Goal: Task Accomplishment & Management: Complete application form

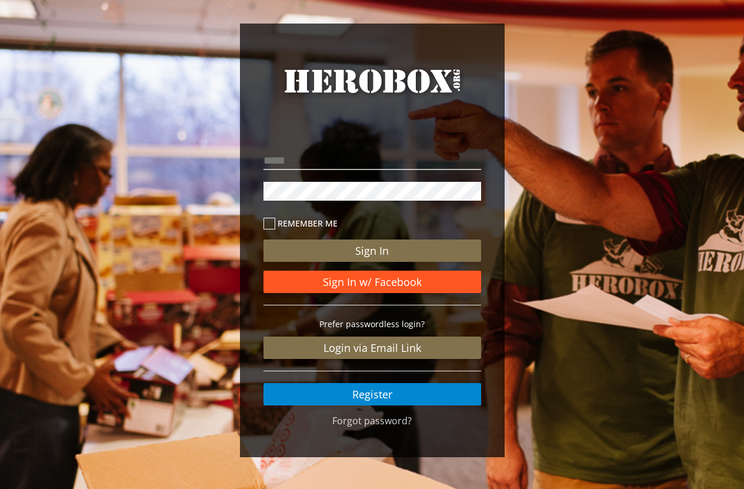
click at [417, 276] on link "Sign In w/ Facebook" at bounding box center [373, 282] width 218 height 22
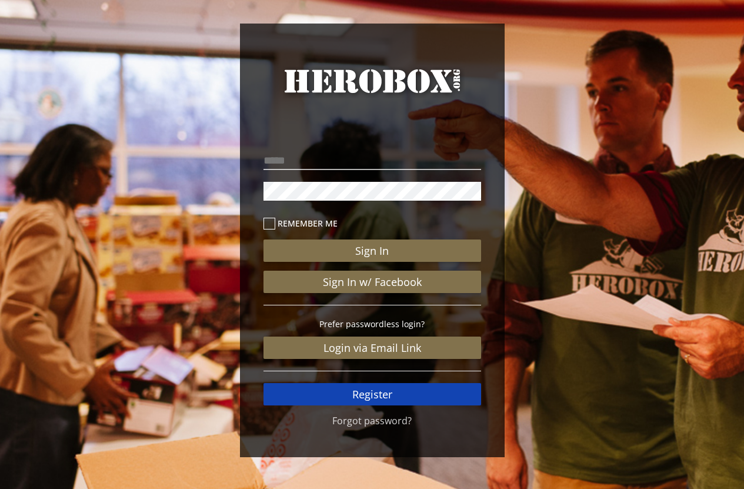
click at [382, 392] on link "Register" at bounding box center [373, 394] width 218 height 22
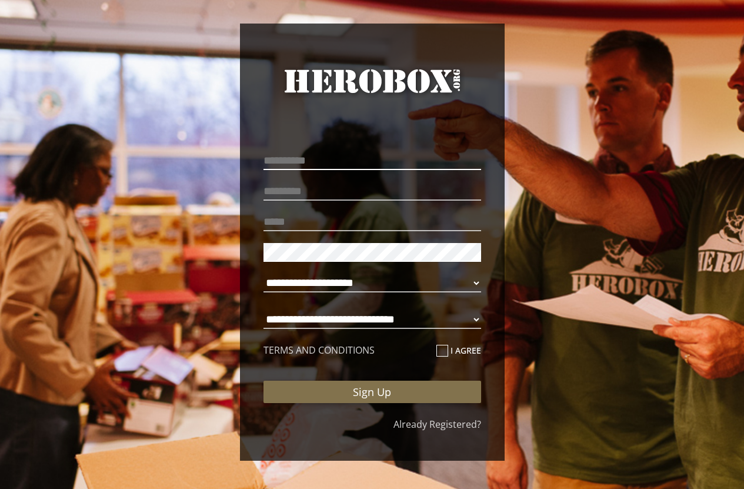
click at [344, 155] on input "text" at bounding box center [373, 160] width 218 height 19
type input "****"
type input "**********"
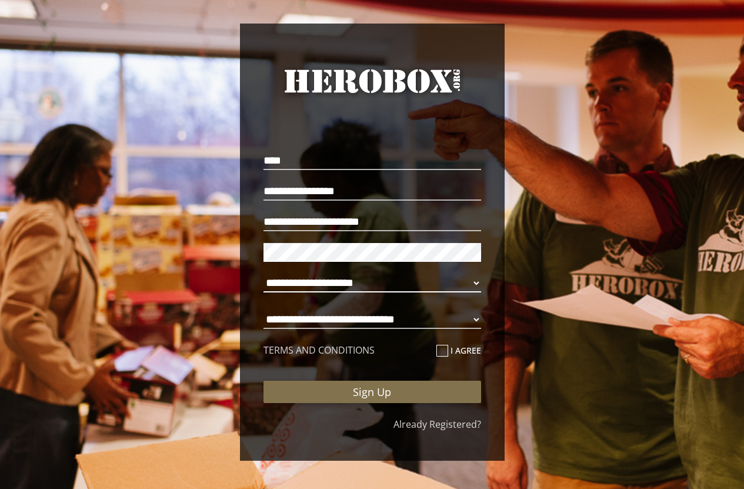
click at [450, 273] on p "**********" at bounding box center [373, 286] width 218 height 31
click at [458, 278] on select "**********" at bounding box center [373, 283] width 218 height 19
click at [264, 274] on select "**********" at bounding box center [373, 283] width 218 height 19
select select "**********"
click at [398, 322] on select "**********" at bounding box center [373, 319] width 218 height 19
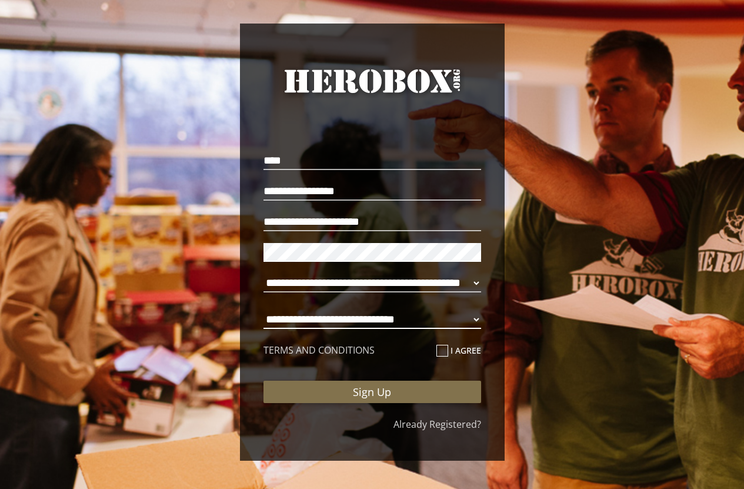
select select "**********"
click at [264, 310] on select "**********" at bounding box center [373, 319] width 218 height 19
click at [443, 308] on p "**********" at bounding box center [373, 322] width 218 height 31
click at [435, 349] on div "TERMS AND CONDITIONS I agree" at bounding box center [373, 351] width 218 height 14
click at [437, 349] on icon at bounding box center [443, 351] width 12 height 12
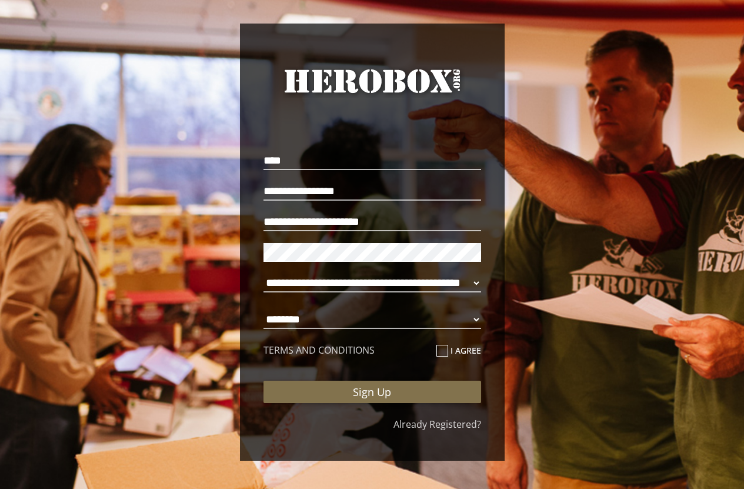
click at [437, 349] on input "I agree" at bounding box center [441, 355] width 8 height 19
checkbox input "****"
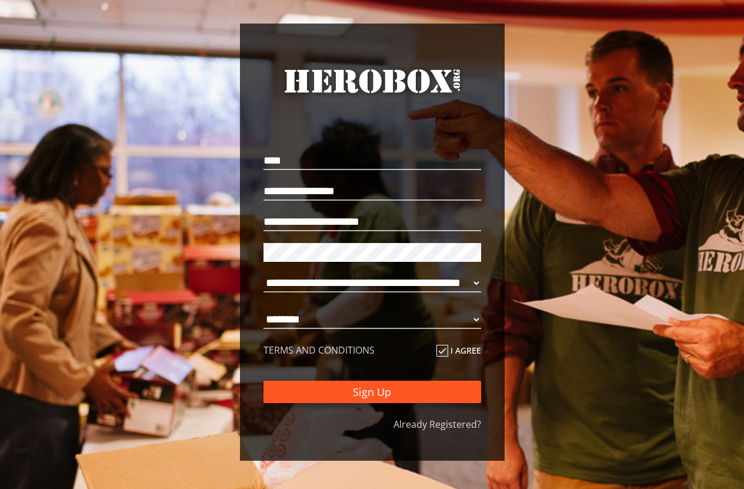
click at [380, 390] on button "Sign Up" at bounding box center [373, 392] width 218 height 22
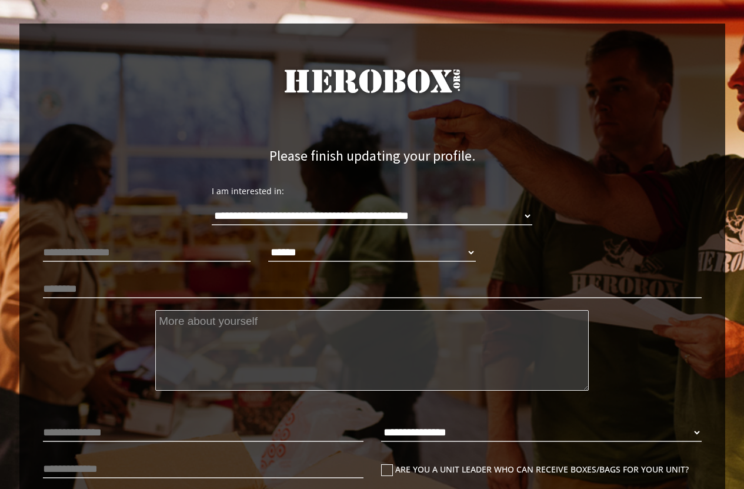
click at [477, 248] on div "****** **** ******" at bounding box center [372, 258] width 225 height 36
click at [476, 251] on select "****** **** ******" at bounding box center [372, 252] width 208 height 19
select select "**********"
click at [268, 243] on select "****** **** ******" at bounding box center [372, 252] width 208 height 19
click at [195, 239] on div "**********" at bounding box center [372, 207] width 677 height 65
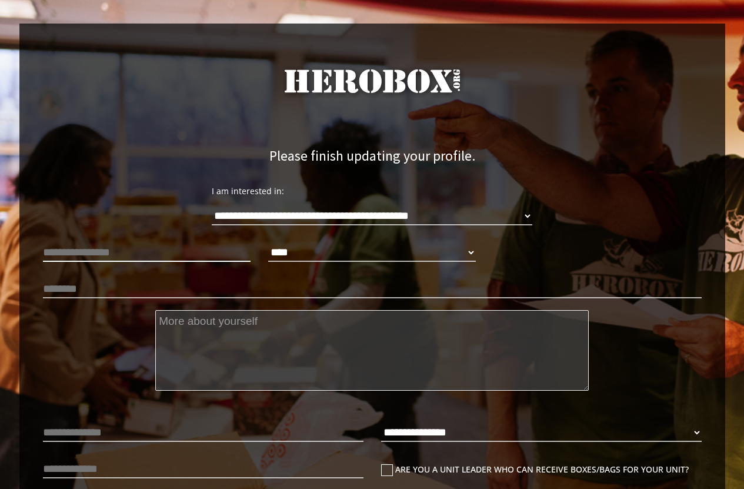
click at [202, 254] on input "text" at bounding box center [147, 252] width 208 height 19
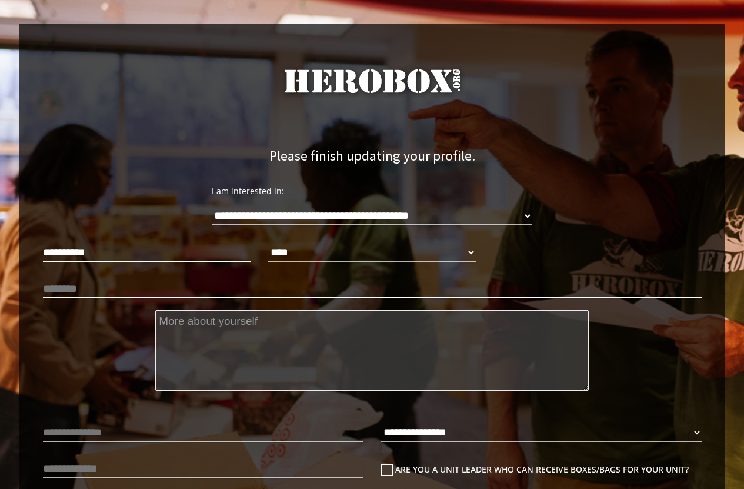
type input "**********"
click at [178, 287] on input "text" at bounding box center [372, 289] width 659 height 19
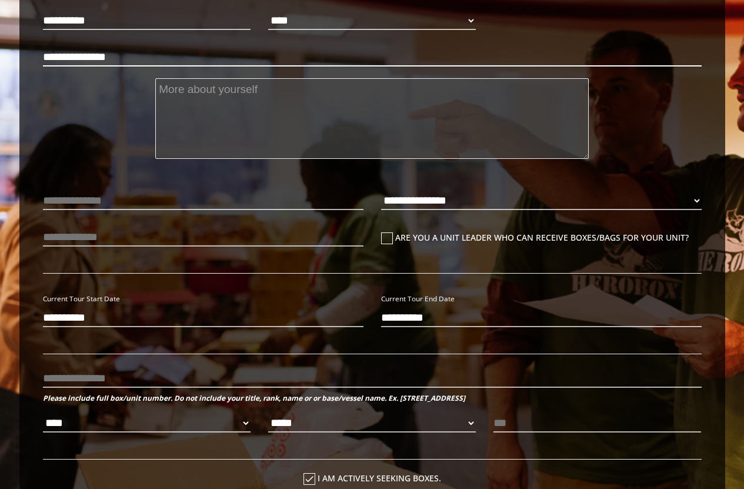
scroll to position [235, 0]
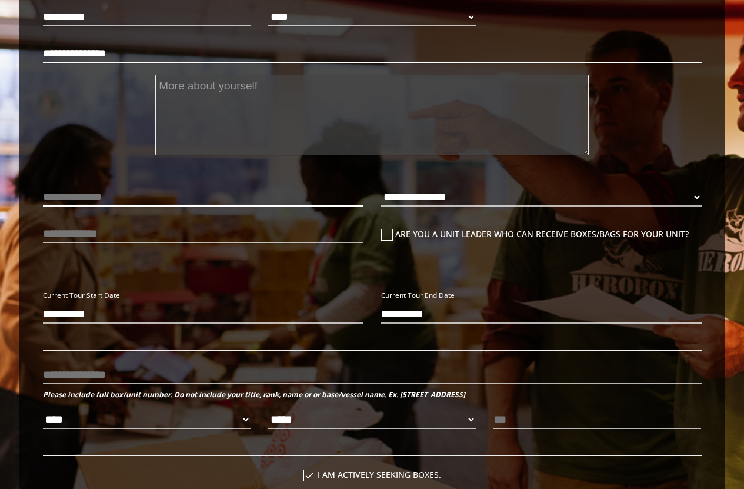
type input "**********"
click at [165, 191] on input "text" at bounding box center [203, 197] width 321 height 19
click at [124, 235] on input "text" at bounding box center [203, 233] width 321 height 19
click at [421, 192] on select "**********" at bounding box center [541, 197] width 321 height 19
click at [381, 188] on select "**********" at bounding box center [541, 197] width 321 height 19
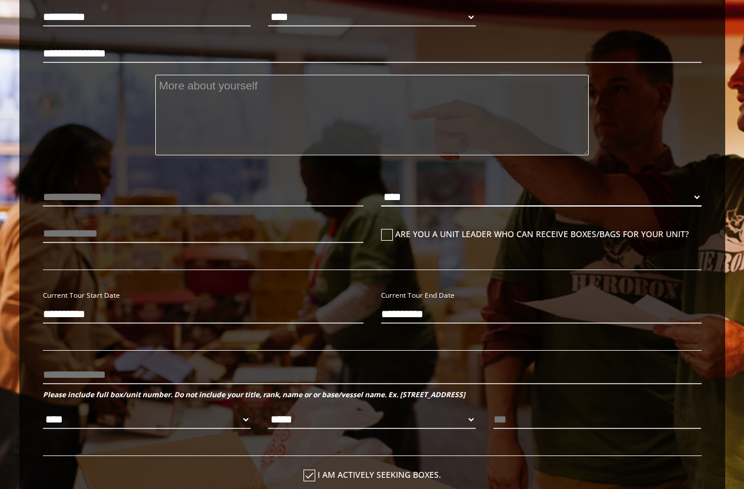
select select "**********"
drag, startPoint x: 131, startPoint y: 312, endPoint x: 0, endPoint y: 305, distance: 131.4
click at [0, 305] on div "**********" at bounding box center [372, 234] width 744 height 939
click at [258, 298] on div "Current Tour Start Date" at bounding box center [203, 313] width 338 height 51
click at [84, 308] on input "**********" at bounding box center [203, 314] width 321 height 19
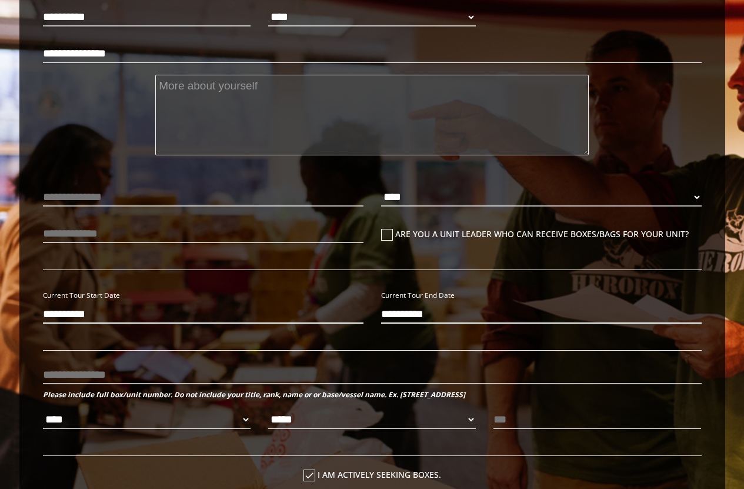
type input "**********"
click at [406, 313] on input "**********" at bounding box center [541, 314] width 321 height 19
type input "**********"
click at [337, 346] on div "**********" at bounding box center [372, 366] width 659 height 156
click at [108, 234] on input "text" at bounding box center [203, 233] width 321 height 19
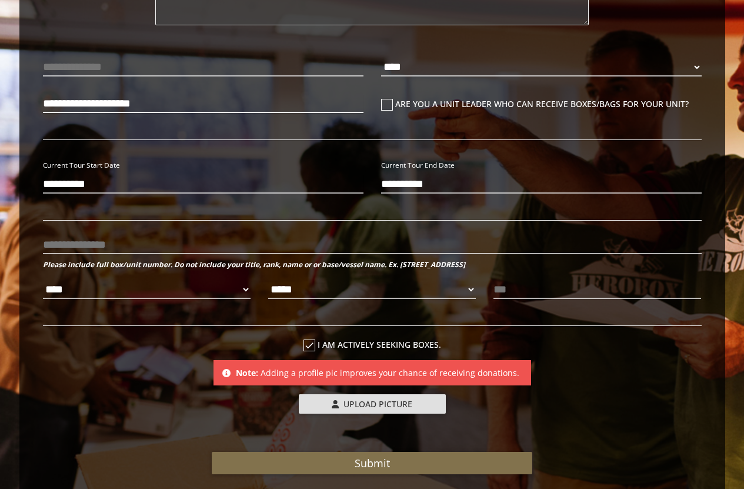
scroll to position [294, 0]
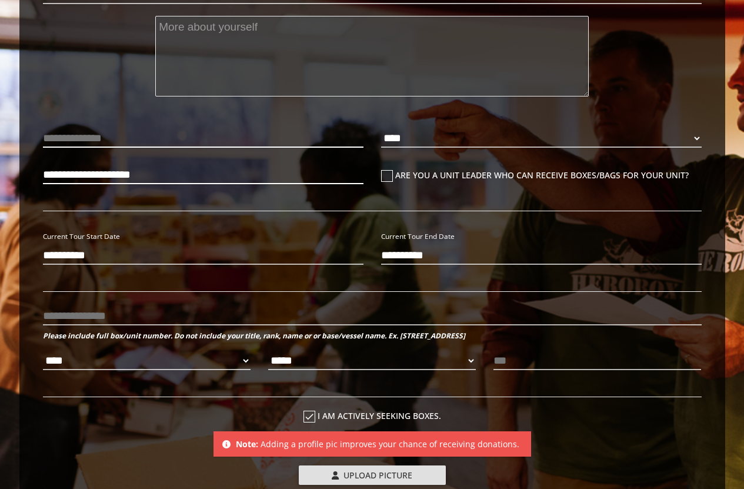
type input "**********"
click at [182, 139] on input "text" at bounding box center [203, 138] width 321 height 19
type input "***"
click at [133, 307] on input "text" at bounding box center [372, 316] width 659 height 19
click at [239, 352] on select "**** *** *** ***" at bounding box center [147, 360] width 208 height 19
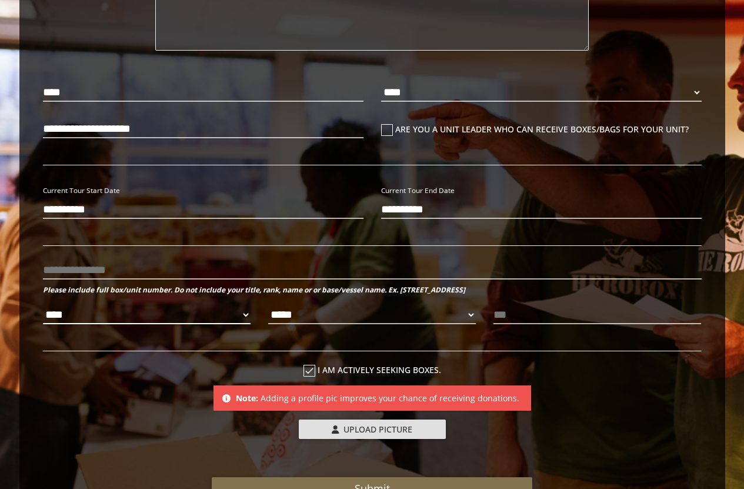
scroll to position [412, 0]
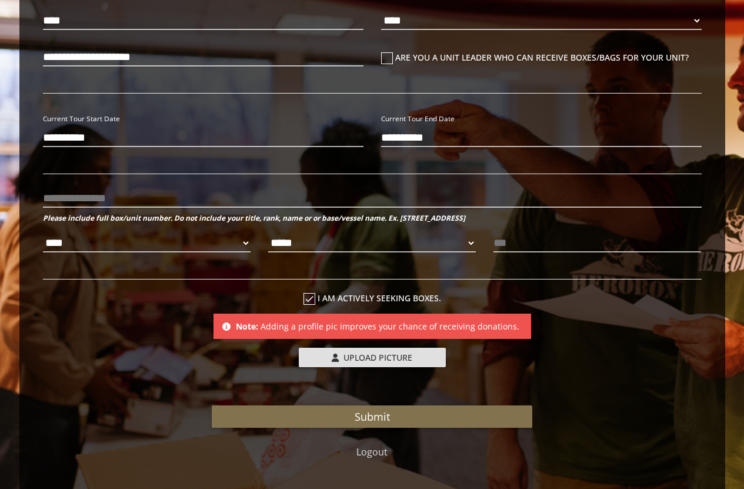
click at [122, 233] on p "**** *** *** ***" at bounding box center [147, 246] width 208 height 31
click at [121, 243] on select "**** *** *** ***" at bounding box center [147, 243] width 208 height 19
click at [43, 234] on select "**** *** *** ***" at bounding box center [147, 243] width 208 height 19
select select "**********"
click at [287, 241] on select "***** ** ** **" at bounding box center [372, 243] width 208 height 19
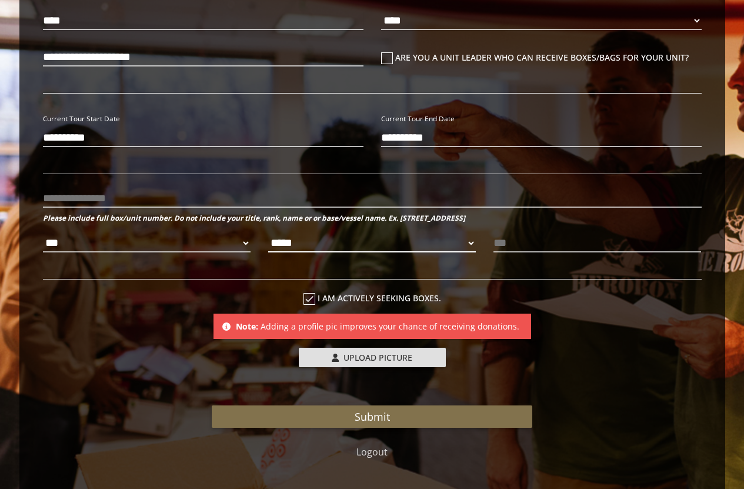
select select "*********"
click at [268, 234] on select "***** ** ** **" at bounding box center [372, 243] width 208 height 19
click at [533, 235] on input "text" at bounding box center [598, 243] width 208 height 19
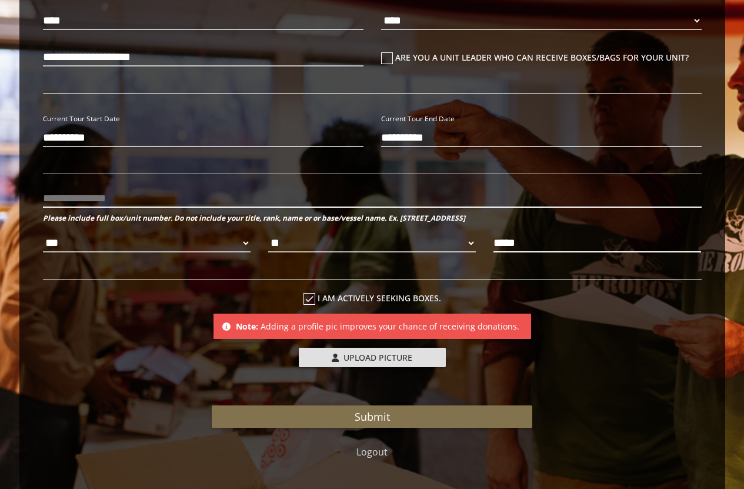
type input "*****"
click at [207, 192] on input "text" at bounding box center [372, 198] width 659 height 19
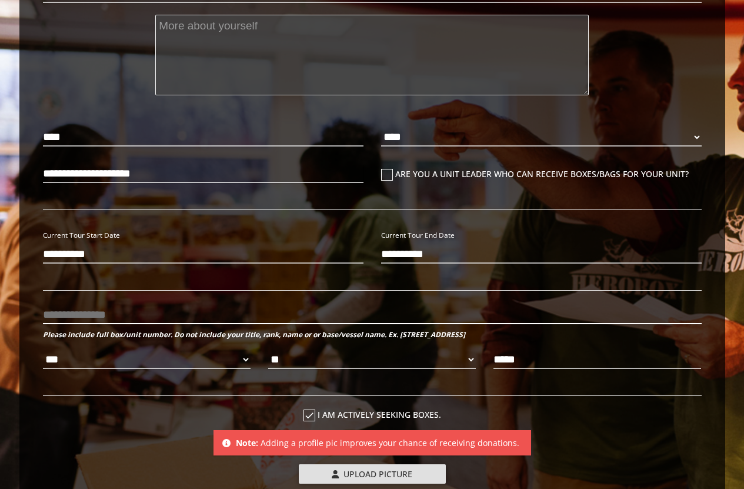
scroll to position [294, 0]
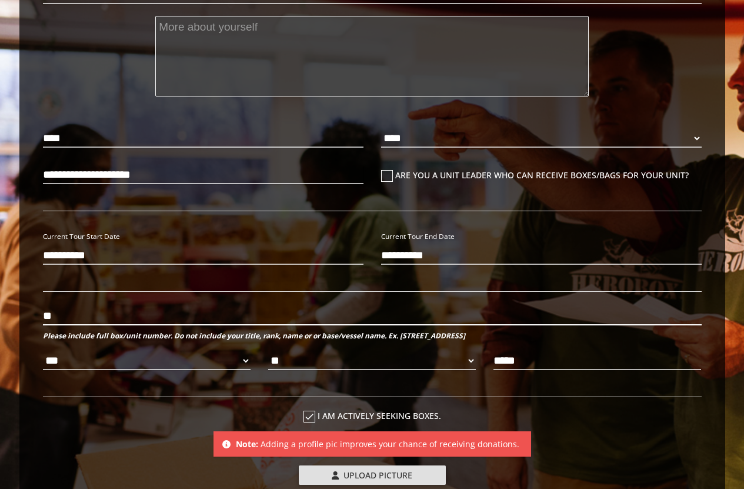
type input "*"
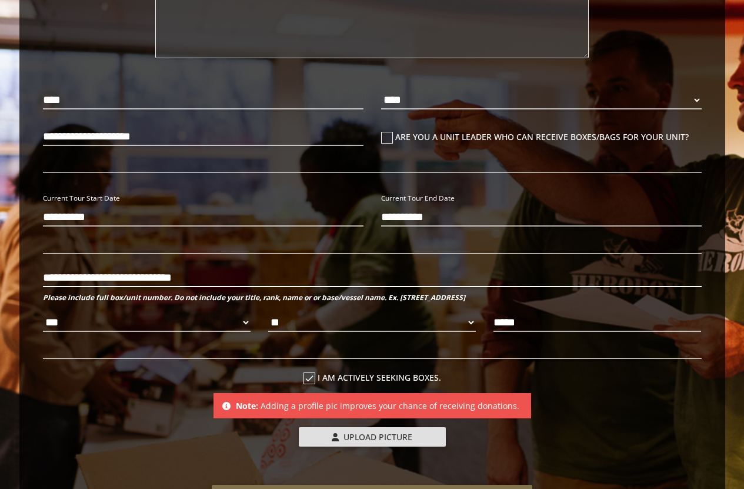
scroll to position [332, 0]
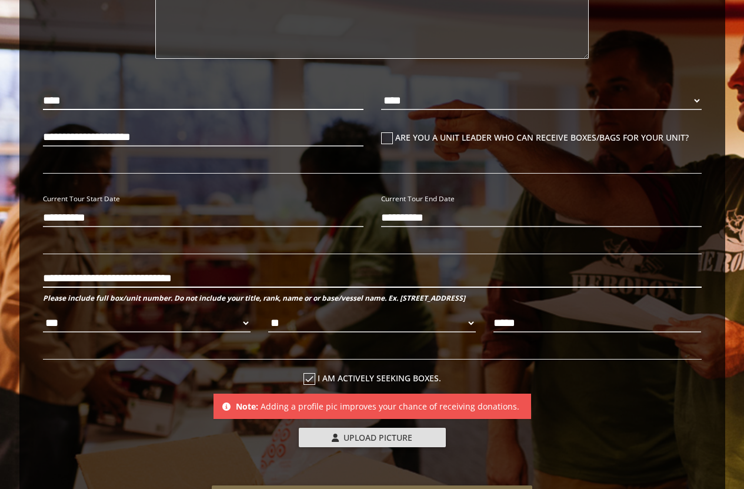
type input "**********"
click at [147, 95] on input "***" at bounding box center [203, 100] width 321 height 19
drag, startPoint x: 44, startPoint y: 105, endPoint x: 0, endPoint y: 92, distance: 45.3
click at [0, 92] on div "**********" at bounding box center [372, 137] width 744 height 939
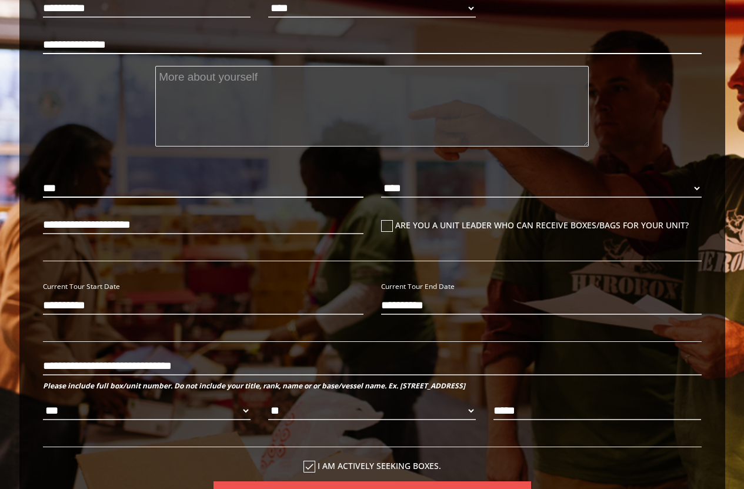
scroll to position [155, 0]
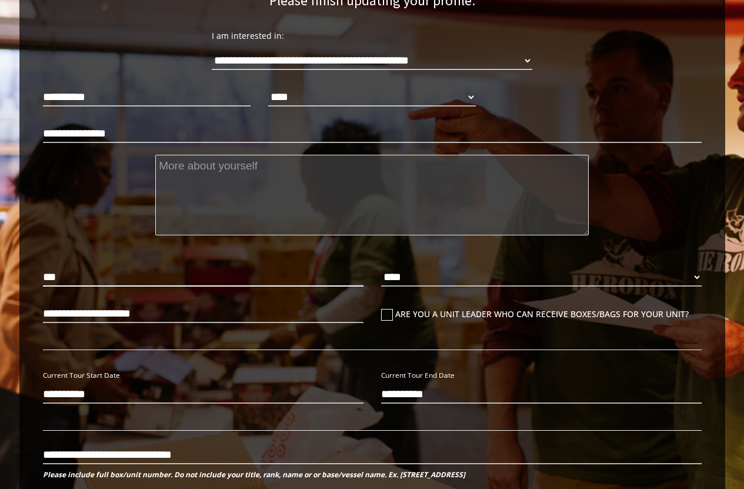
type input "***"
click at [390, 180] on textarea at bounding box center [372, 195] width 434 height 81
type textarea "i"
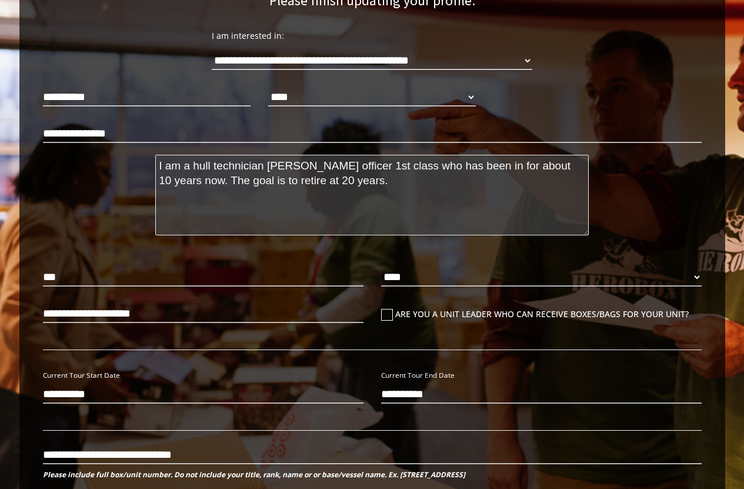
click at [580, 167] on textarea "I am a hull technician petty officer 1st class who has been in for about 10 yea…" at bounding box center [372, 195] width 434 height 81
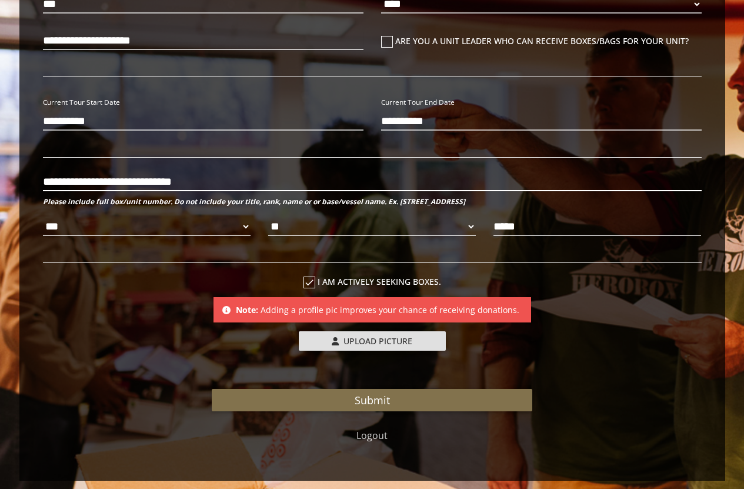
scroll to position [450, 0]
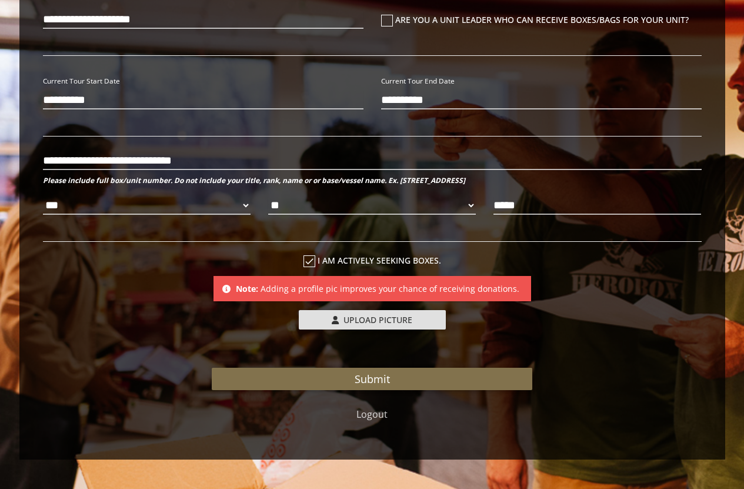
type textarea "I am a hull technician [PERSON_NAME] officer 1st class who has been in for abou…"
click at [377, 322] on label "Upload Picture" at bounding box center [372, 319] width 147 height 19
click at [377, 322] on input "Upload Picture" at bounding box center [377, 317] width 156 height 14
type input "**********"
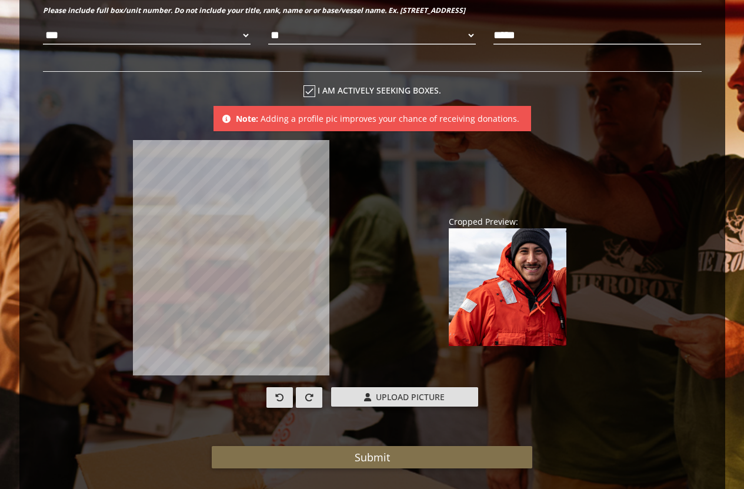
scroll to position [626, 0]
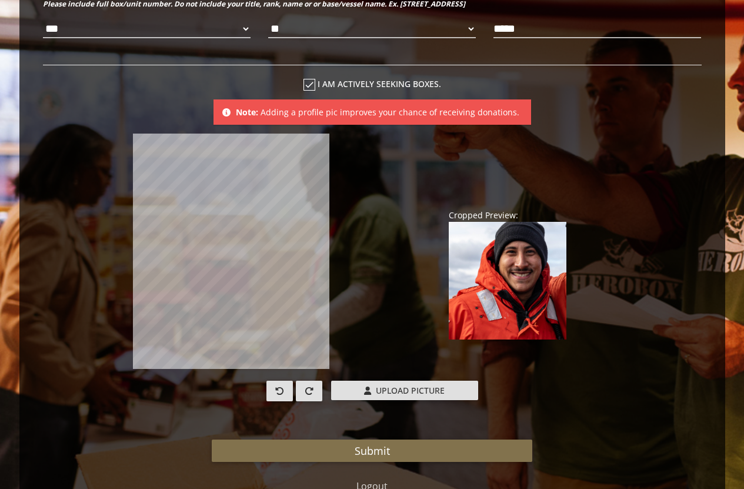
click at [327, 133] on div "**********" at bounding box center [372, 56] width 659 height 885
click at [177, 127] on div "**********" at bounding box center [372, 56] width 659 height 885
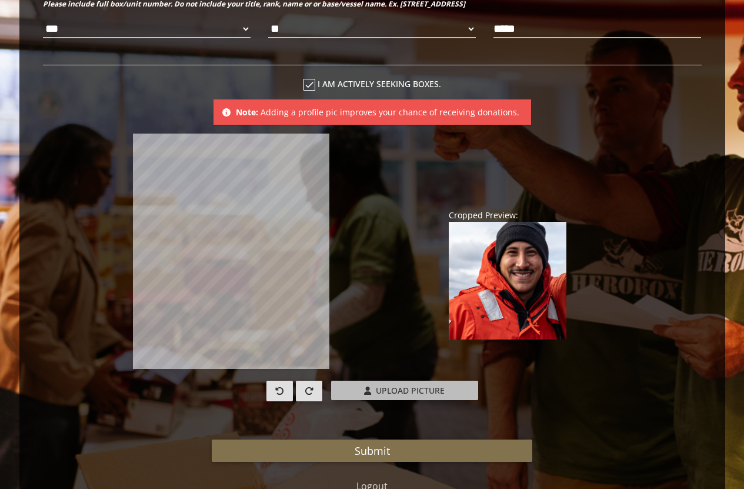
click at [385, 390] on span "Upload Picture" at bounding box center [410, 390] width 69 height 11
click at [385, 390] on input "Upload Picture" at bounding box center [409, 388] width 156 height 14
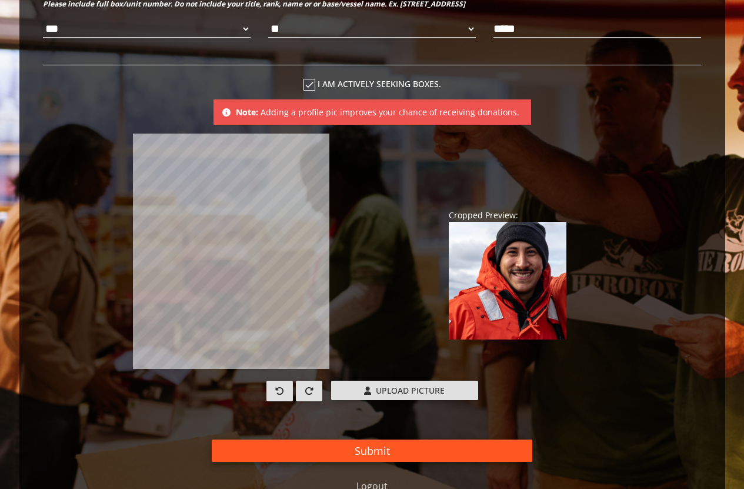
click at [380, 447] on button "Submit" at bounding box center [372, 451] width 321 height 22
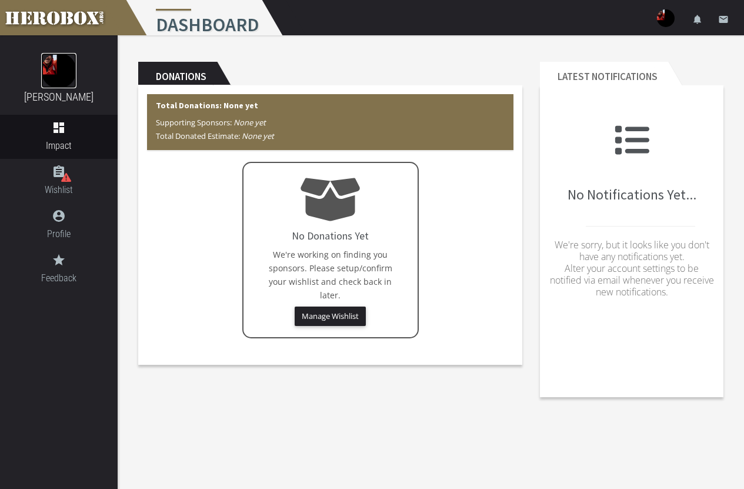
click at [65, 63] on img at bounding box center [58, 70] width 35 height 35
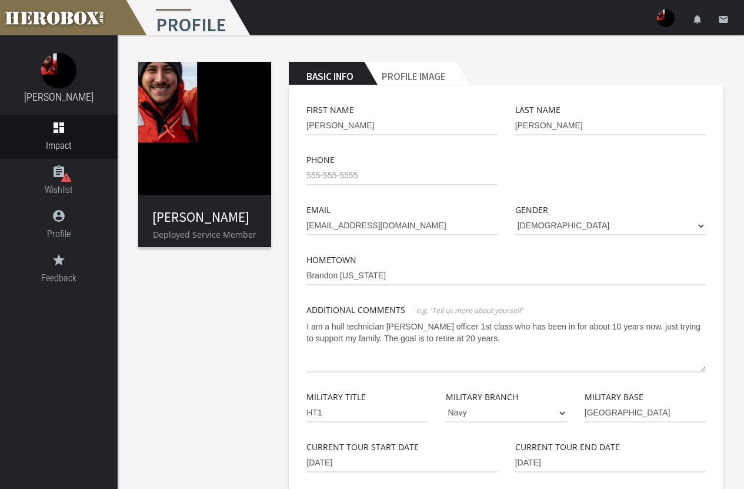
click at [164, 94] on img at bounding box center [204, 128] width 133 height 133
click at [421, 76] on h2 "Profile Image" at bounding box center [410, 74] width 92 height 24
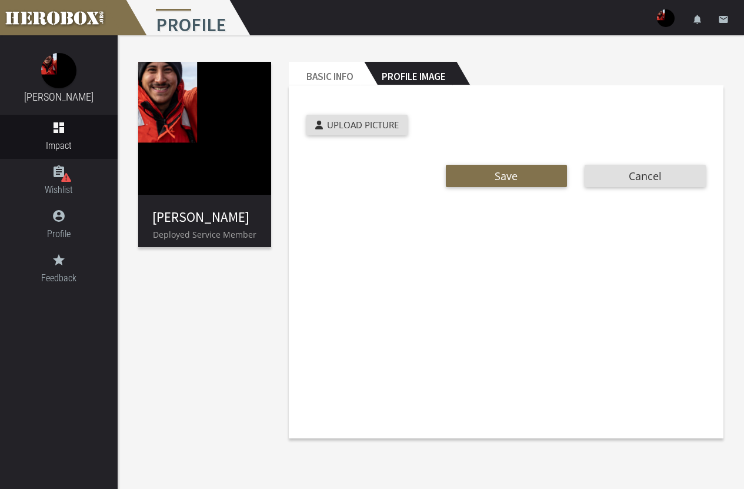
click at [181, 133] on img at bounding box center [204, 128] width 133 height 133
drag, startPoint x: 181, startPoint y: 133, endPoint x: 188, endPoint y: 132, distance: 7.1
click at [182, 133] on img at bounding box center [204, 128] width 133 height 133
click at [165, 127] on img at bounding box center [204, 128] width 133 height 133
click at [373, 130] on span "Upload Picture" at bounding box center [363, 125] width 72 height 12
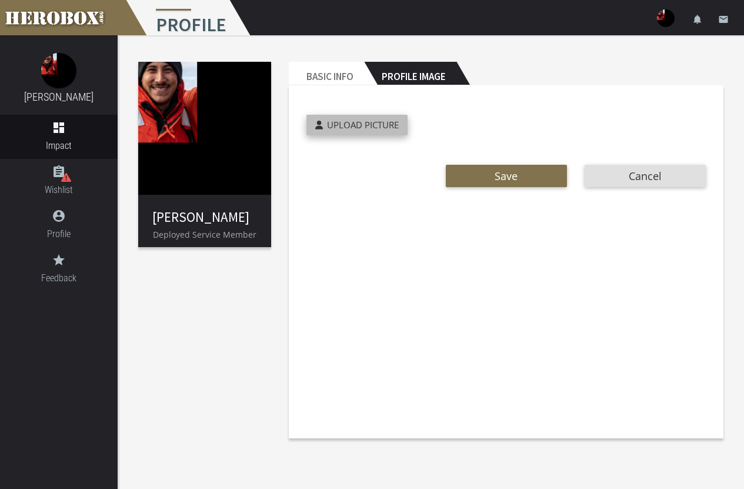
click at [373, 128] on input "Upload Picture" at bounding box center [385, 122] width 156 height 14
type input "**********"
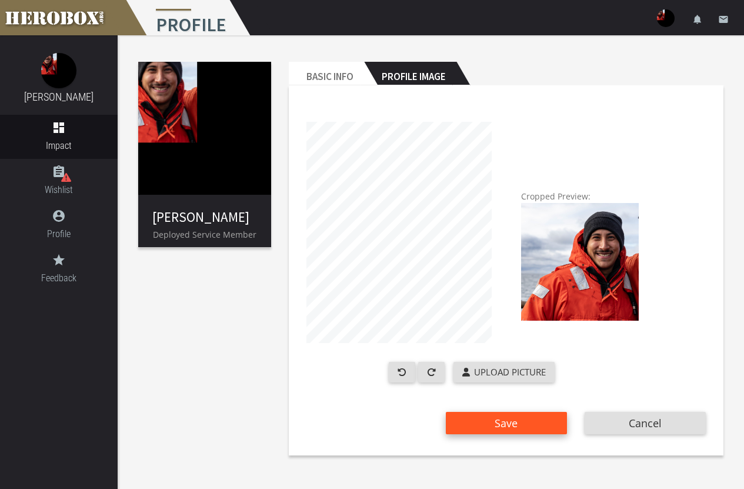
click at [515, 420] on span "Save" at bounding box center [506, 423] width 23 height 14
click at [492, 421] on button "Save" at bounding box center [506, 423] width 121 height 22
click at [503, 414] on button "Save" at bounding box center [506, 423] width 121 height 22
click at [503, 415] on button "Save" at bounding box center [506, 423] width 121 height 22
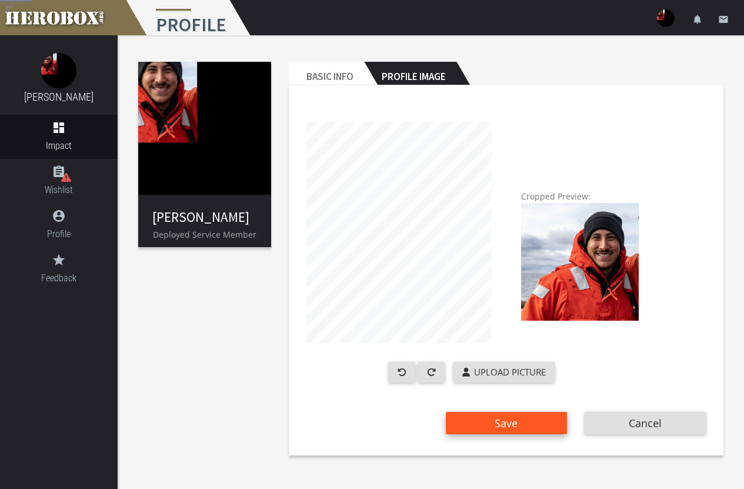
click at [503, 417] on span "Save" at bounding box center [506, 423] width 23 height 14
click at [500, 425] on span "Save" at bounding box center [506, 423] width 23 height 14
drag, startPoint x: 511, startPoint y: 423, endPoint x: 635, endPoint y: 415, distance: 124.4
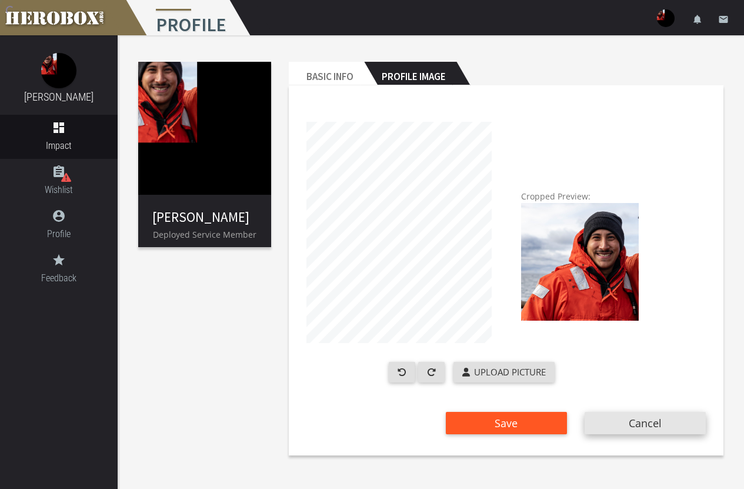
click at [511, 422] on span "Save" at bounding box center [506, 423] width 23 height 14
click at [646, 423] on button "Cancel" at bounding box center [645, 423] width 121 height 22
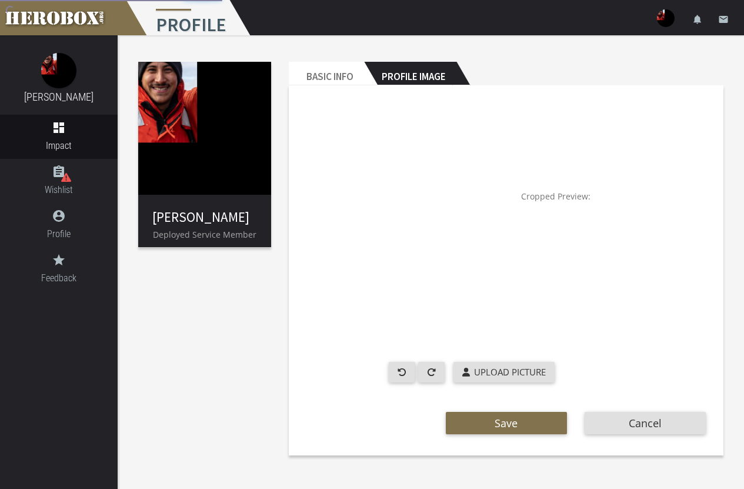
click at [427, 67] on h2 "Profile Image" at bounding box center [410, 74] width 92 height 24
click at [340, 71] on h2 "Basic Info" at bounding box center [326, 74] width 75 height 24
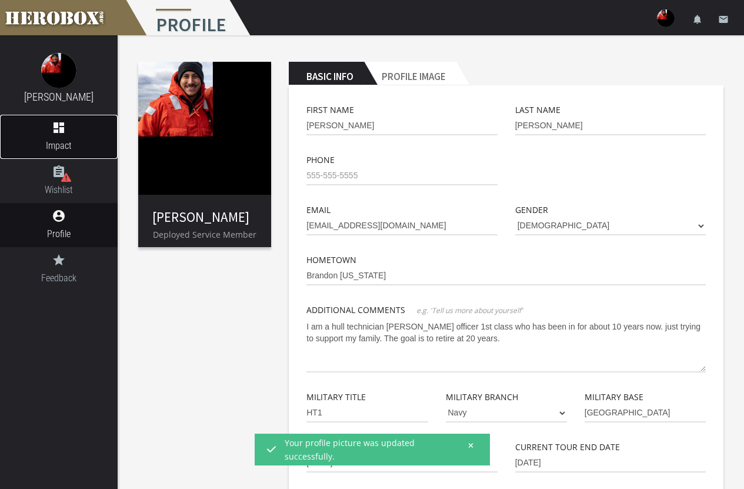
click at [59, 135] on link "dashboard Impact" at bounding box center [59, 137] width 118 height 44
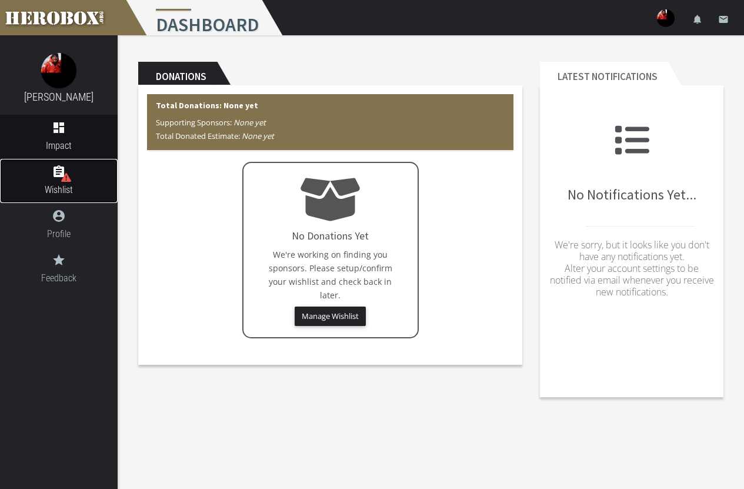
click at [65, 176] on icon at bounding box center [66, 177] width 10 height 9
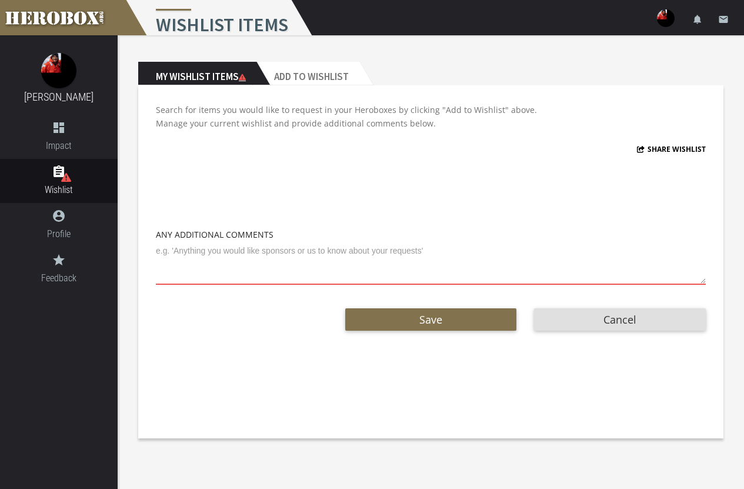
click at [217, 75] on h2 "My Wishlist Items" at bounding box center [197, 74] width 118 height 24
click at [301, 74] on h2 "Add to Wishlist" at bounding box center [308, 74] width 103 height 24
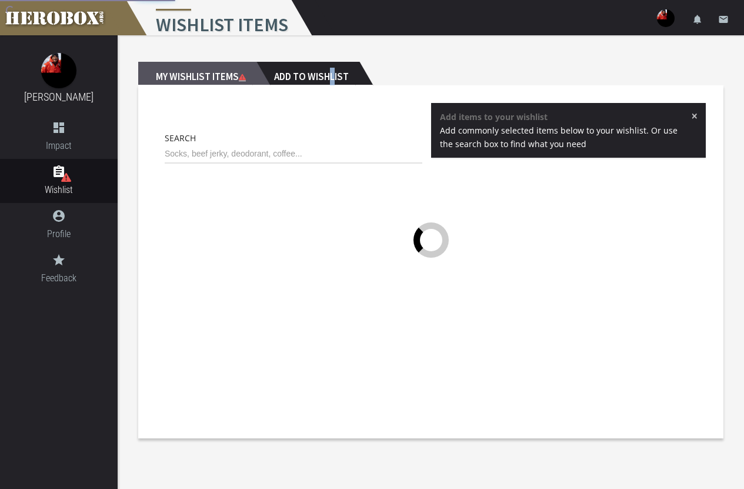
click at [202, 75] on h2 "My Wishlist Items" at bounding box center [197, 74] width 118 height 24
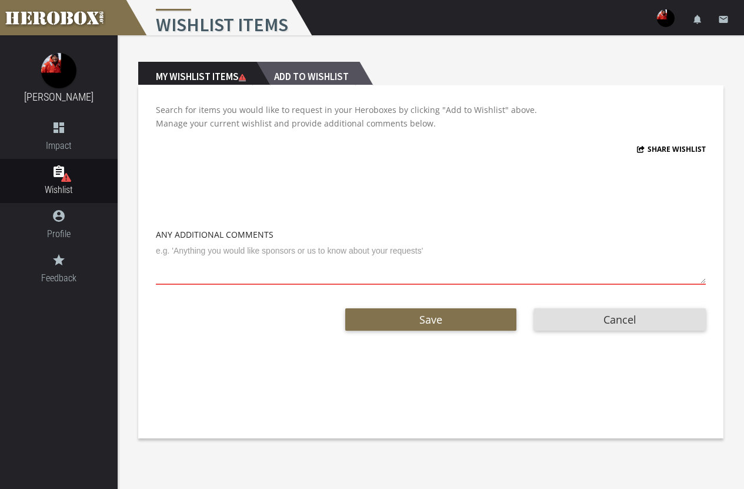
click at [289, 70] on h2 "Add to Wishlist" at bounding box center [308, 74] width 103 height 24
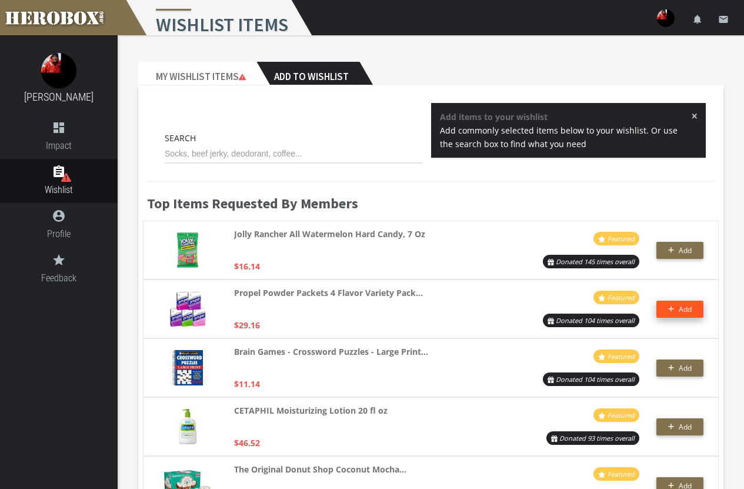
click at [683, 308] on span "Add" at bounding box center [685, 309] width 13 height 10
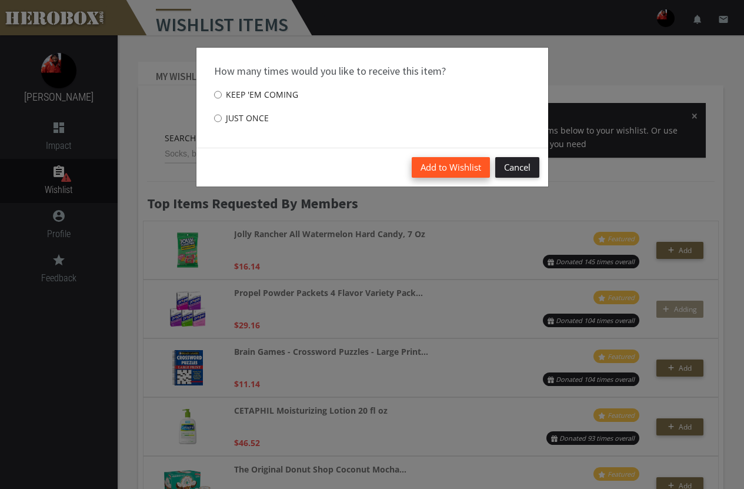
click at [460, 159] on button "Add to Wishlist" at bounding box center [451, 167] width 78 height 21
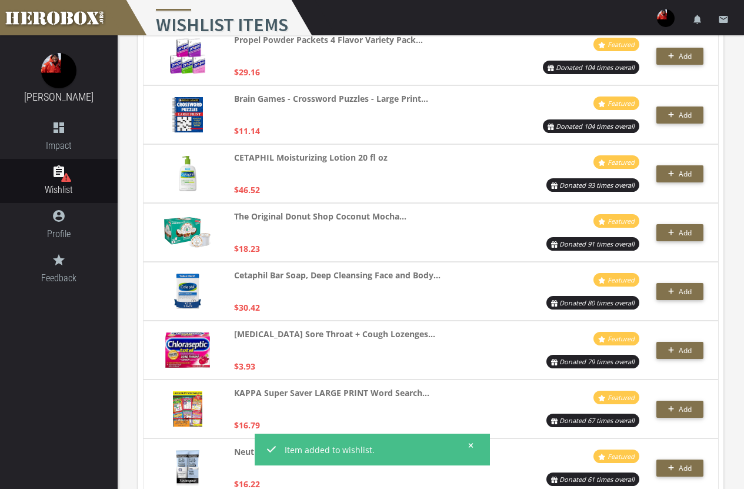
scroll to position [294, 0]
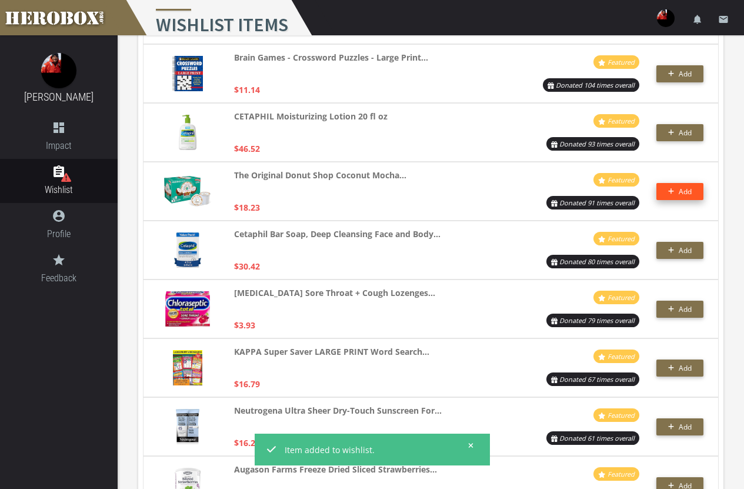
click at [686, 191] on span "Add" at bounding box center [685, 192] width 13 height 10
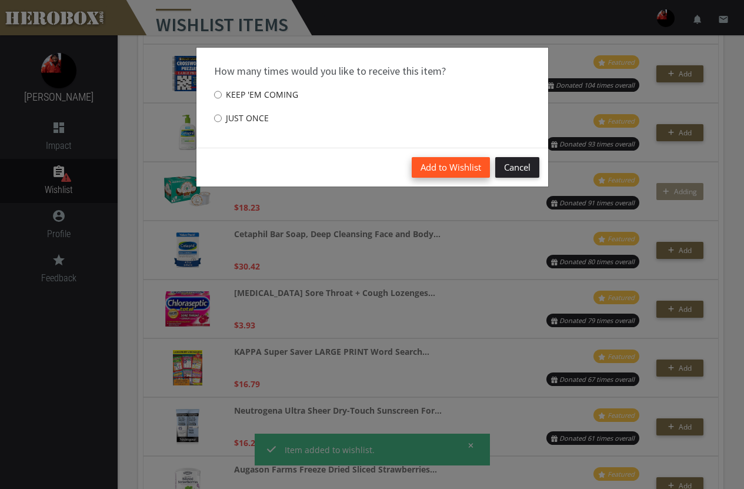
click at [439, 162] on button "Add to Wishlist" at bounding box center [451, 167] width 78 height 21
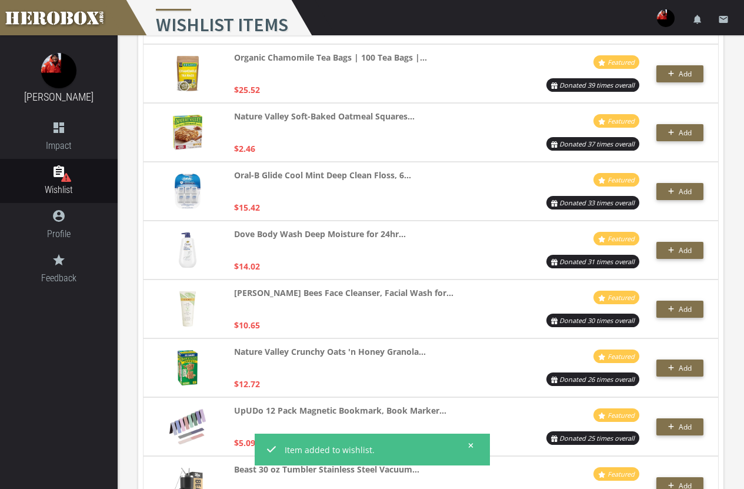
scroll to position [883, 0]
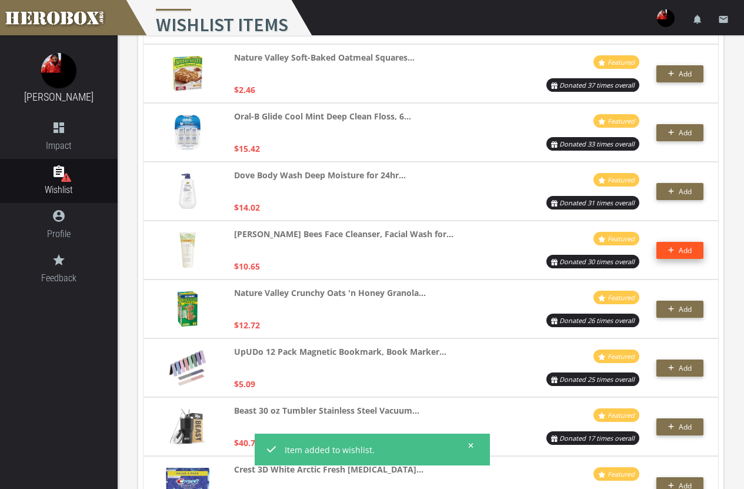
click at [681, 248] on span "Add" at bounding box center [685, 250] width 13 height 10
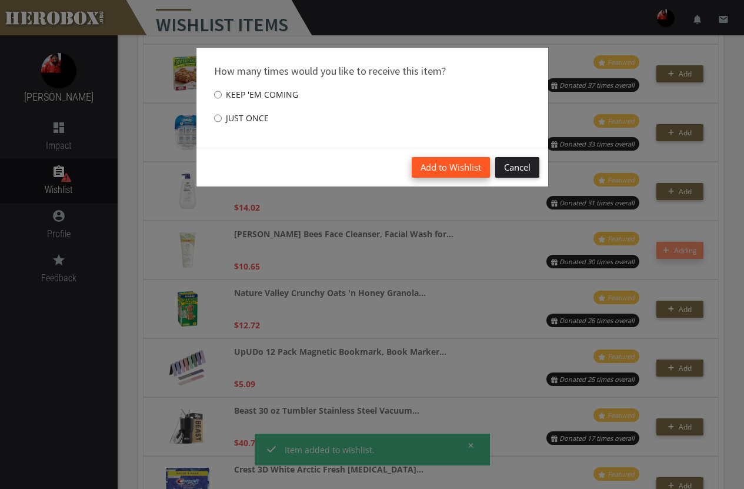
click at [439, 167] on button "Add to Wishlist" at bounding box center [451, 167] width 78 height 21
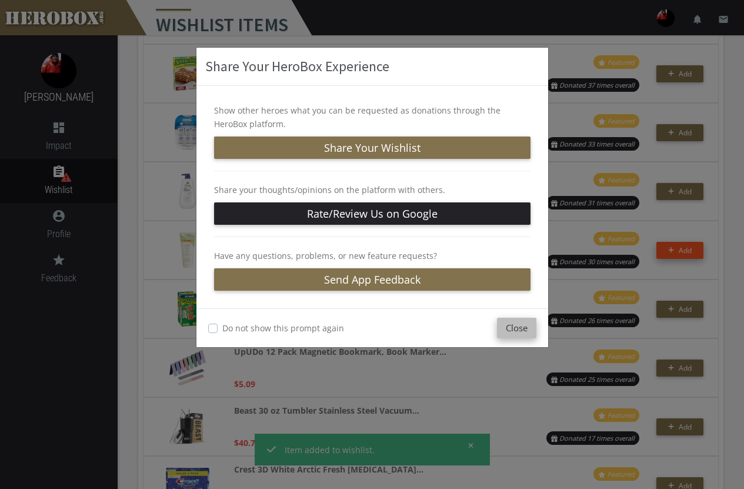
click at [520, 329] on button "Close" at bounding box center [516, 328] width 39 height 21
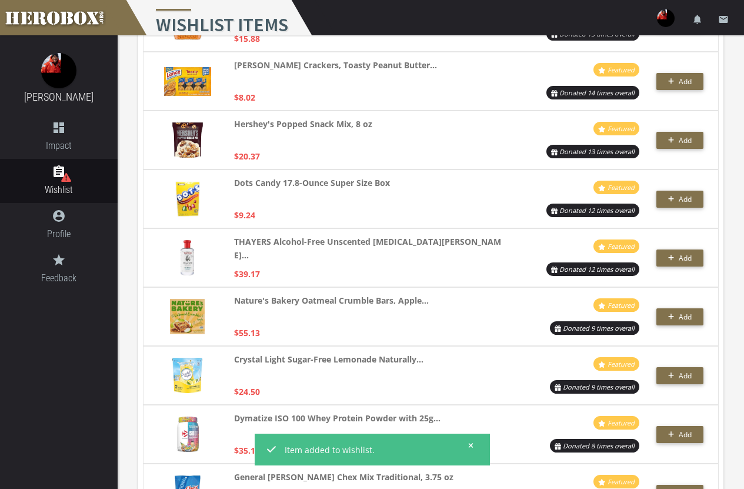
scroll to position [1412, 0]
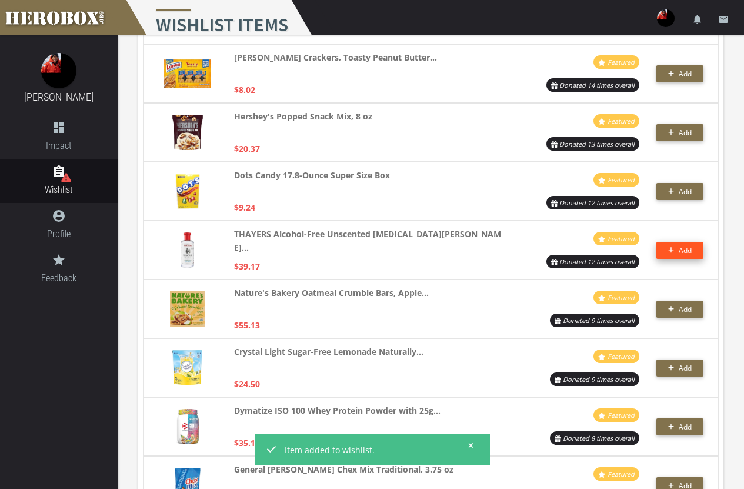
click at [688, 250] on button "Add" at bounding box center [680, 250] width 47 height 17
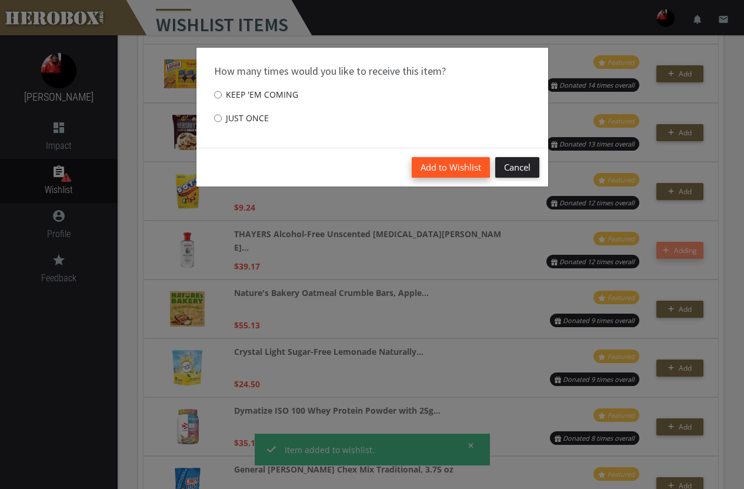
click at [432, 163] on button "Add to Wishlist" at bounding box center [451, 167] width 78 height 21
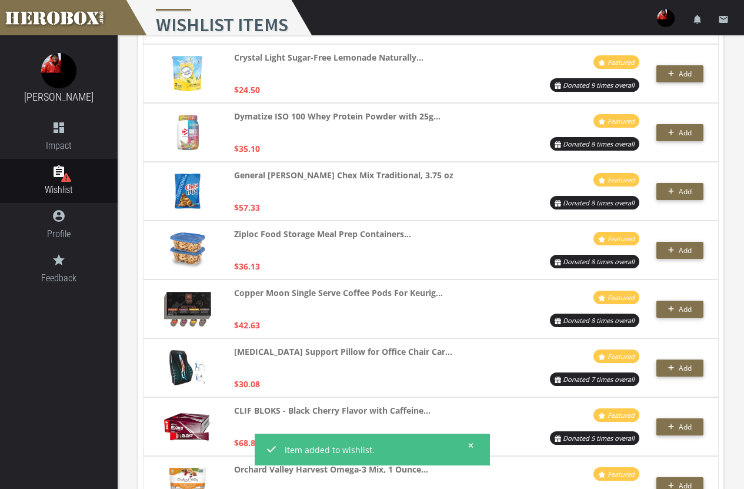
scroll to position [1765, 0]
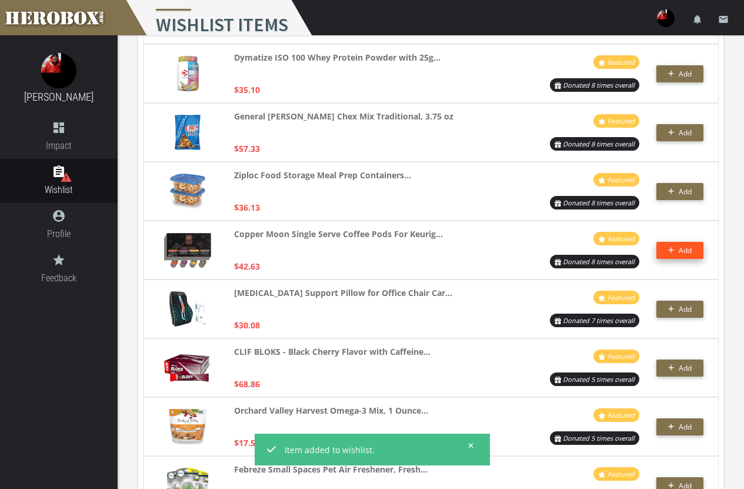
click at [677, 249] on span "Add" at bounding box center [680, 250] width 24 height 10
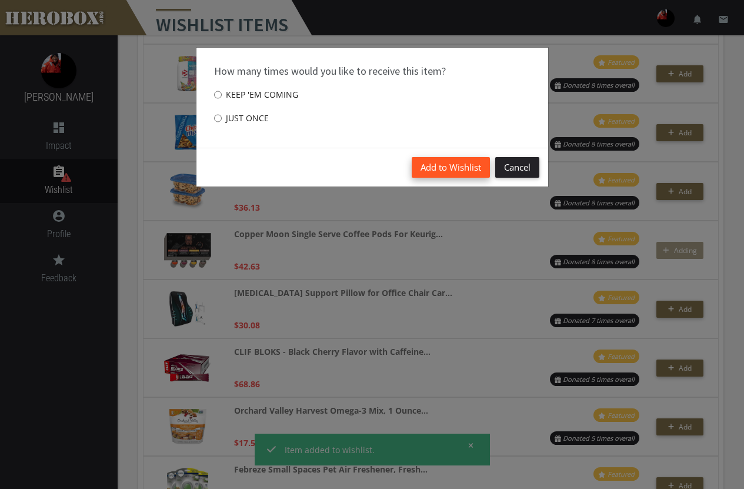
click at [462, 159] on button "Add to Wishlist" at bounding box center [451, 167] width 78 height 21
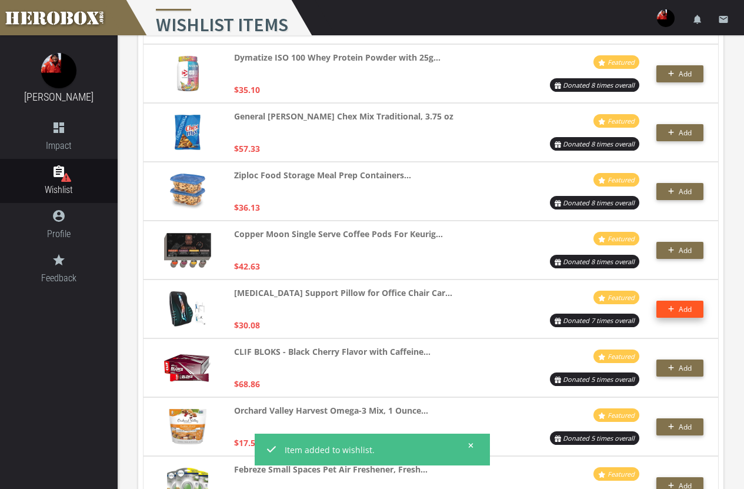
click at [688, 303] on button "Add" at bounding box center [680, 309] width 47 height 17
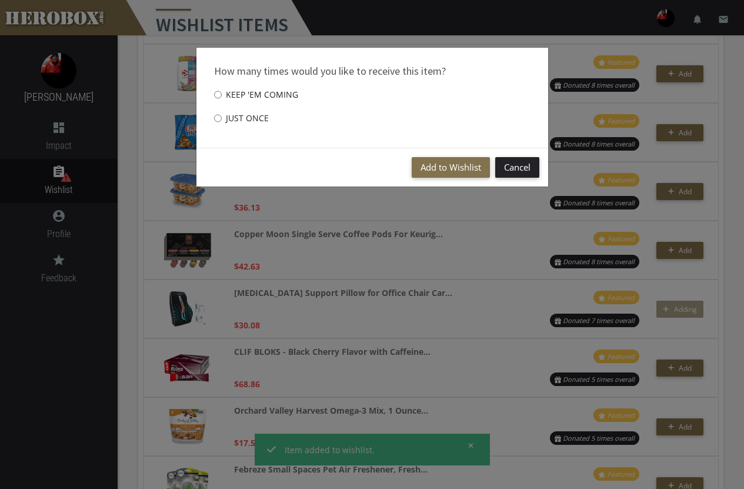
click at [243, 114] on label "Just once" at bounding box center [241, 119] width 55 height 24
click at [222, 114] on input "Just once" at bounding box center [218, 118] width 8 height 19
radio input "****"
click at [443, 172] on button "Add to Wishlist" at bounding box center [451, 167] width 78 height 21
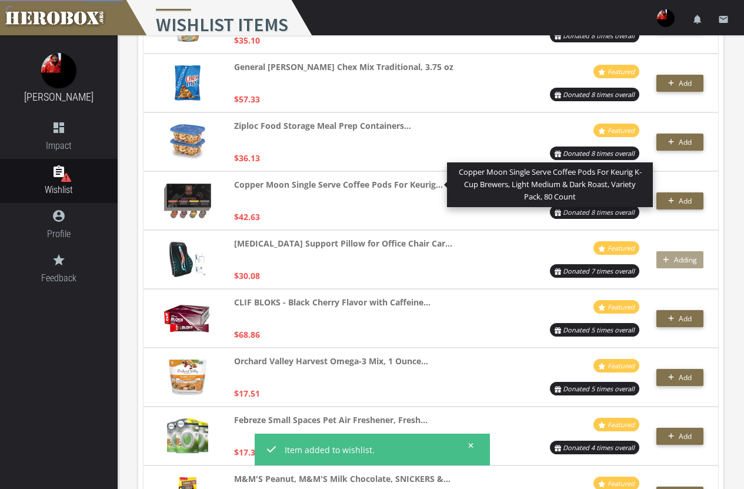
scroll to position [1883, 0]
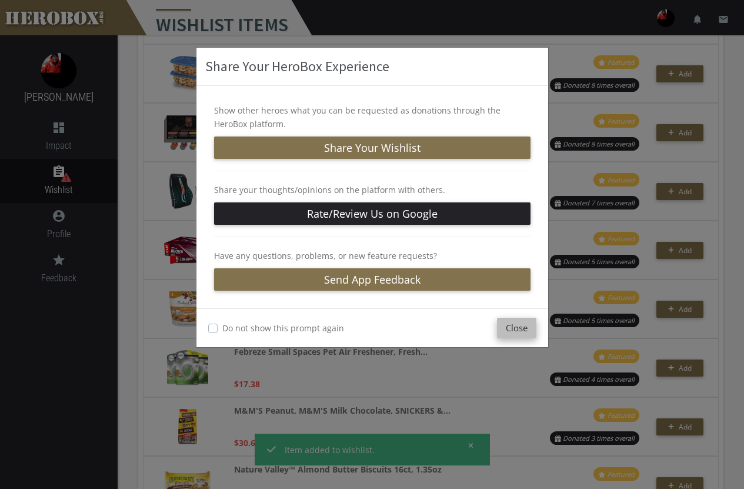
click at [519, 327] on button "Close" at bounding box center [516, 328] width 39 height 21
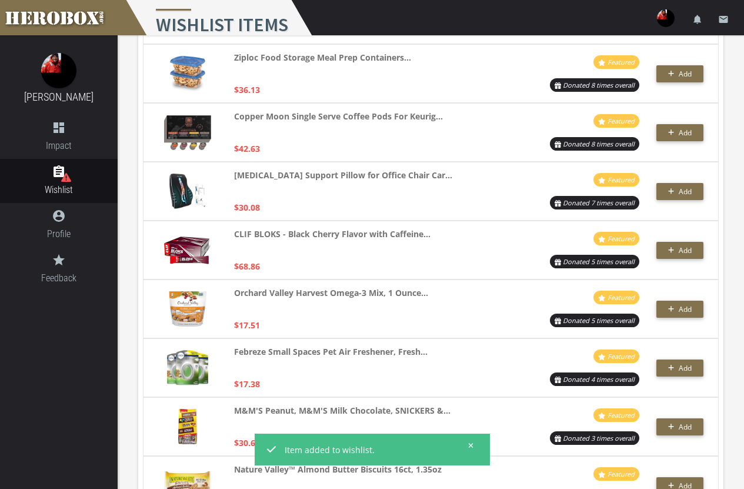
scroll to position [2001, 0]
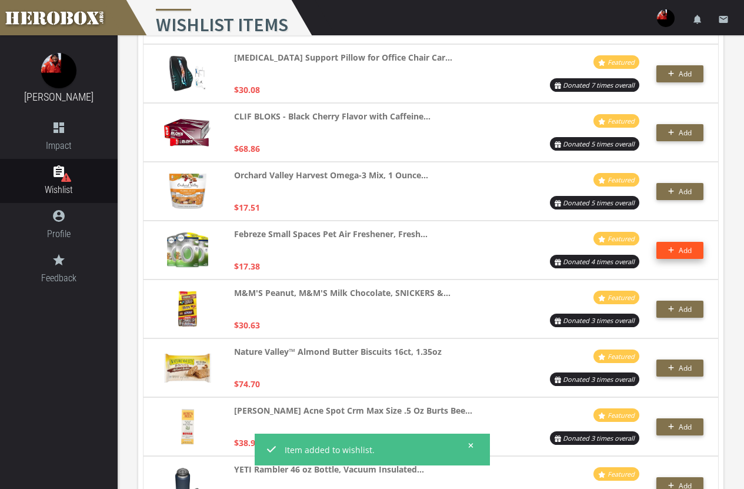
click at [688, 251] on span "Add" at bounding box center [685, 250] width 13 height 10
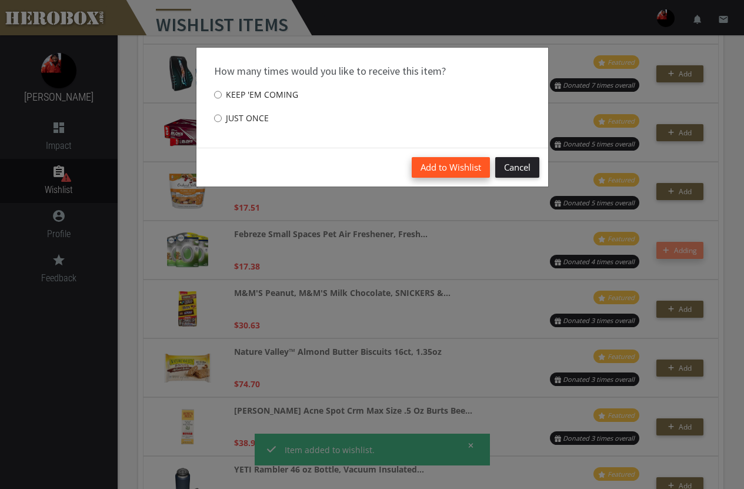
click at [452, 165] on button "Add to Wishlist" at bounding box center [451, 167] width 78 height 21
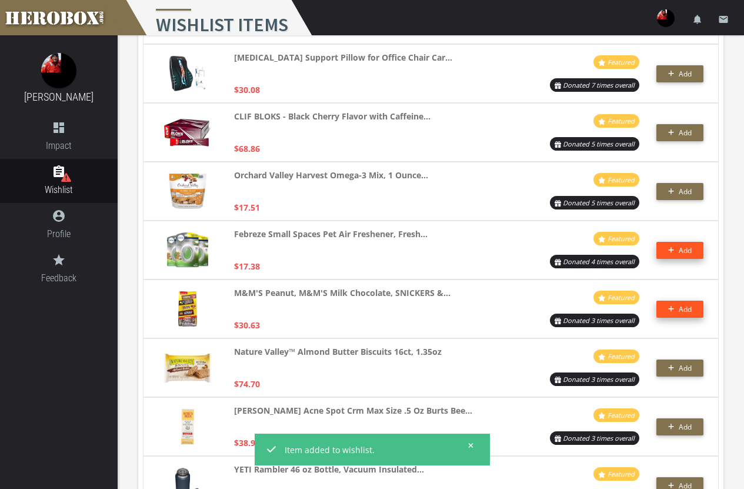
click at [674, 311] on icon "button" at bounding box center [671, 308] width 6 height 7
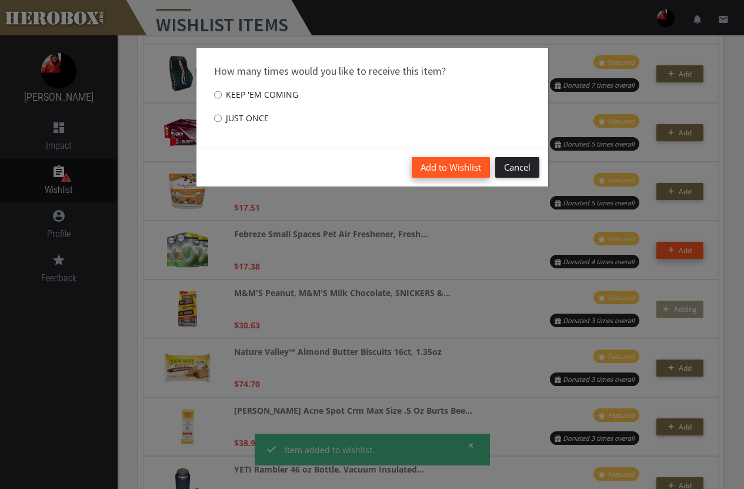
click at [451, 166] on button "Add to Wishlist" at bounding box center [451, 167] width 78 height 21
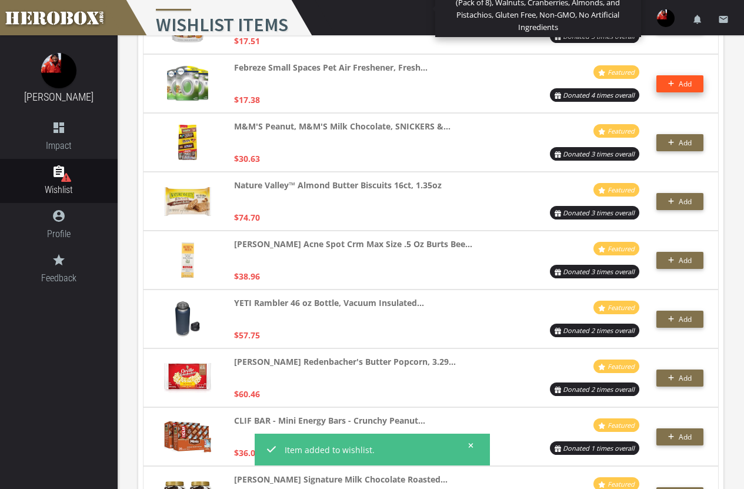
scroll to position [2177, 0]
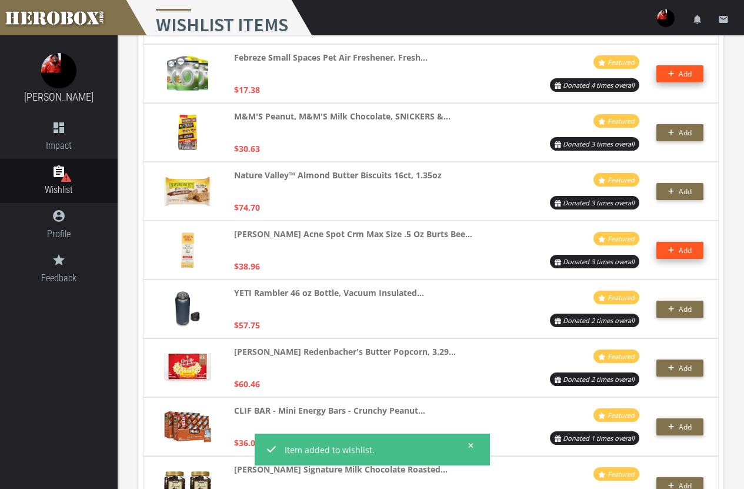
click at [694, 251] on button "Add" at bounding box center [680, 250] width 47 height 17
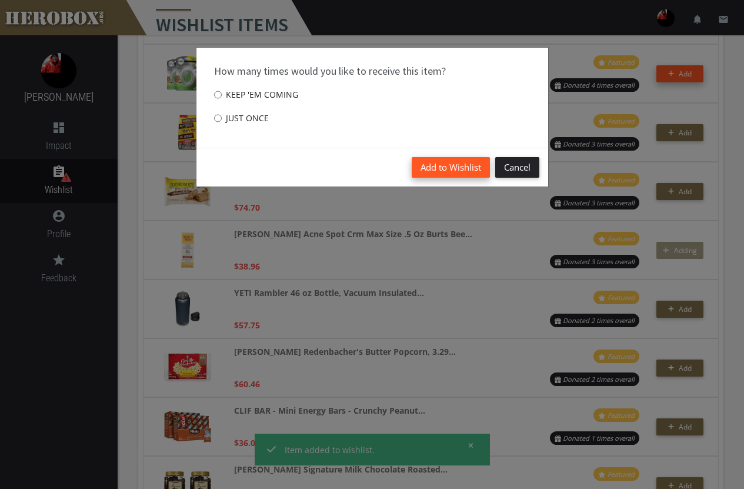
click at [436, 165] on button "Add to Wishlist" at bounding box center [451, 167] width 78 height 21
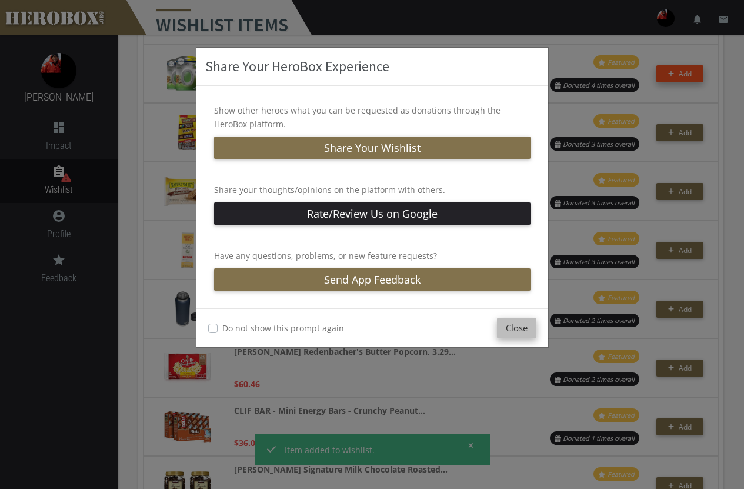
click at [525, 336] on button "Close" at bounding box center [516, 328] width 39 height 21
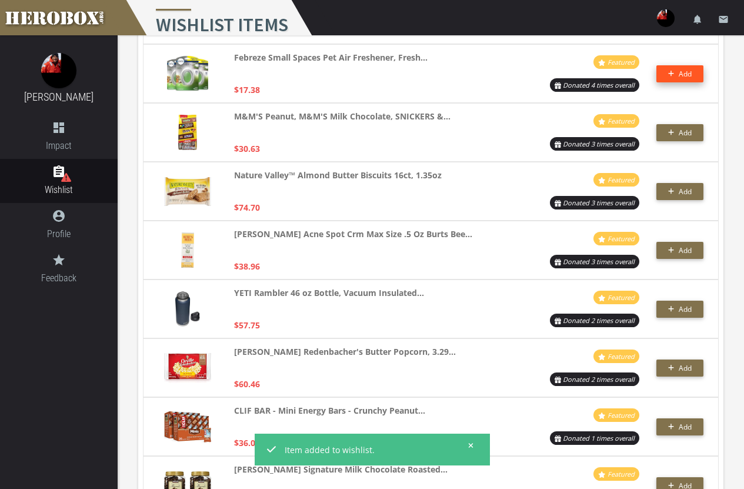
drag, startPoint x: 693, startPoint y: 299, endPoint x: 693, endPoint y: 305, distance: 6.5
click at [693, 300] on div "YETI Rambler 46 oz Bottle, Vacuum Insulated... $57.75 Featured Donated 2 times …" at bounding box center [431, 309] width 576 height 59
click at [693, 305] on button "Add" at bounding box center [680, 309] width 47 height 17
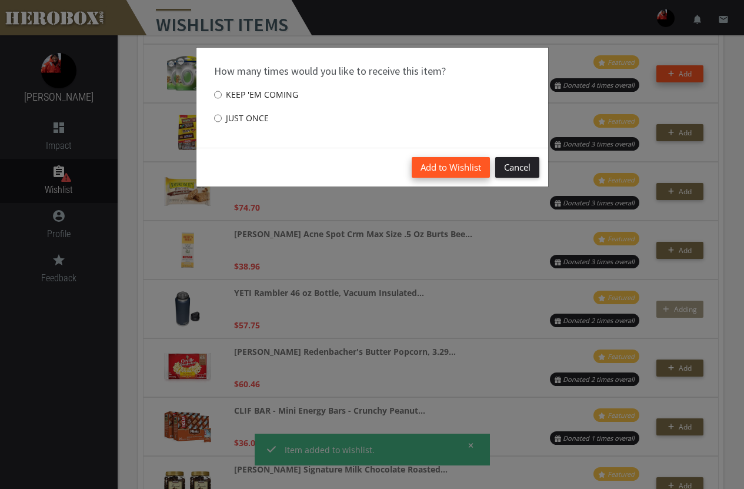
click at [438, 166] on button "Add to Wishlist" at bounding box center [451, 167] width 78 height 21
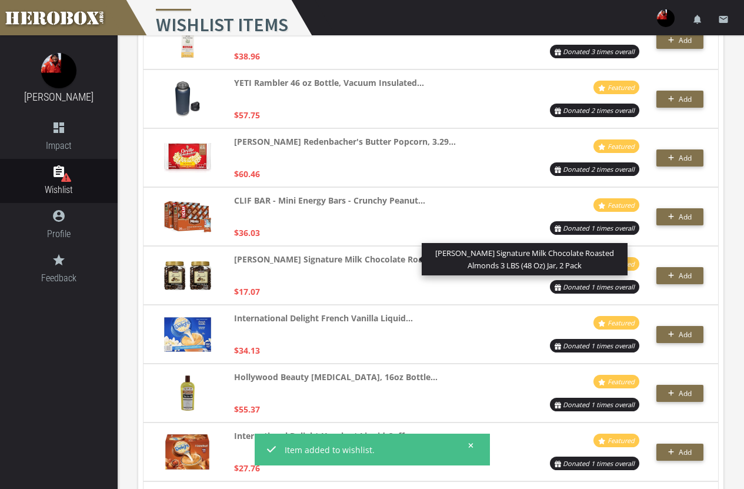
scroll to position [2471, 0]
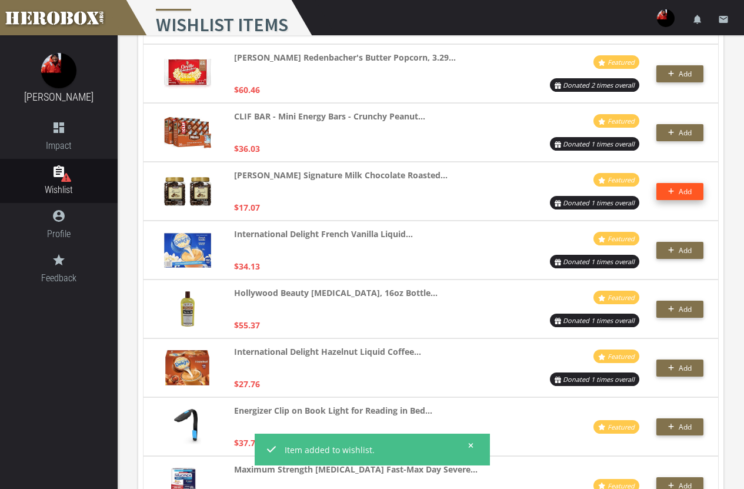
click at [676, 192] on button "Add" at bounding box center [680, 191] width 47 height 17
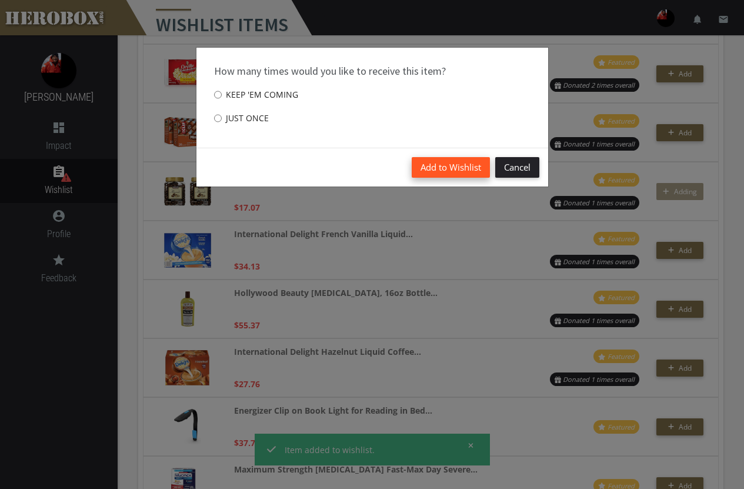
click at [436, 165] on button "Add to Wishlist" at bounding box center [451, 167] width 78 height 21
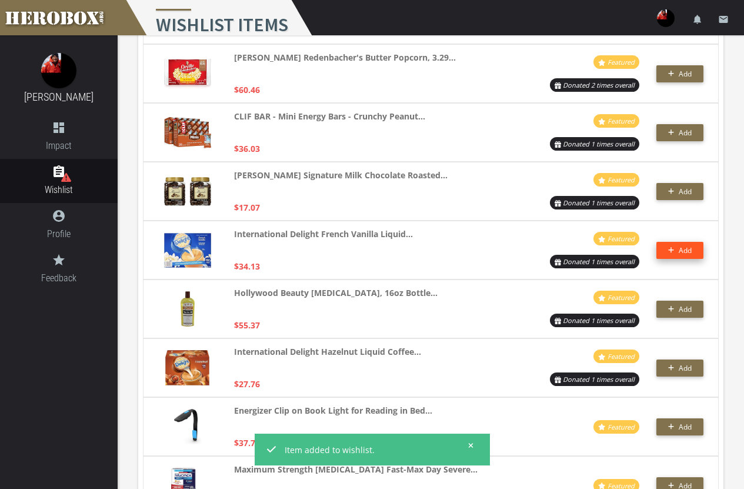
click at [677, 245] on span "Add" at bounding box center [680, 250] width 24 height 10
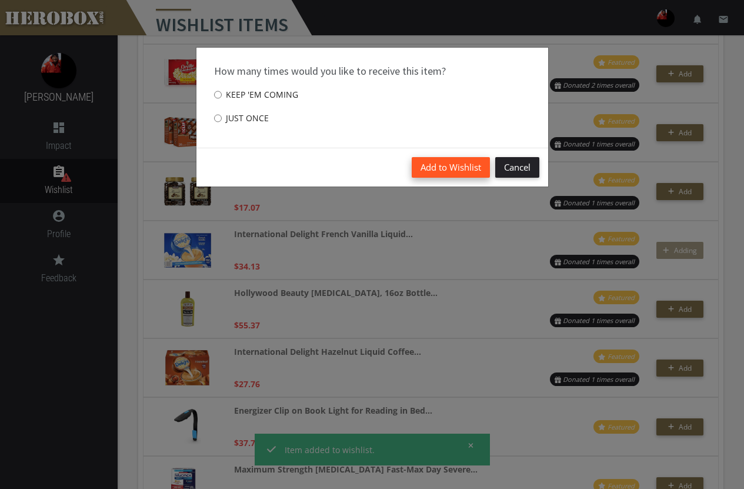
click at [458, 171] on button "Add to Wishlist" at bounding box center [451, 167] width 78 height 21
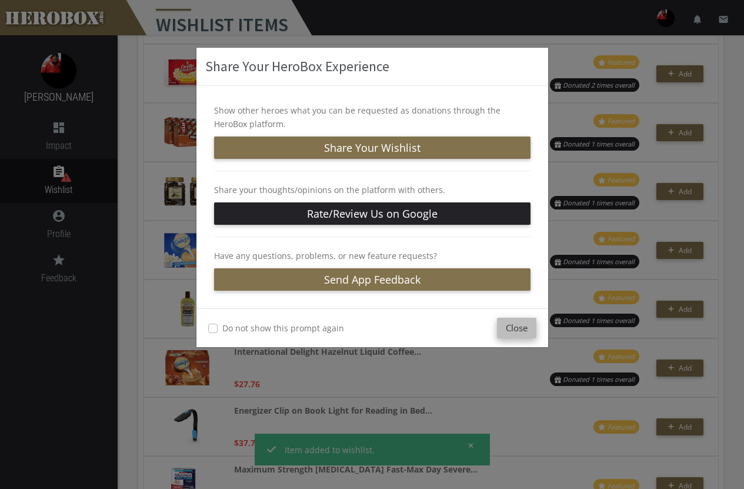
click at [513, 330] on button "Close" at bounding box center [516, 328] width 39 height 21
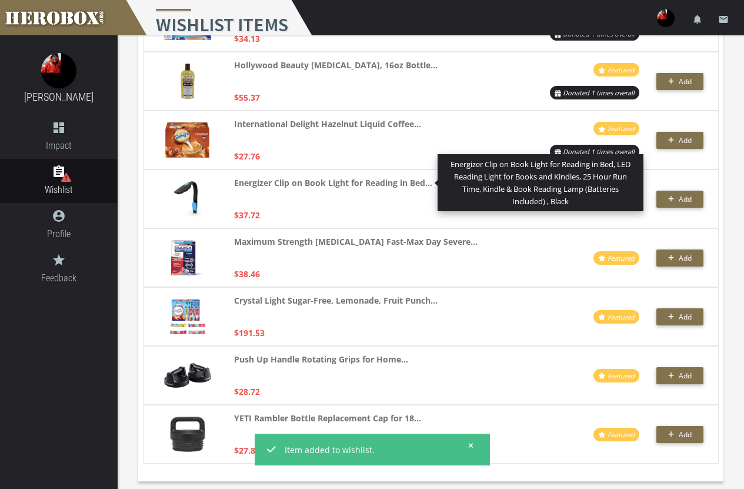
scroll to position [2704, 0]
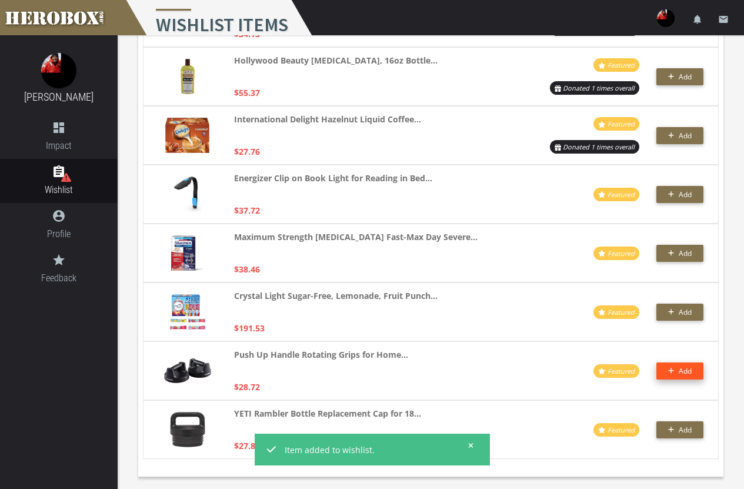
click at [677, 365] on button "Add" at bounding box center [680, 370] width 47 height 17
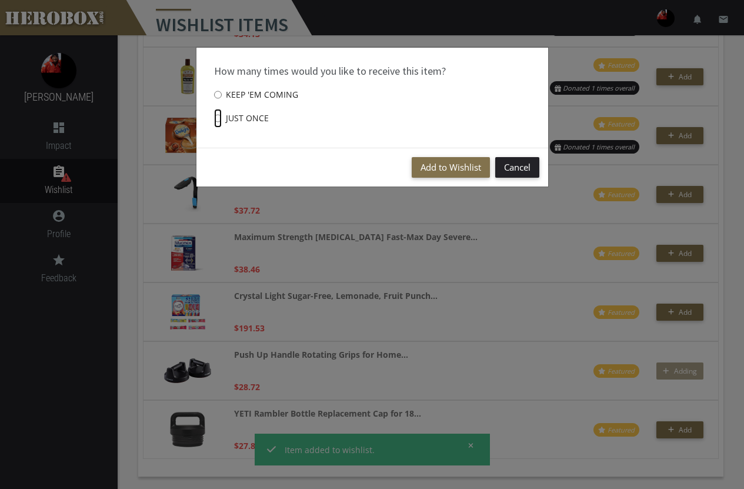
click at [216, 114] on input "Just once" at bounding box center [218, 118] width 8 height 19
radio input "****"
click at [434, 167] on button "Add to Wishlist" at bounding box center [451, 167] width 78 height 21
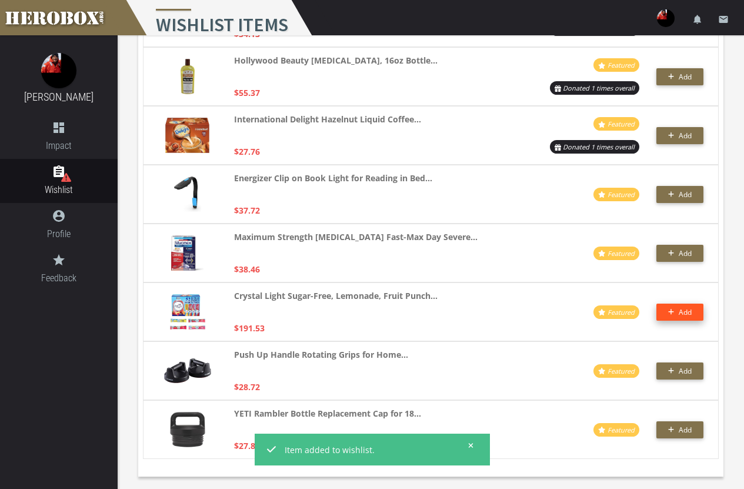
click at [684, 309] on span "Add" at bounding box center [685, 312] width 13 height 10
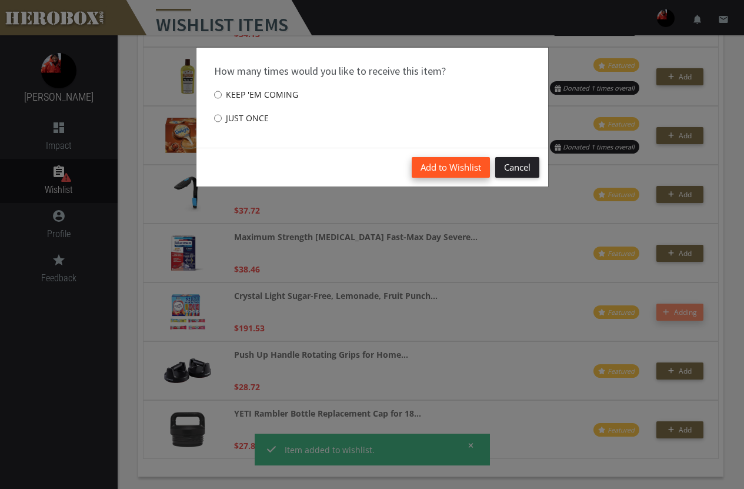
click at [465, 177] on button "Add to Wishlist" at bounding box center [451, 167] width 78 height 21
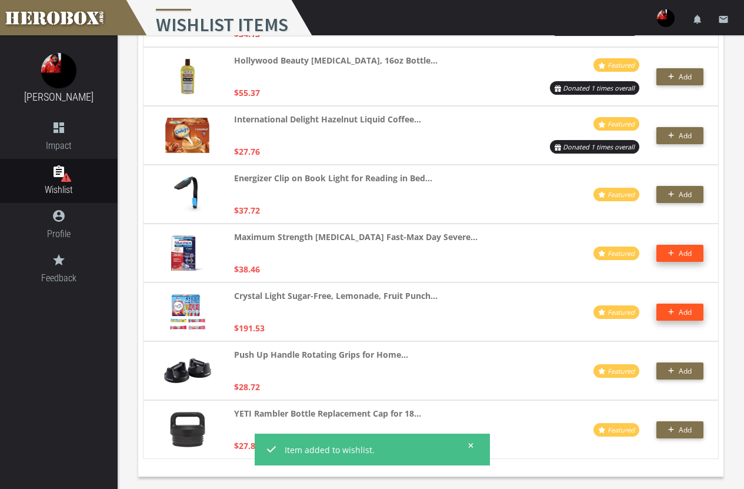
click at [699, 253] on button "Add" at bounding box center [680, 253] width 47 height 17
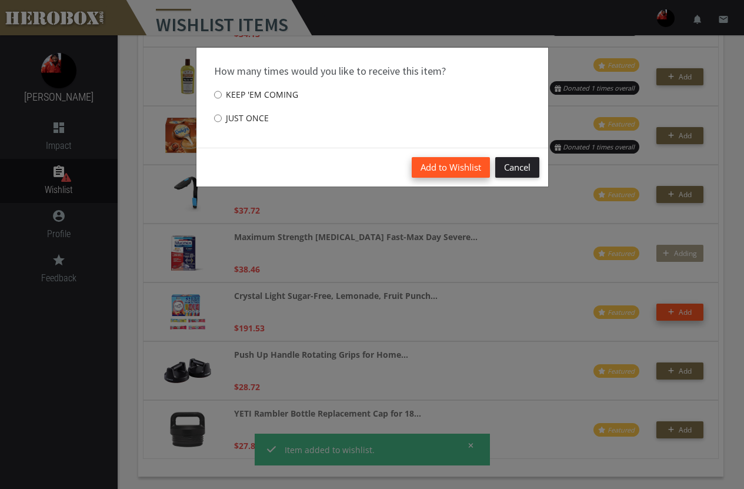
click at [440, 163] on button "Add to Wishlist" at bounding box center [451, 167] width 78 height 21
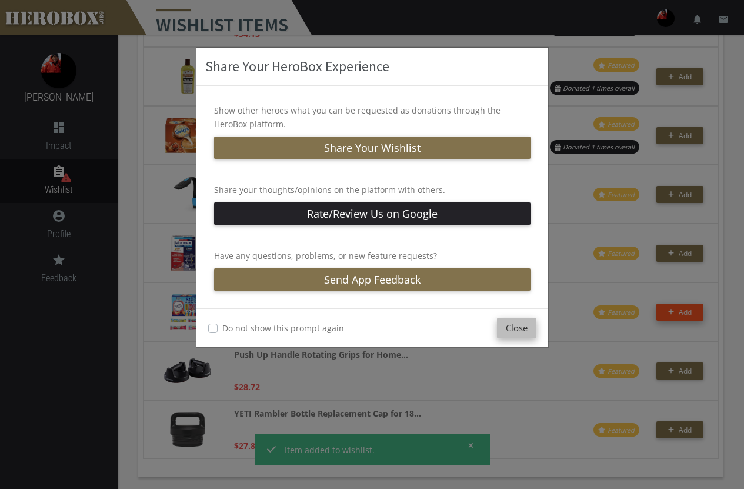
click at [507, 325] on button "Close" at bounding box center [516, 328] width 39 height 21
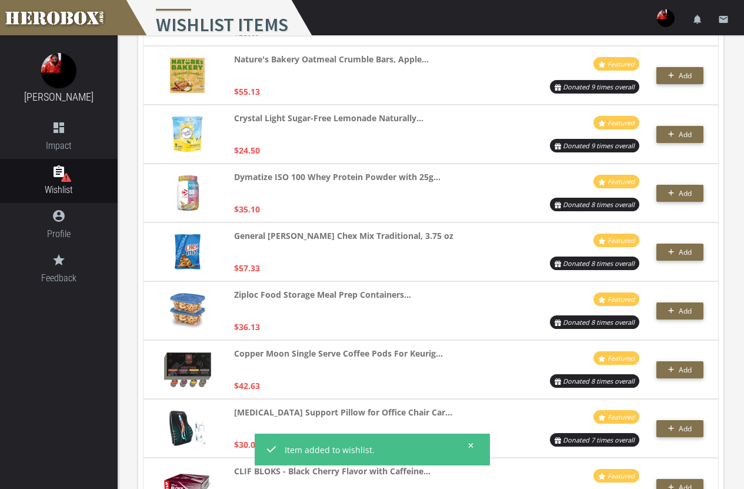
scroll to position [1645, 0]
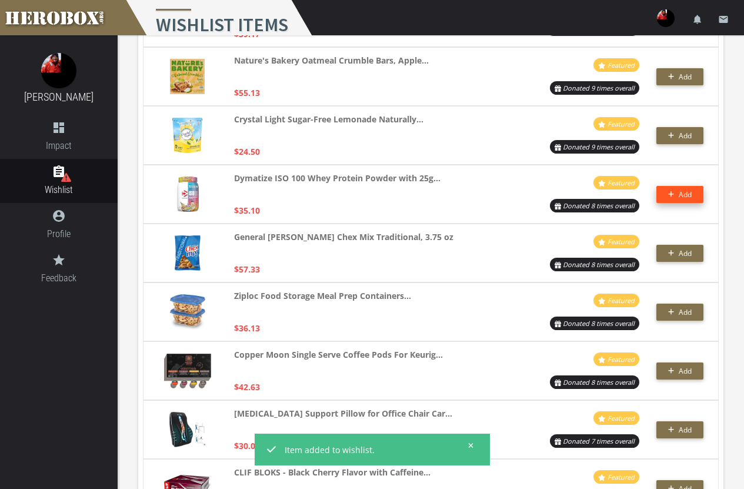
click at [690, 192] on span "Add" at bounding box center [685, 194] width 13 height 10
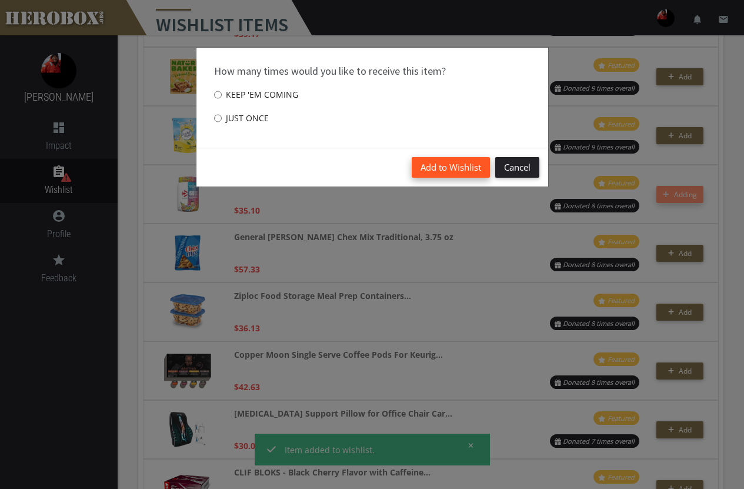
click at [435, 161] on button "Add to Wishlist" at bounding box center [451, 167] width 78 height 21
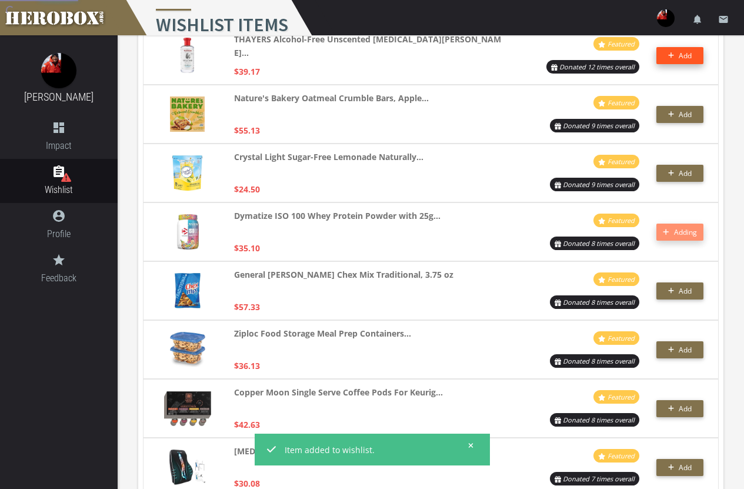
scroll to position [1586, 0]
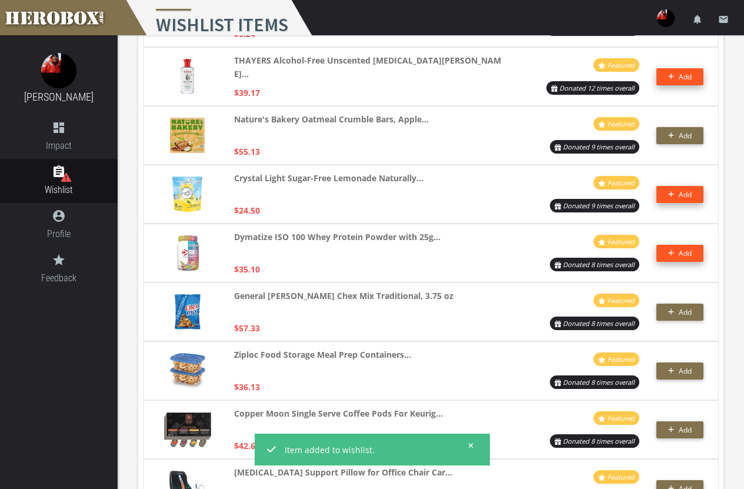
click at [683, 188] on button "Add" at bounding box center [680, 194] width 47 height 17
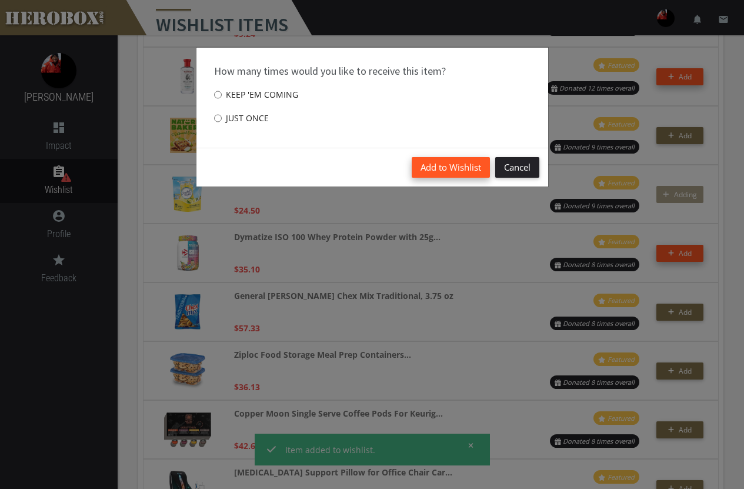
click at [463, 165] on button "Add to Wishlist" at bounding box center [451, 167] width 78 height 21
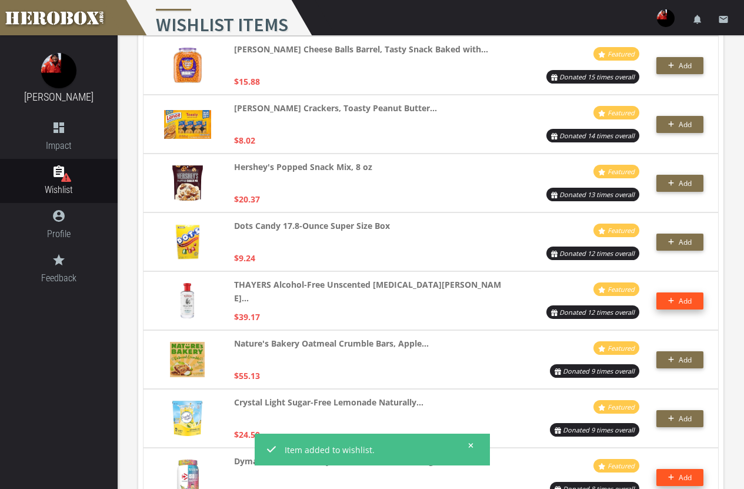
scroll to position [1350, 0]
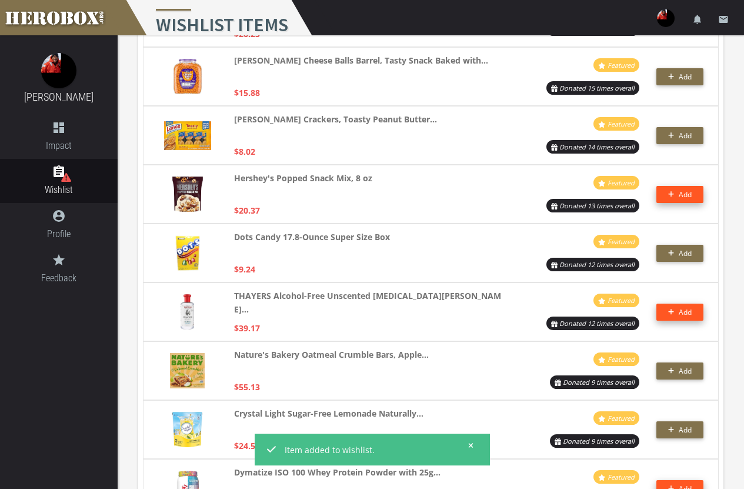
click at [684, 194] on button "Add" at bounding box center [680, 194] width 47 height 17
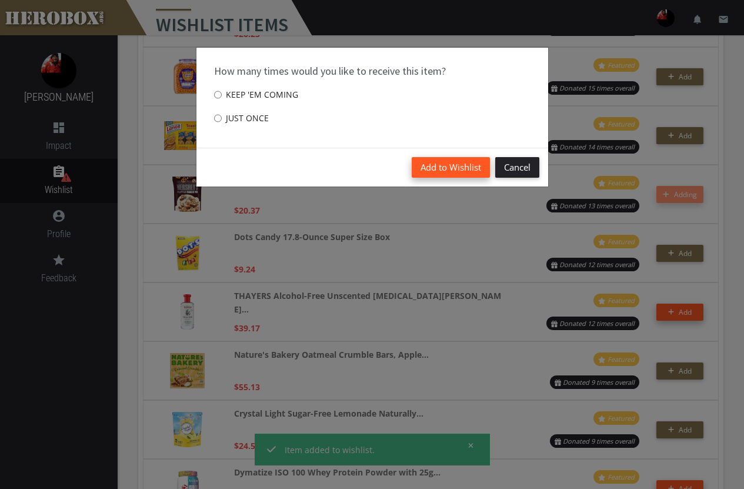
click at [451, 174] on button "Add to Wishlist" at bounding box center [451, 167] width 78 height 21
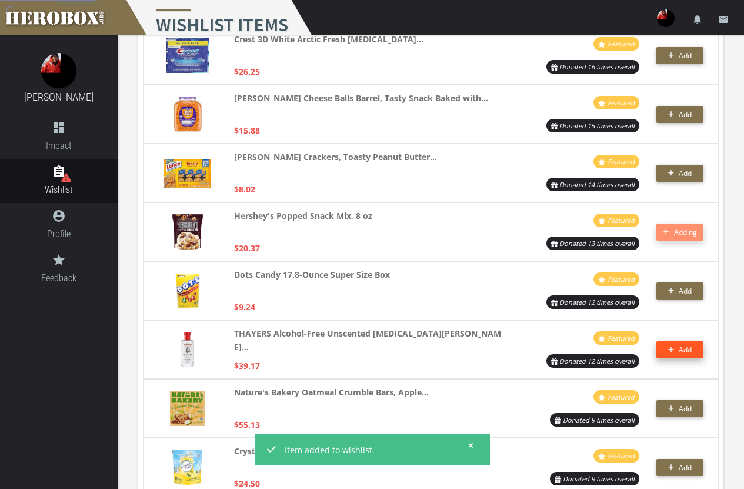
scroll to position [1292, 0]
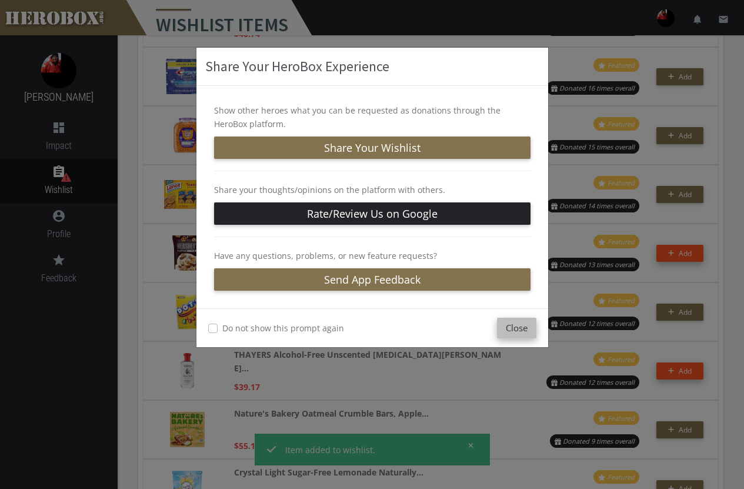
click at [527, 337] on button "Close" at bounding box center [516, 328] width 39 height 21
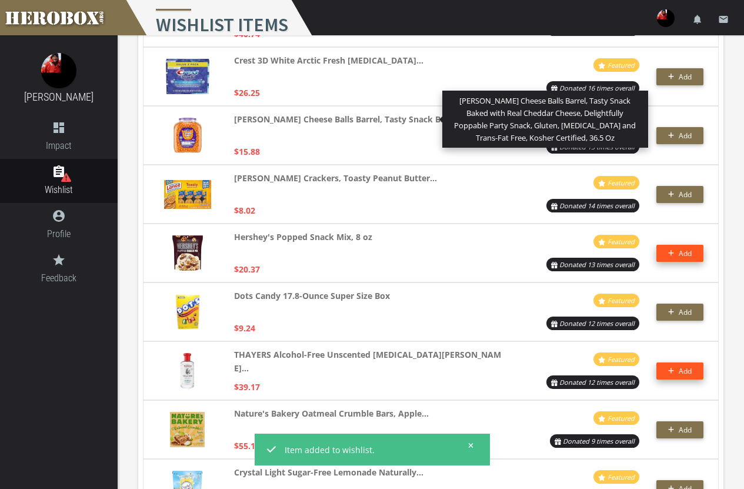
scroll to position [1233, 0]
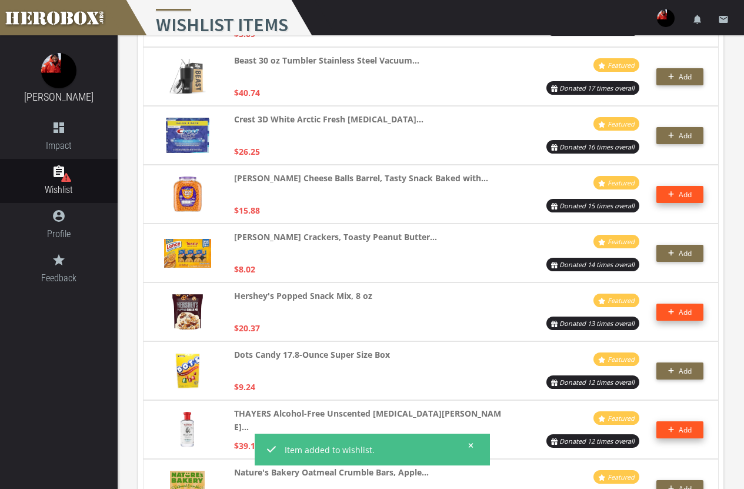
click at [681, 194] on span "Add" at bounding box center [685, 194] width 13 height 10
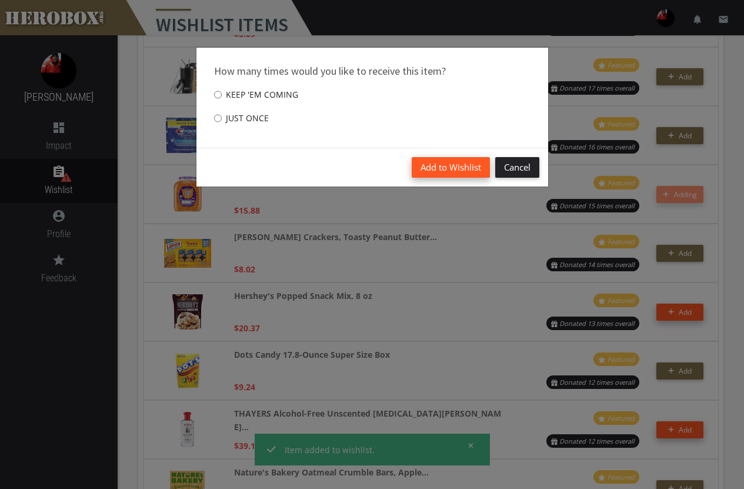
click at [464, 166] on button "Add to Wishlist" at bounding box center [451, 167] width 78 height 21
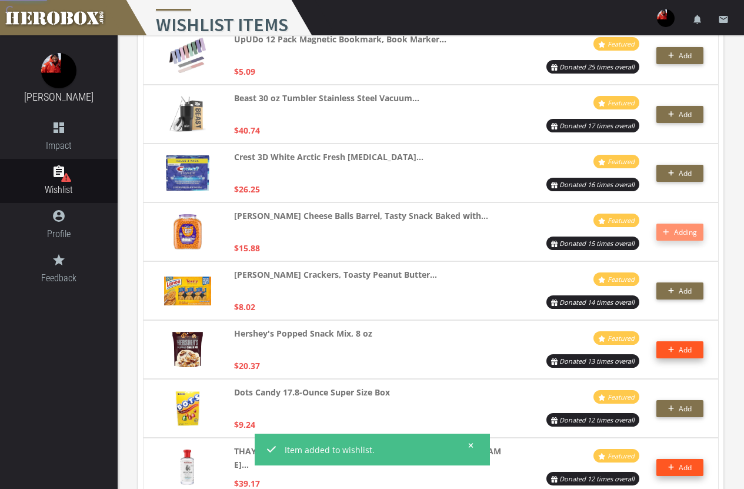
scroll to position [1174, 0]
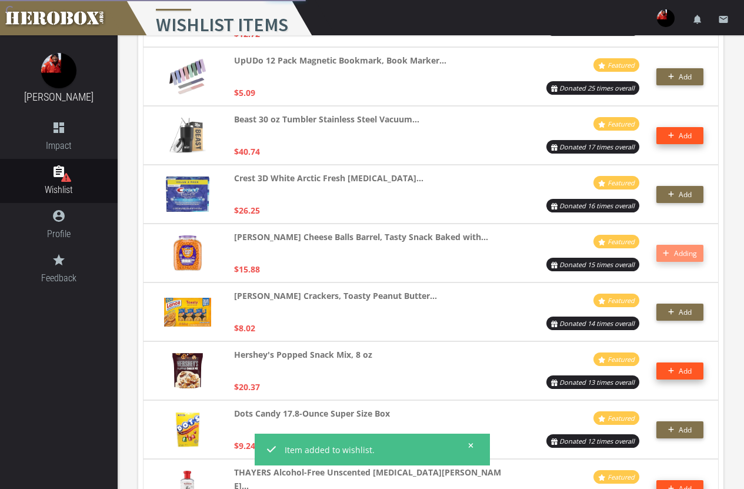
click at [671, 138] on icon "button" at bounding box center [671, 135] width 6 height 7
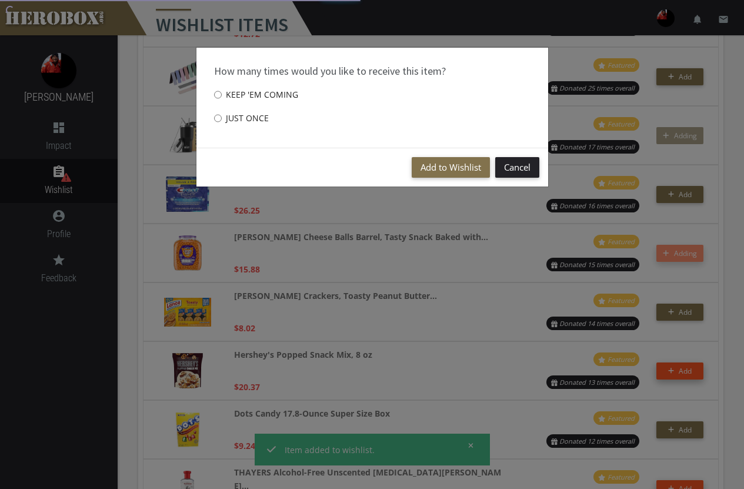
click at [226, 118] on label "Just once" at bounding box center [241, 119] width 55 height 24
click at [222, 118] on input "Just once" at bounding box center [218, 118] width 8 height 19
radio input "****"
click at [448, 161] on button "Add to Wishlist" at bounding box center [451, 167] width 78 height 21
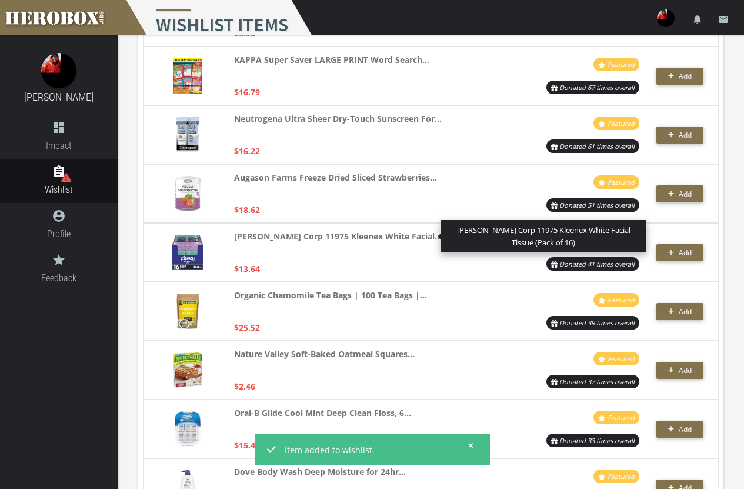
scroll to position [585, 0]
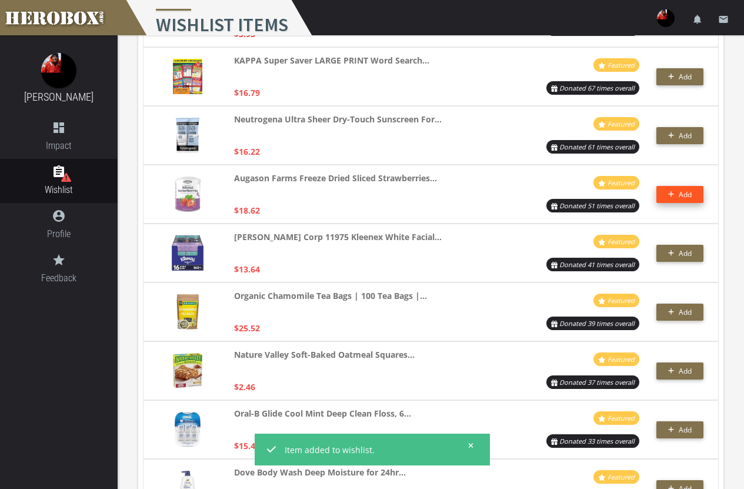
click at [675, 188] on button "Add" at bounding box center [680, 194] width 47 height 17
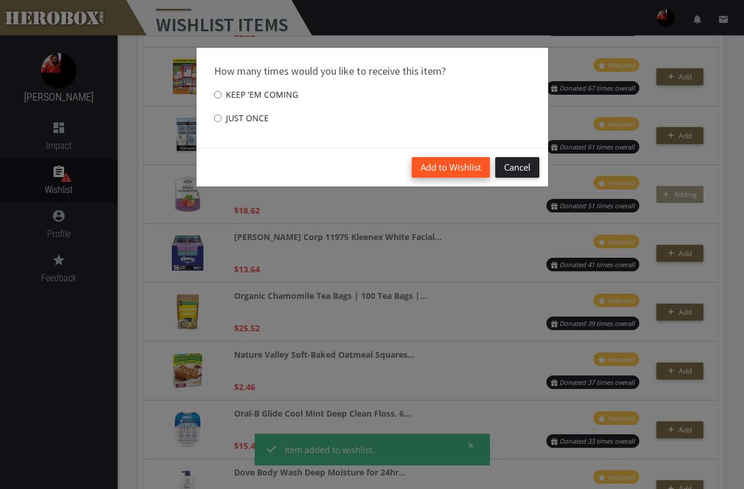
click at [443, 168] on button "Add to Wishlist" at bounding box center [451, 167] width 78 height 21
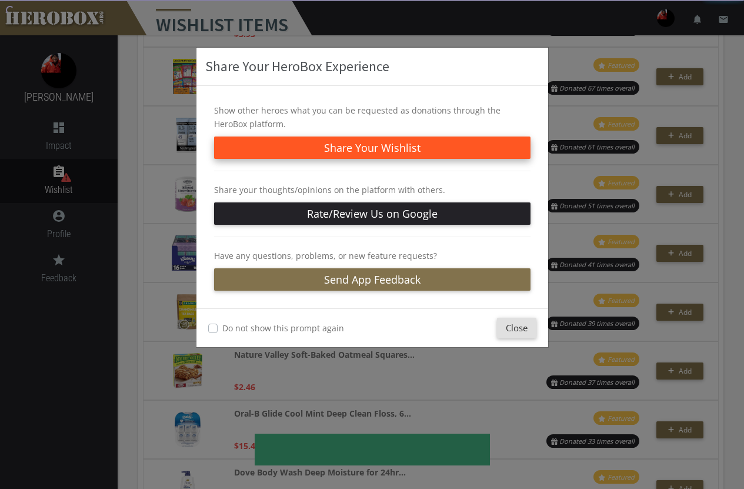
scroll to position [527, 0]
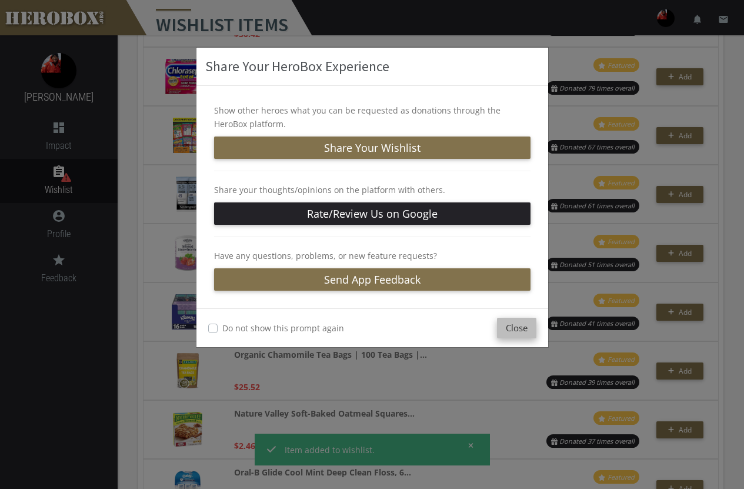
click at [518, 329] on button "Close" at bounding box center [516, 328] width 39 height 21
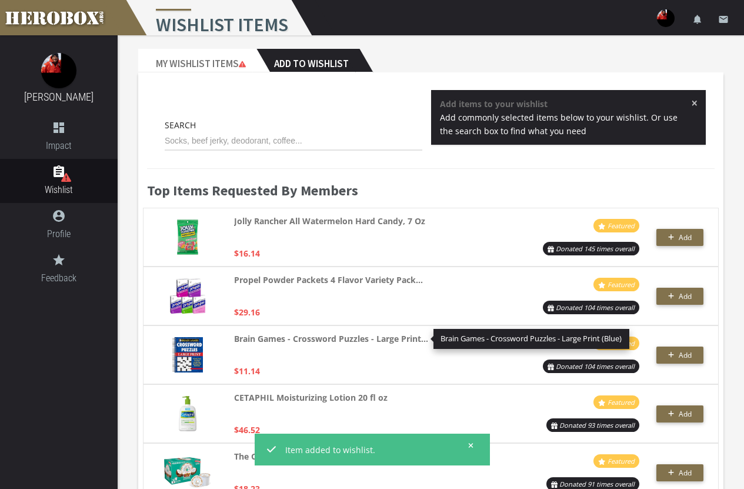
scroll to position [0, 0]
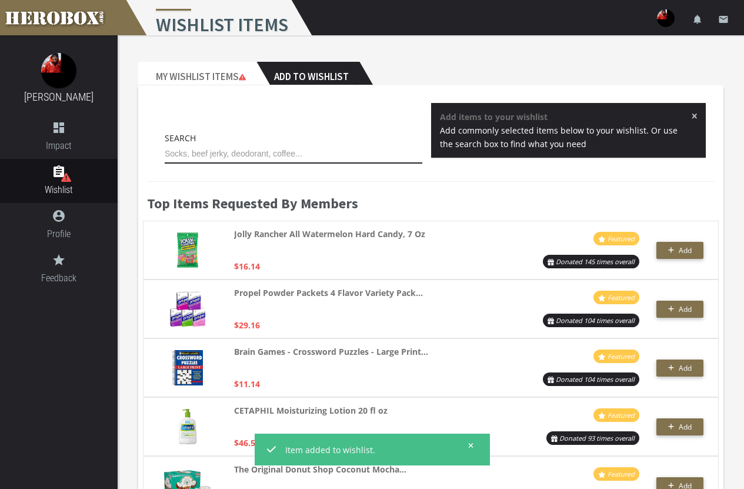
click at [290, 154] on input "text" at bounding box center [294, 154] width 258 height 19
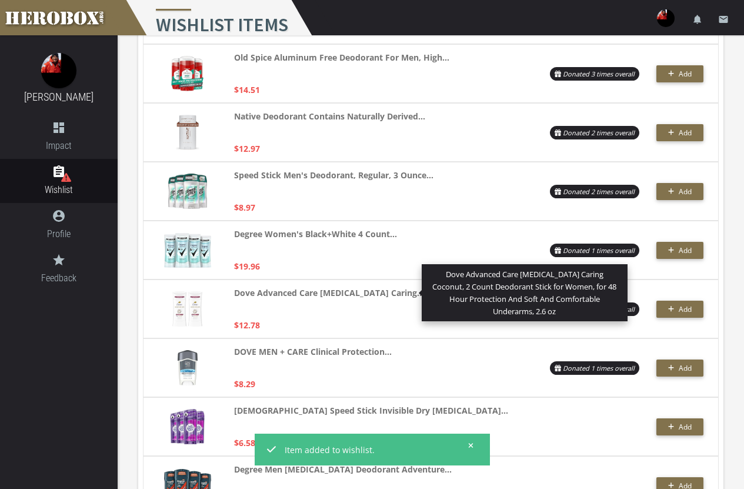
scroll to position [412, 0]
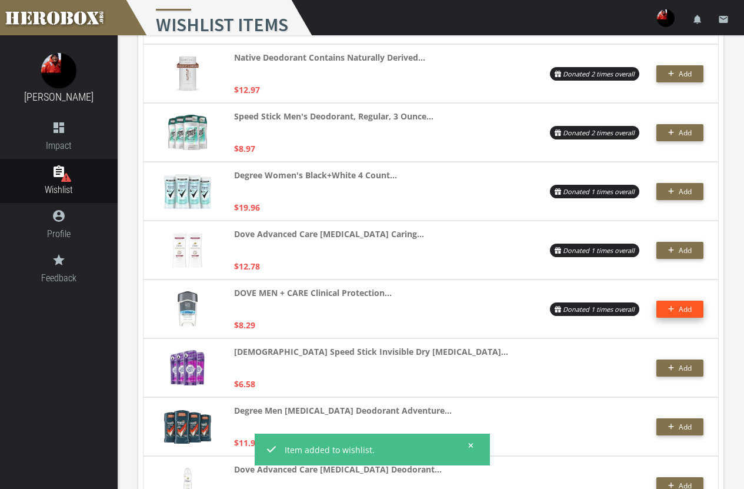
click at [686, 314] on span "Add" at bounding box center [685, 309] width 13 height 10
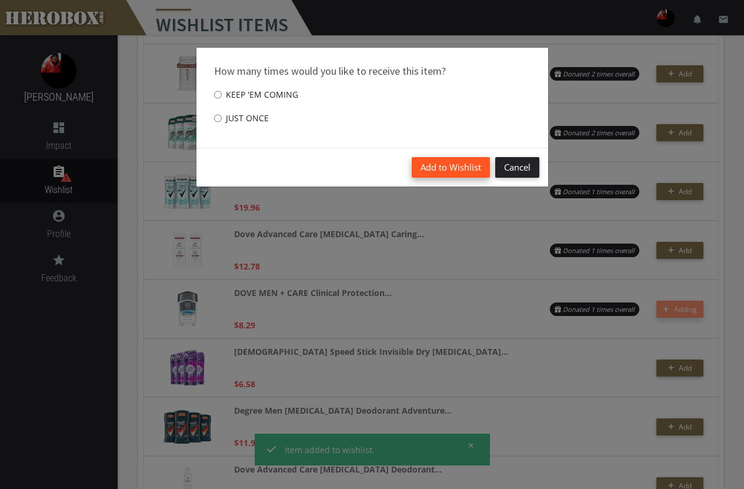
click at [464, 165] on button "Add to Wishlist" at bounding box center [451, 167] width 78 height 21
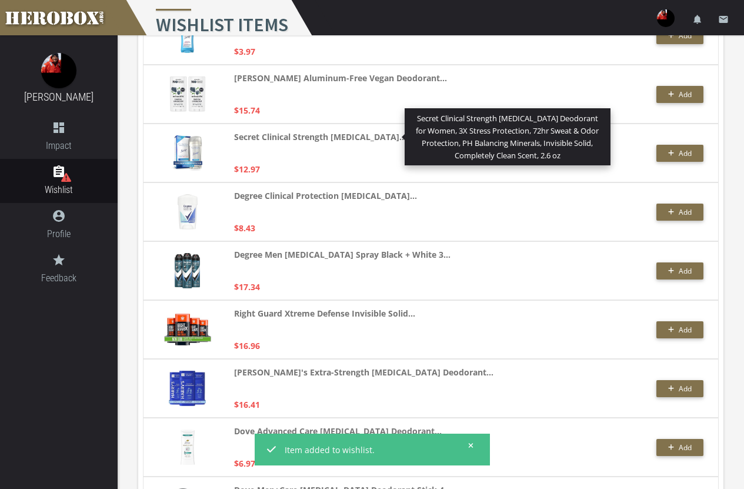
scroll to position [1059, 0]
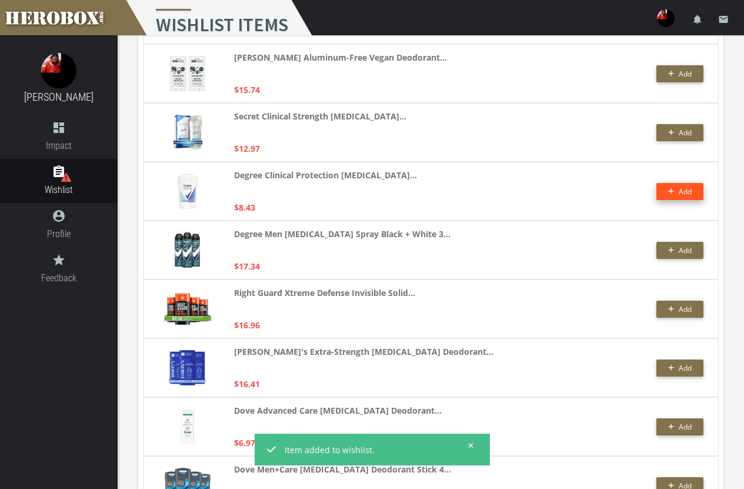
click at [697, 187] on button "Add" at bounding box center [680, 191] width 47 height 17
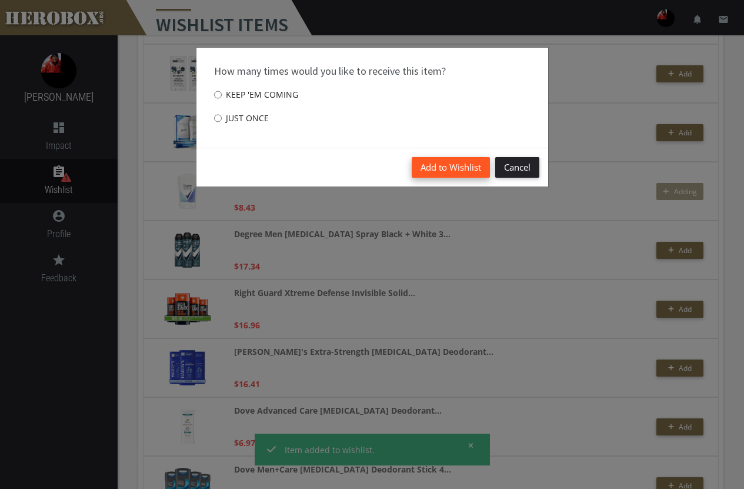
click at [469, 171] on button "Add to Wishlist" at bounding box center [451, 167] width 78 height 21
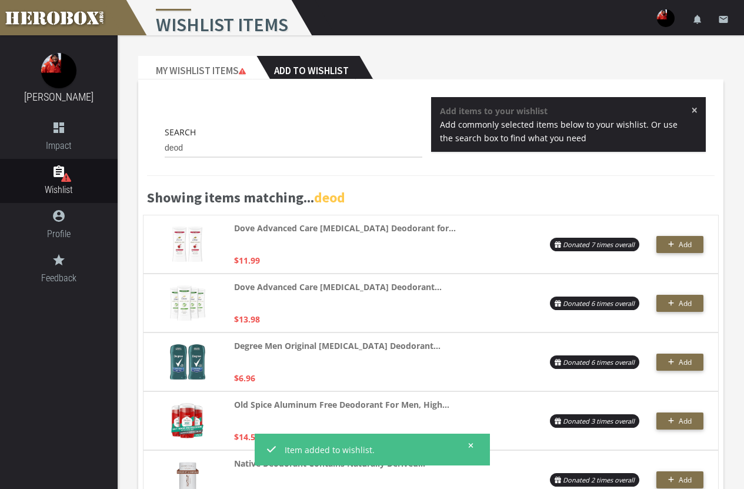
scroll to position [0, 0]
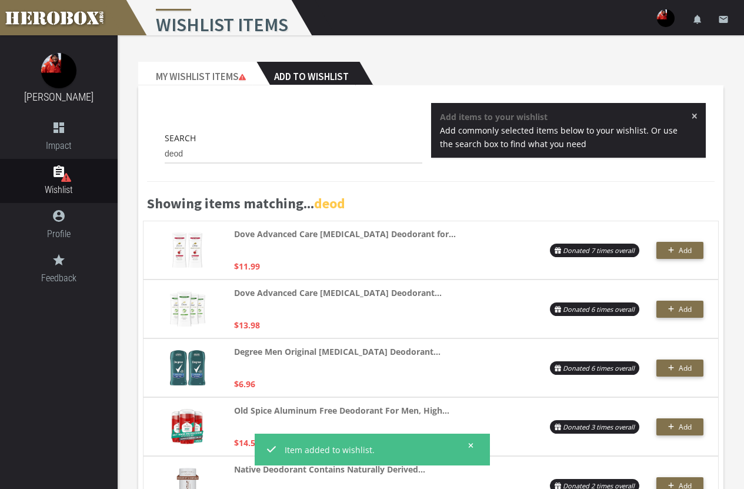
drag, startPoint x: 219, startPoint y: 143, endPoint x: 156, endPoint y: 144, distance: 63.0
click at [156, 144] on div "Search deod" at bounding box center [293, 150] width 275 height 38
click at [198, 151] on input "deod" at bounding box center [294, 154] width 258 height 19
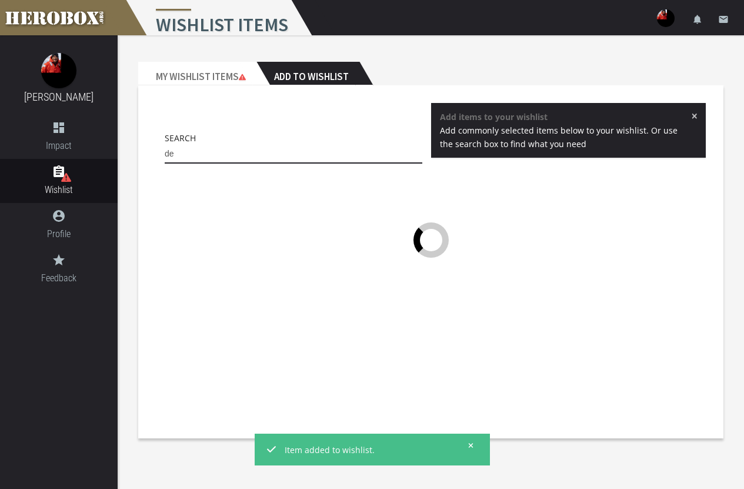
type input "d"
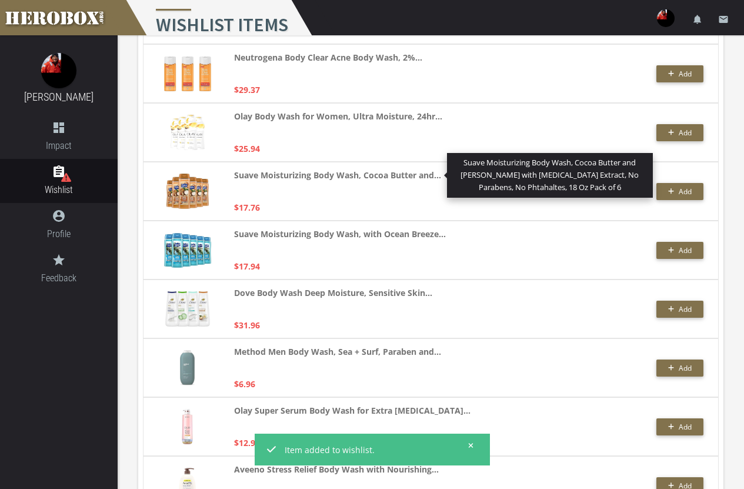
scroll to position [883, 0]
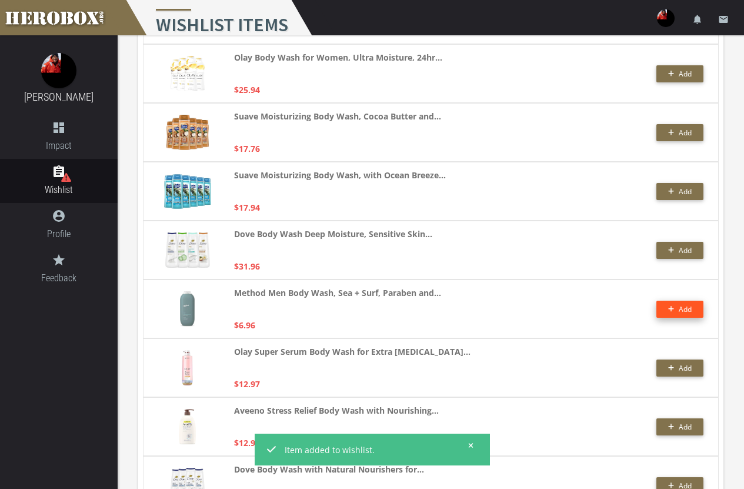
type input "body wash"
click at [684, 306] on span "Add" at bounding box center [685, 309] width 13 height 10
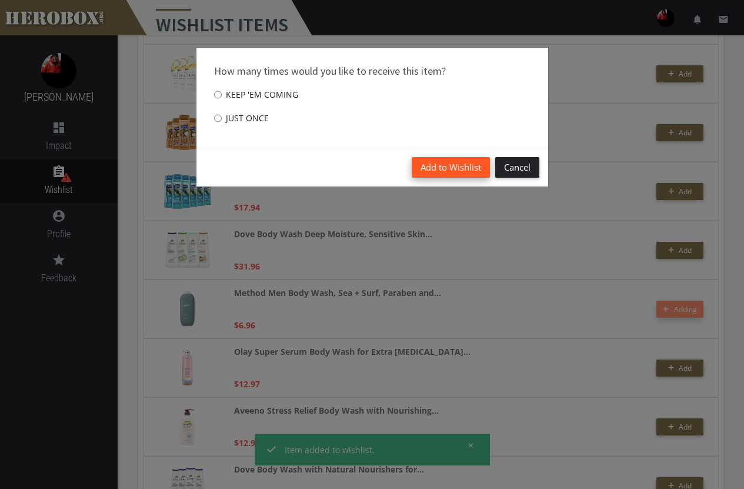
click at [468, 171] on button "Add to Wishlist" at bounding box center [451, 167] width 78 height 21
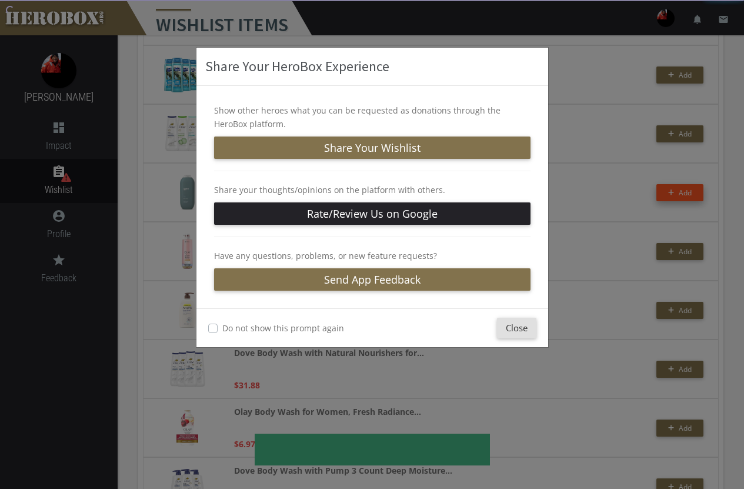
scroll to position [1000, 0]
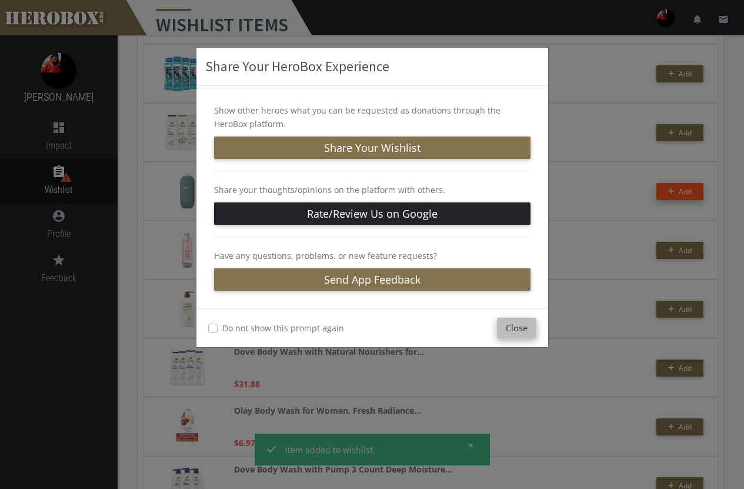
click at [514, 326] on button "Close" at bounding box center [516, 328] width 39 height 21
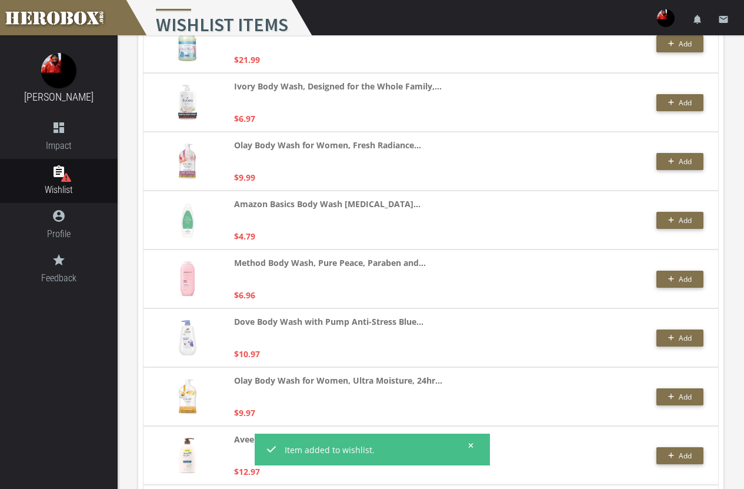
scroll to position [2295, 0]
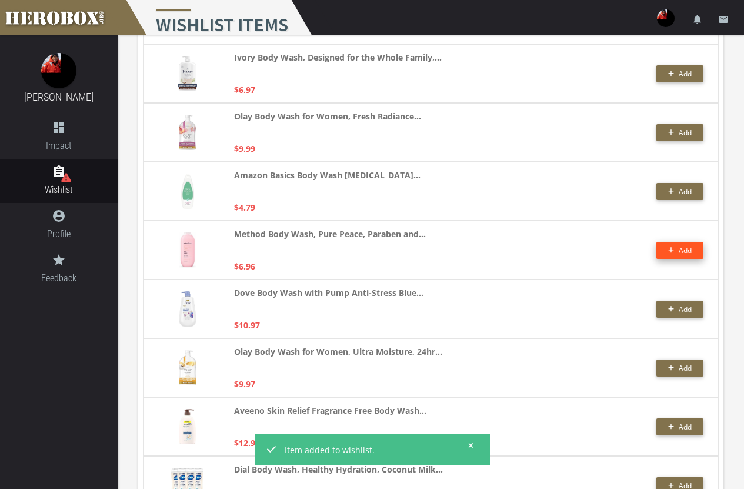
click at [674, 246] on span "Add" at bounding box center [680, 250] width 24 height 10
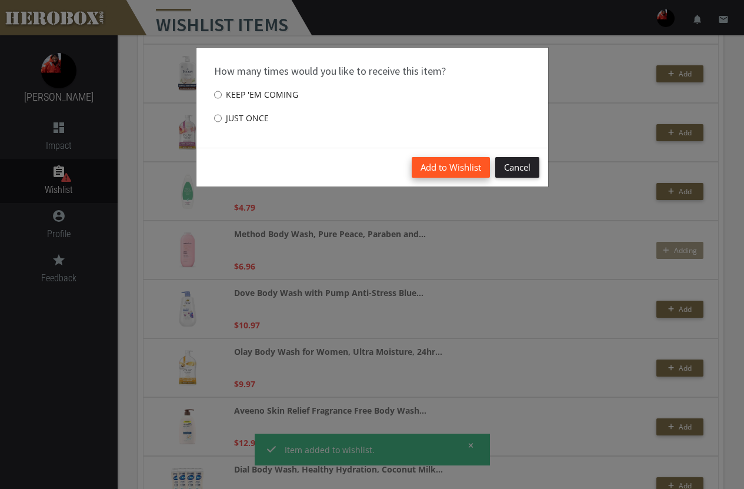
click at [458, 157] on button "Add to Wishlist" at bounding box center [451, 167] width 78 height 21
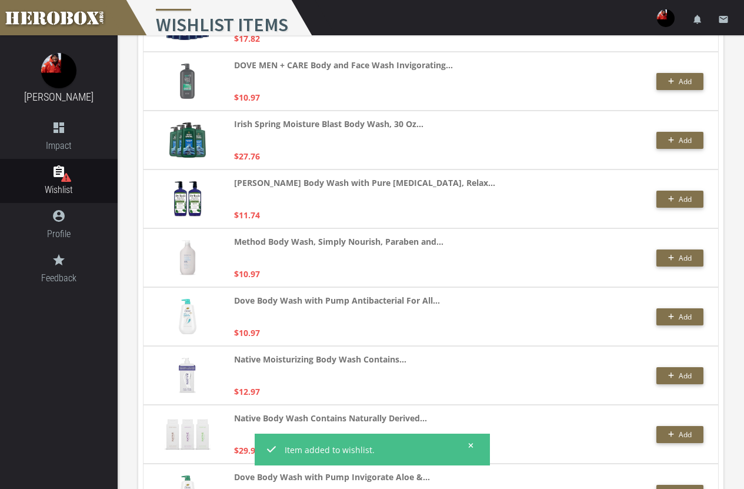
scroll to position [3119, 0]
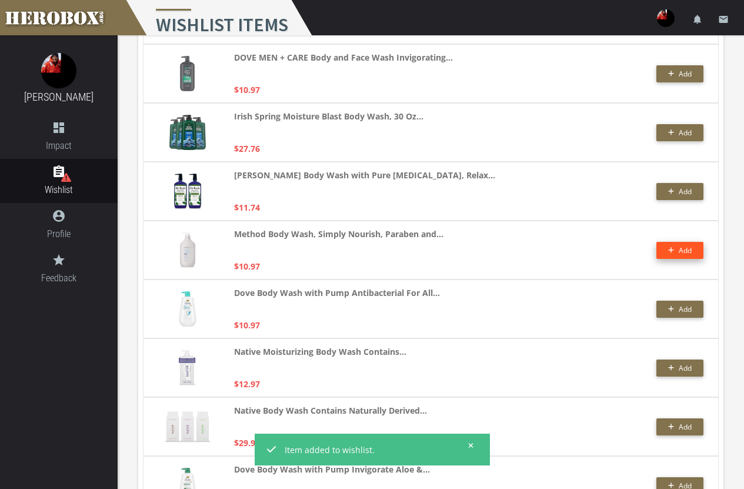
click at [684, 250] on button "Add" at bounding box center [680, 250] width 47 height 17
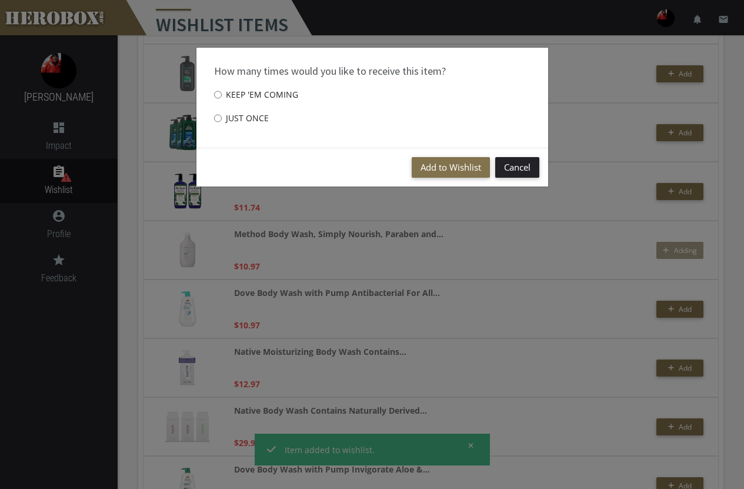
click at [443, 180] on div "Add to Wishlist Cancel" at bounding box center [373, 167] width 352 height 39
click at [446, 168] on button "Add to Wishlist" at bounding box center [451, 167] width 78 height 21
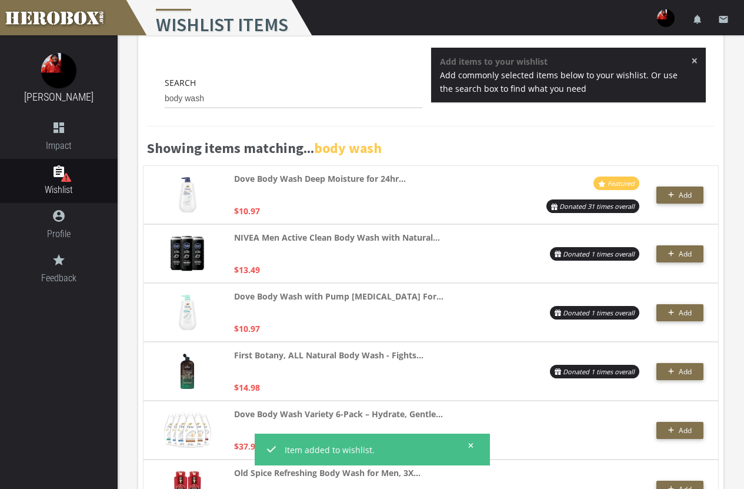
scroll to position [0, 0]
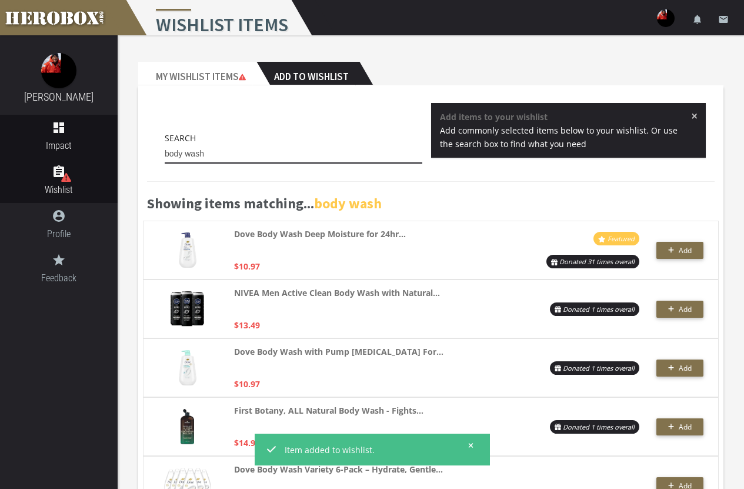
drag, startPoint x: 216, startPoint y: 150, endPoint x: 17, endPoint y: 137, distance: 199.3
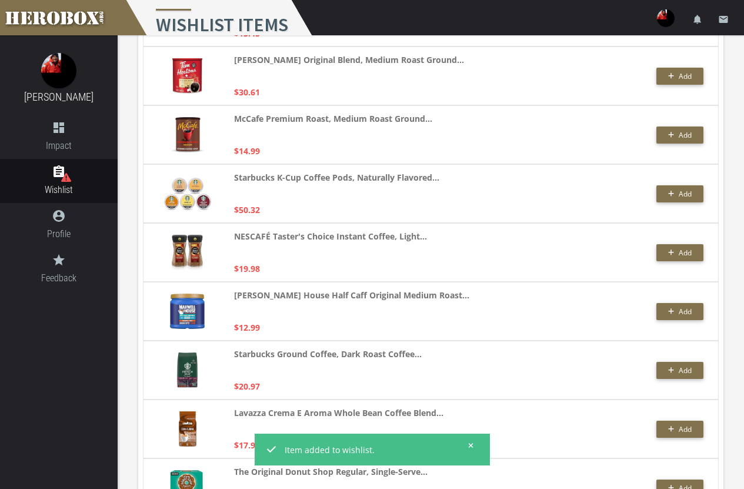
scroll to position [294, 0]
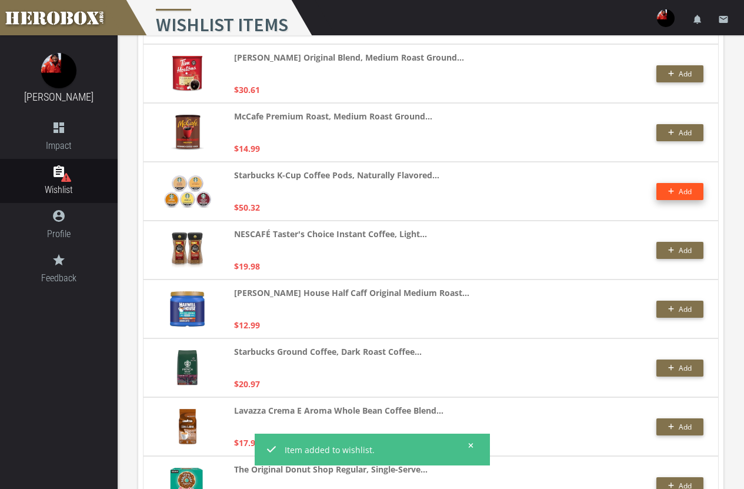
type input "coffee"
click at [684, 191] on span "Add" at bounding box center [685, 192] width 13 height 10
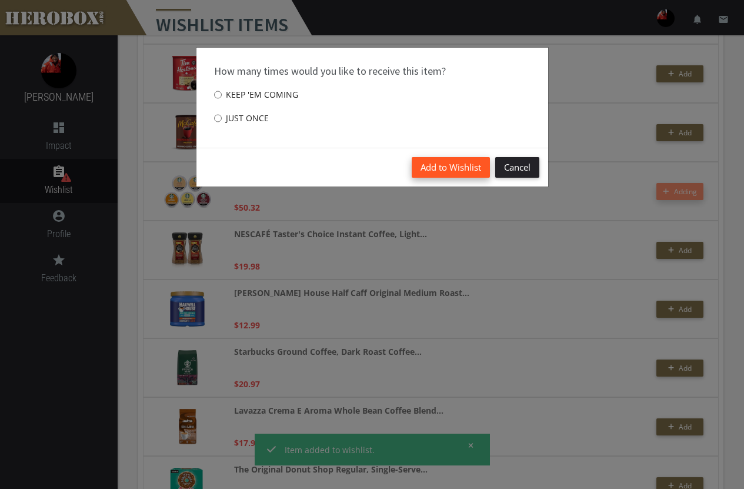
click at [434, 165] on button "Add to Wishlist" at bounding box center [451, 167] width 78 height 21
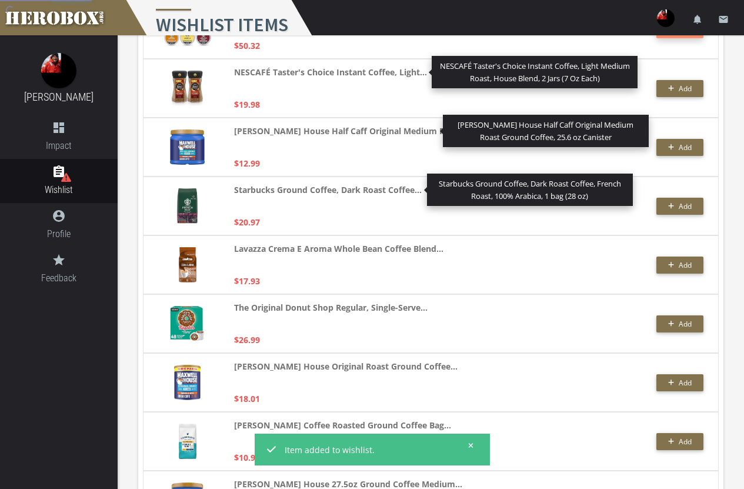
scroll to position [471, 0]
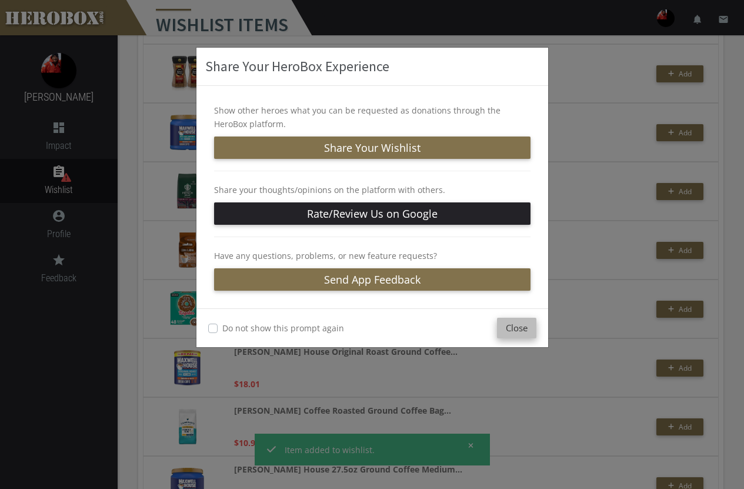
click at [530, 325] on button "Close" at bounding box center [516, 328] width 39 height 21
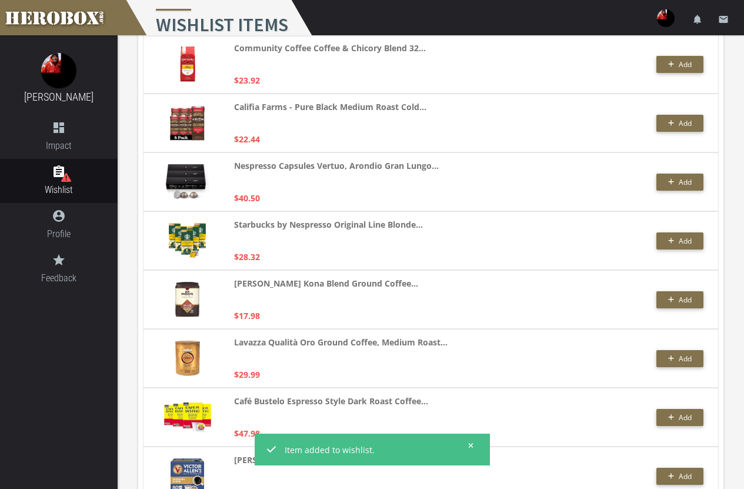
scroll to position [1236, 0]
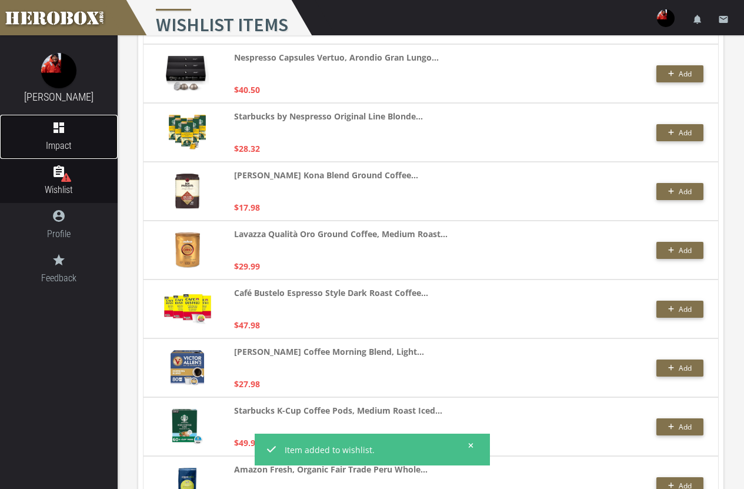
click at [52, 129] on icon "dashboard" at bounding box center [59, 128] width 118 height 14
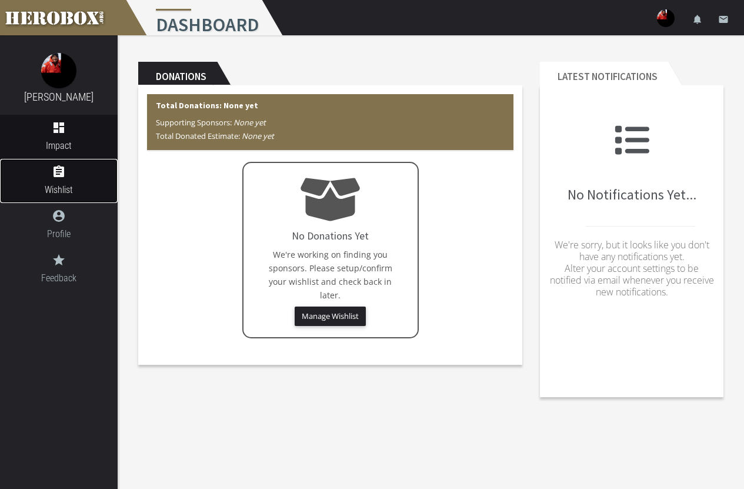
click at [76, 182] on link "assignment Wishlist" at bounding box center [59, 181] width 118 height 44
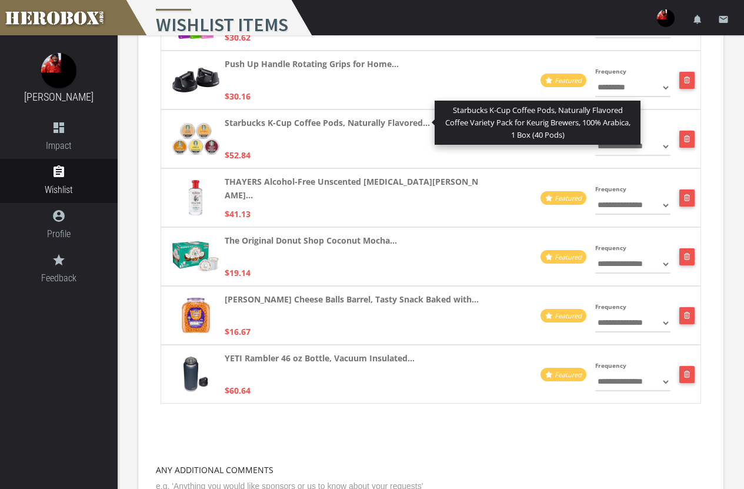
scroll to position [1412, 0]
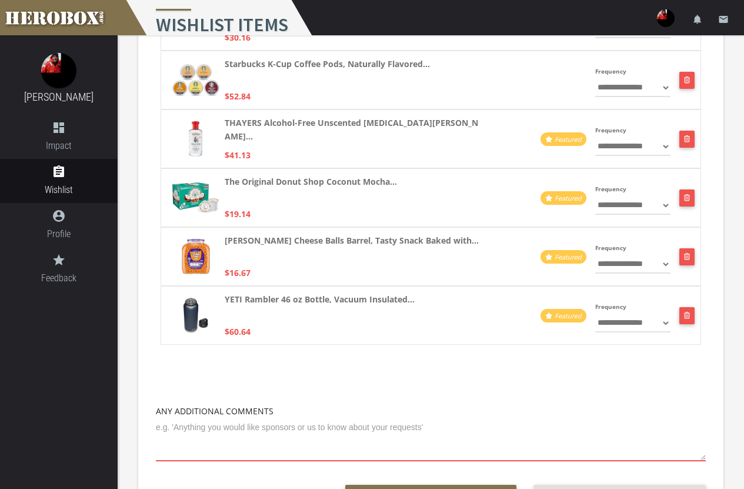
click at [660, 326] on select "**********" at bounding box center [633, 323] width 75 height 19
select select "**********"
click at [596, 314] on select "**********" at bounding box center [633, 323] width 75 height 19
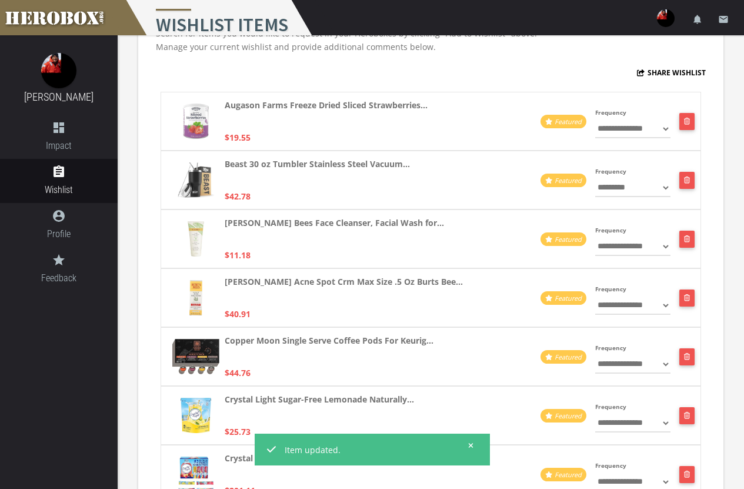
scroll to position [0, 0]
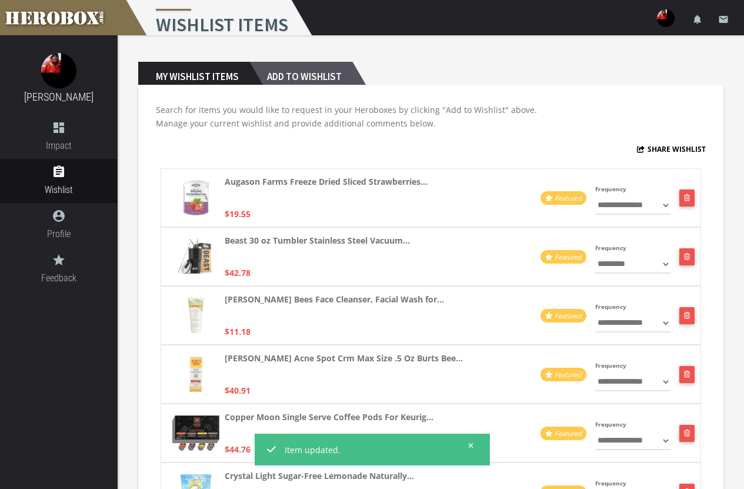
click at [321, 72] on h2 "Add to Wishlist" at bounding box center [300, 74] width 103 height 24
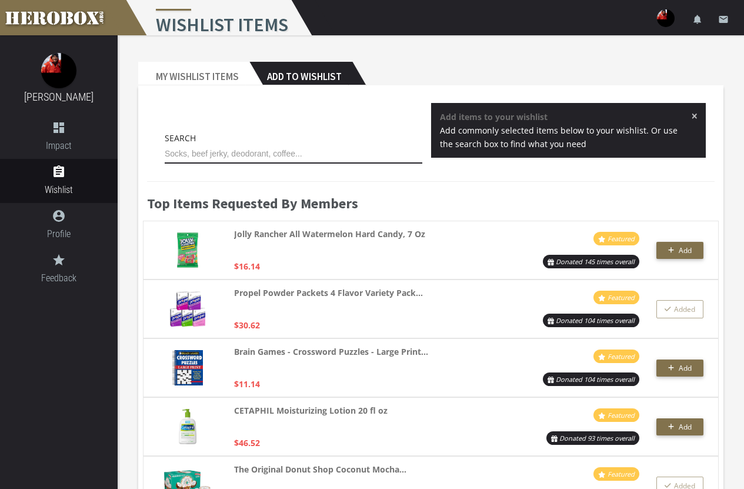
click at [281, 154] on input "text" at bounding box center [294, 154] width 258 height 19
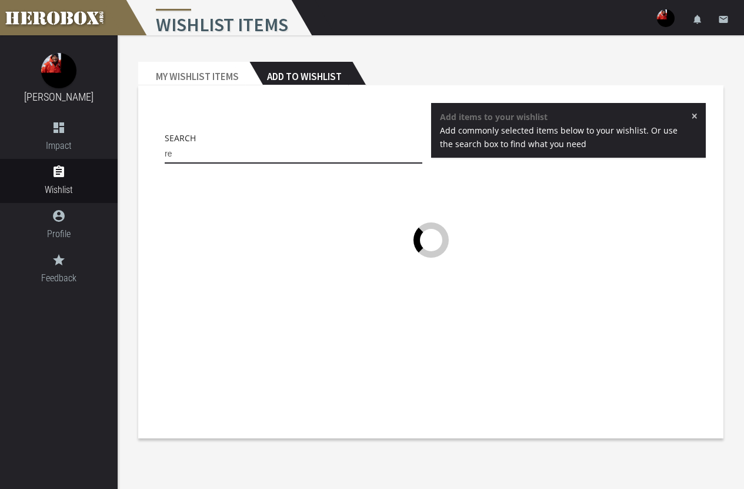
type input "r"
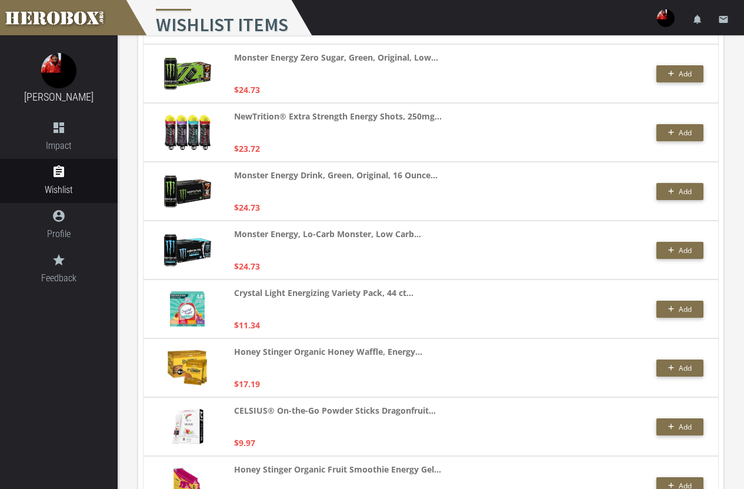
scroll to position [471, 0]
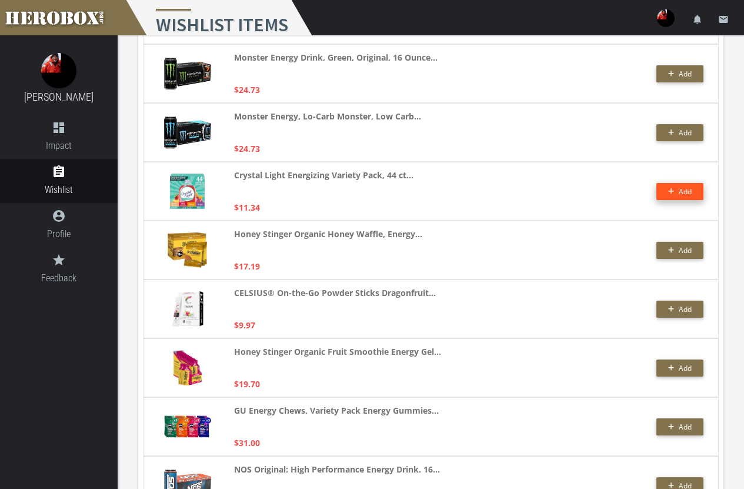
type input "energy"
click at [693, 190] on button "Add" at bounding box center [680, 191] width 47 height 17
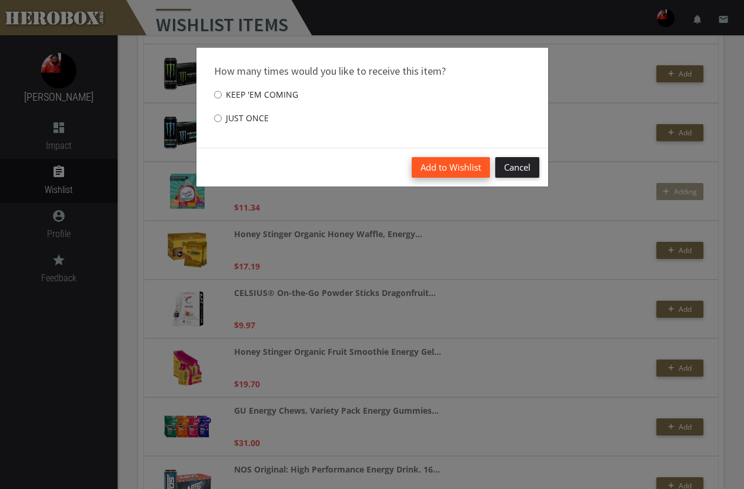
click at [434, 168] on button "Add to Wishlist" at bounding box center [451, 167] width 78 height 21
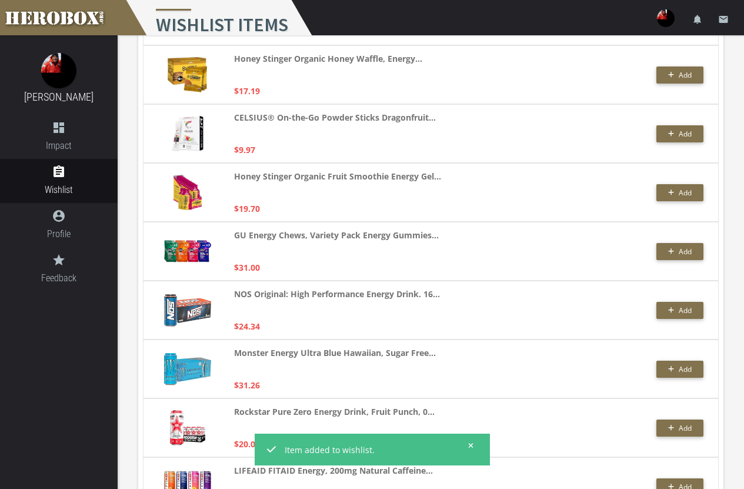
scroll to position [647, 0]
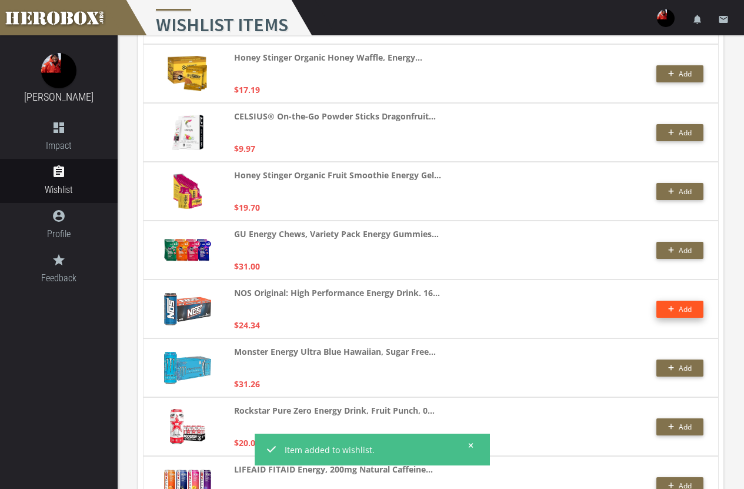
click at [691, 305] on span "Add" at bounding box center [685, 309] width 13 height 10
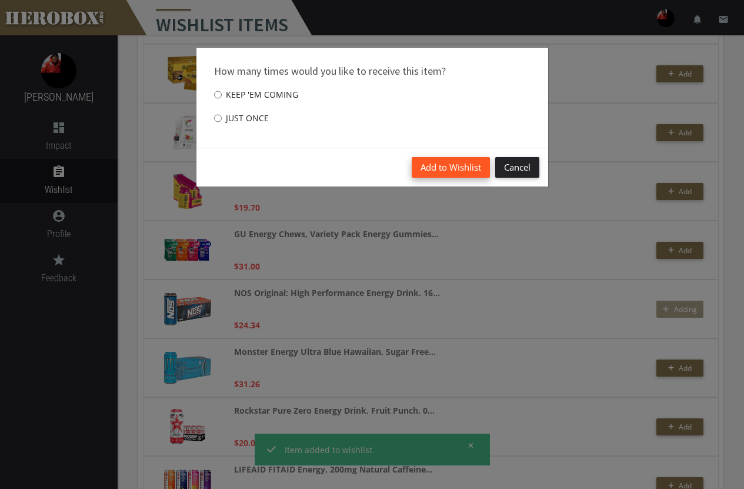
click at [443, 168] on button "Add to Wishlist" at bounding box center [451, 167] width 78 height 21
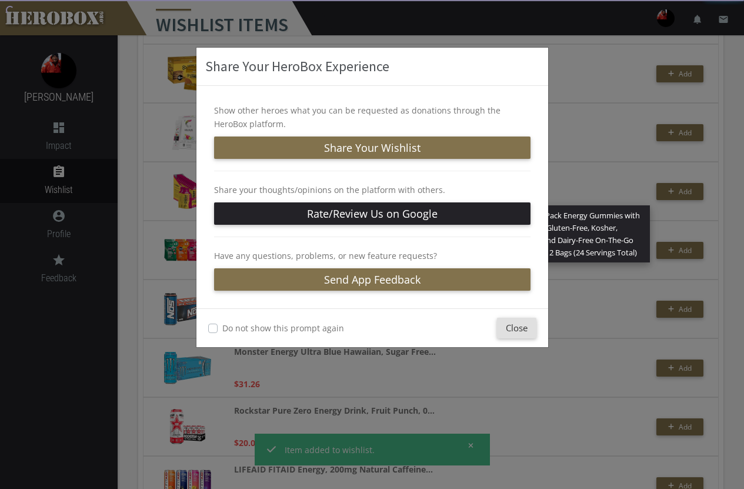
scroll to position [765, 0]
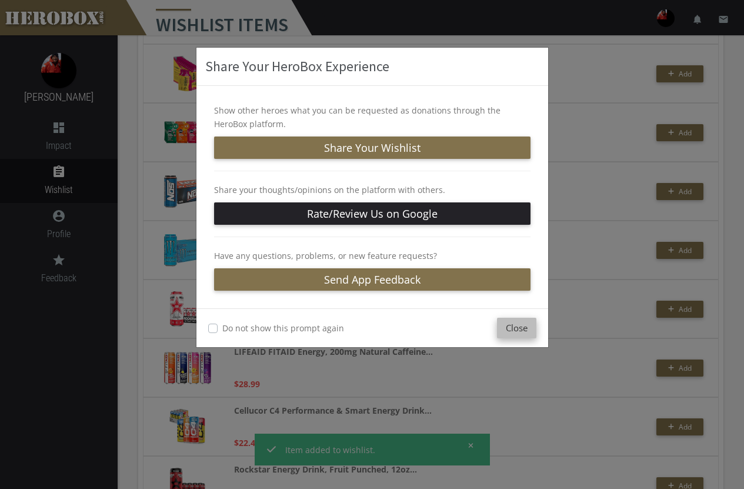
click at [525, 332] on button "Close" at bounding box center [516, 328] width 39 height 21
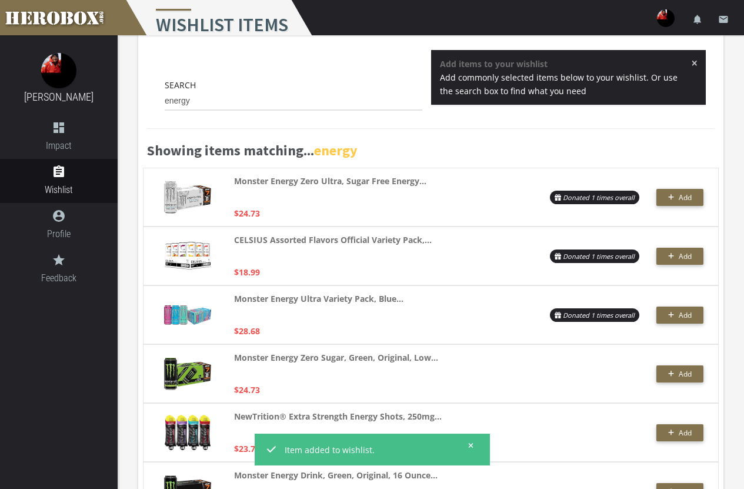
scroll to position [0, 0]
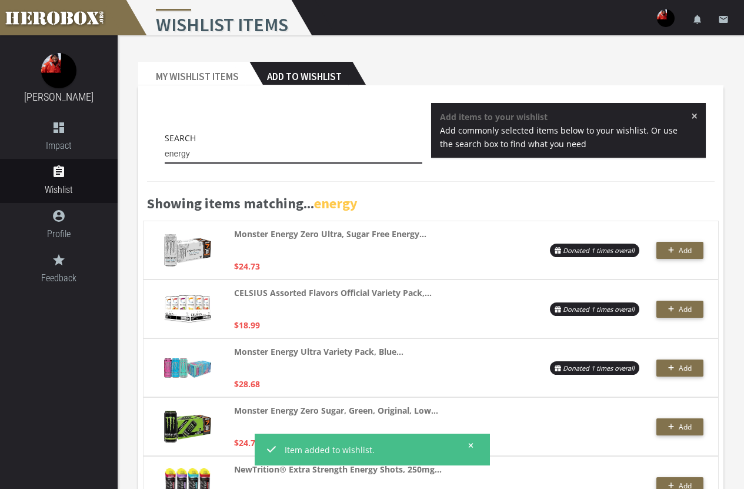
click at [211, 157] on input "energy" at bounding box center [294, 154] width 258 height 19
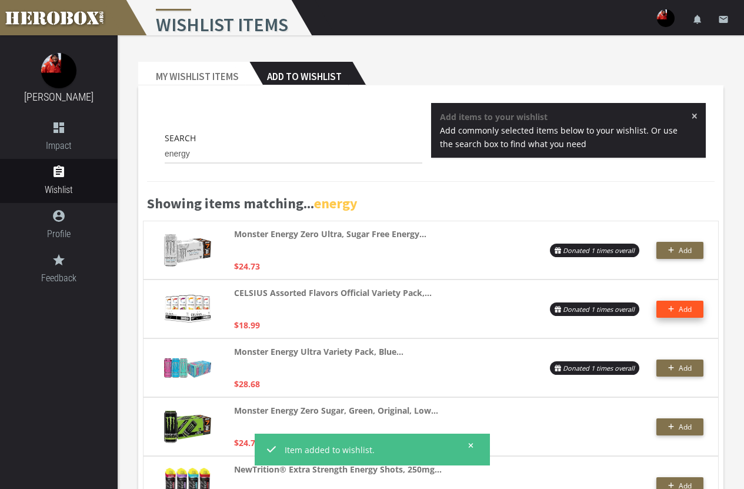
click at [671, 311] on icon "button" at bounding box center [671, 308] width 6 height 7
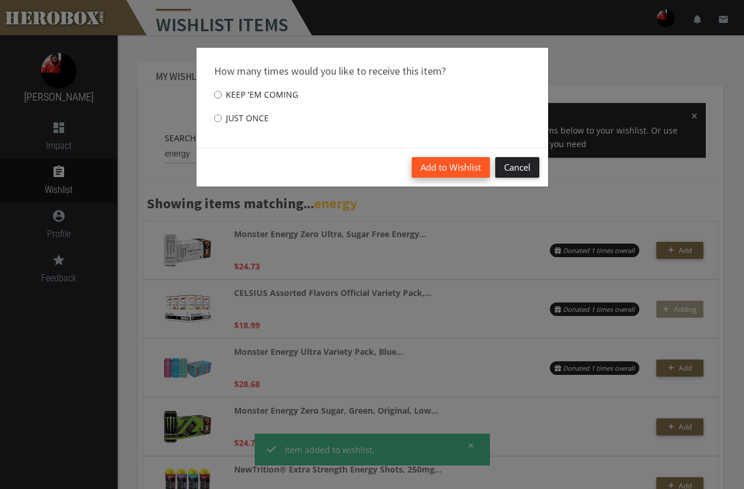
click at [439, 168] on button "Add to Wishlist" at bounding box center [451, 167] width 78 height 21
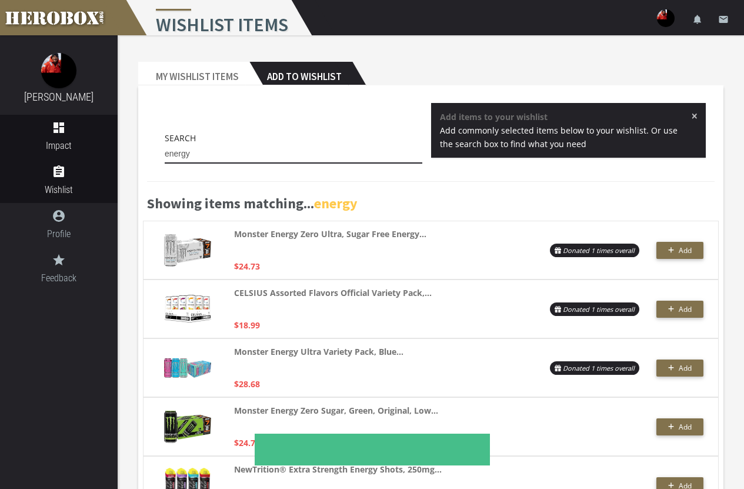
drag, startPoint x: 217, startPoint y: 157, endPoint x: 112, endPoint y: 139, distance: 106.1
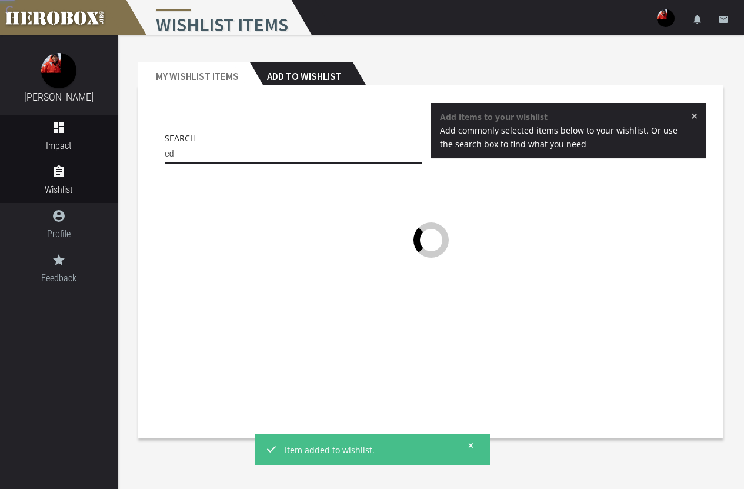
type input "e"
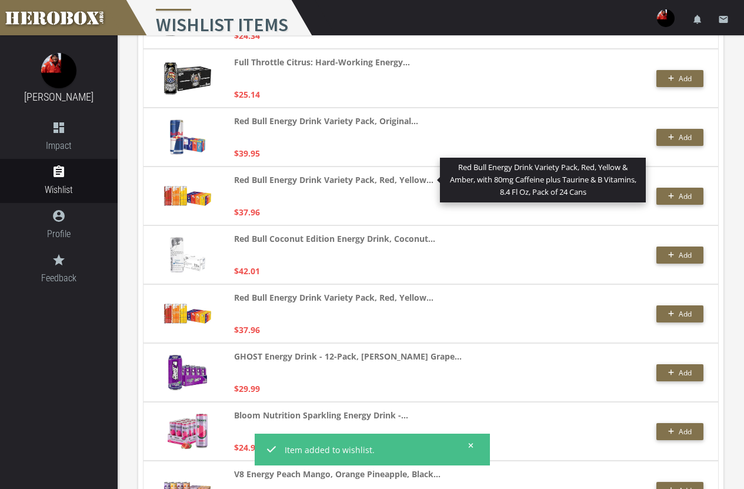
scroll to position [824, 0]
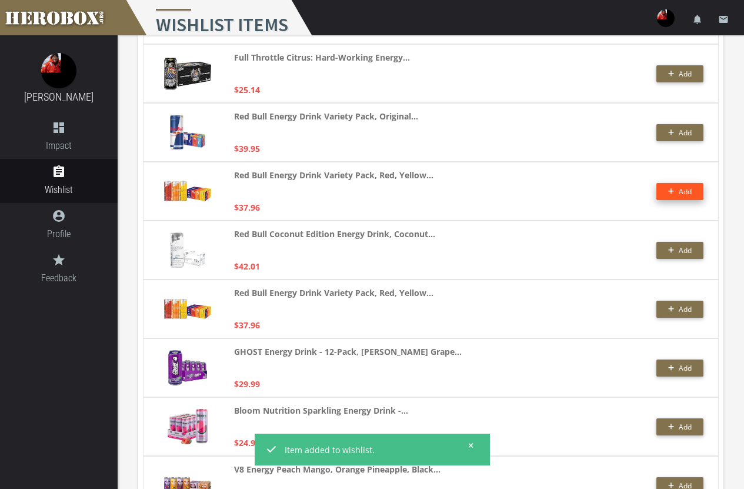
type input "redbull"
click at [678, 186] on button "Add" at bounding box center [680, 191] width 47 height 17
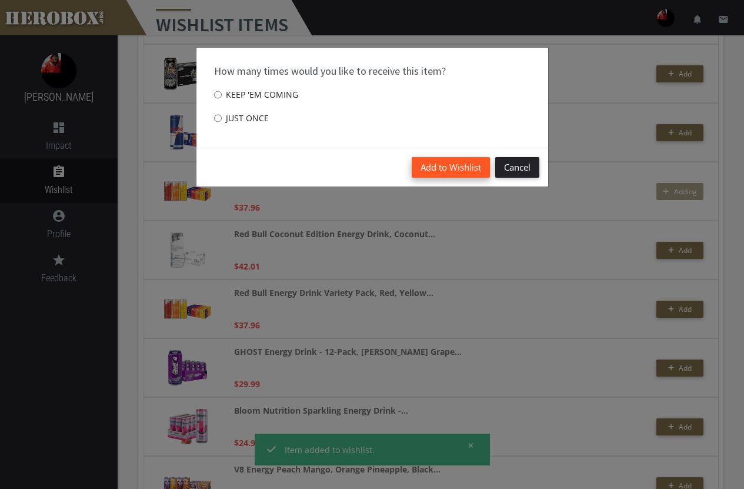
click at [462, 165] on button "Add to Wishlist" at bounding box center [451, 167] width 78 height 21
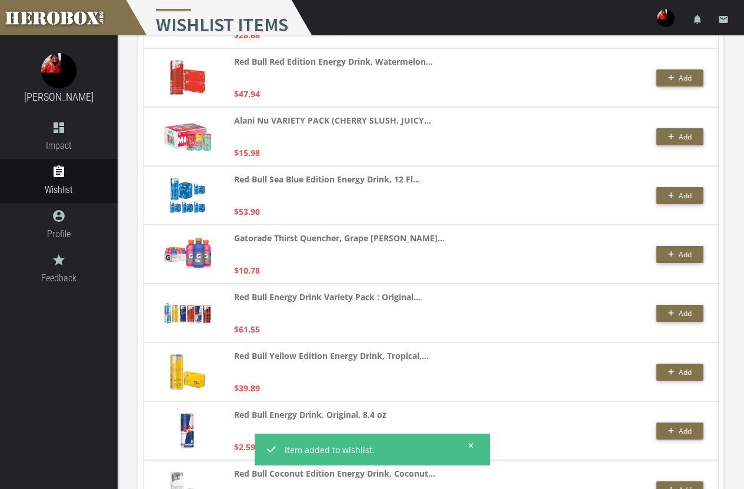
scroll to position [1353, 0]
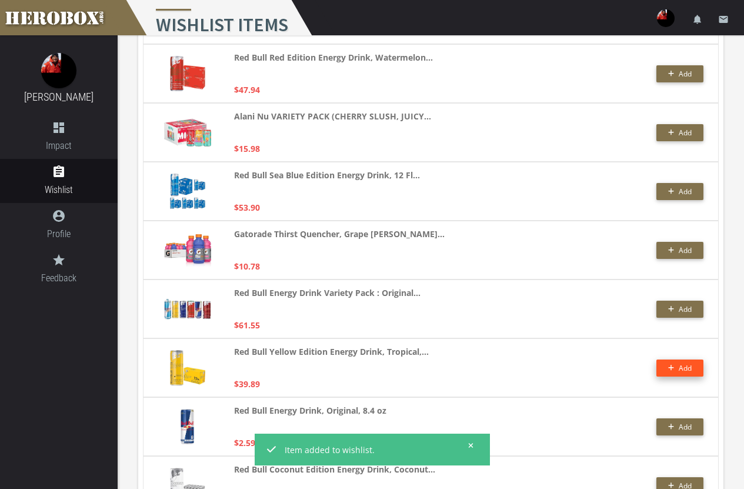
click at [690, 365] on span "Add" at bounding box center [685, 368] width 13 height 10
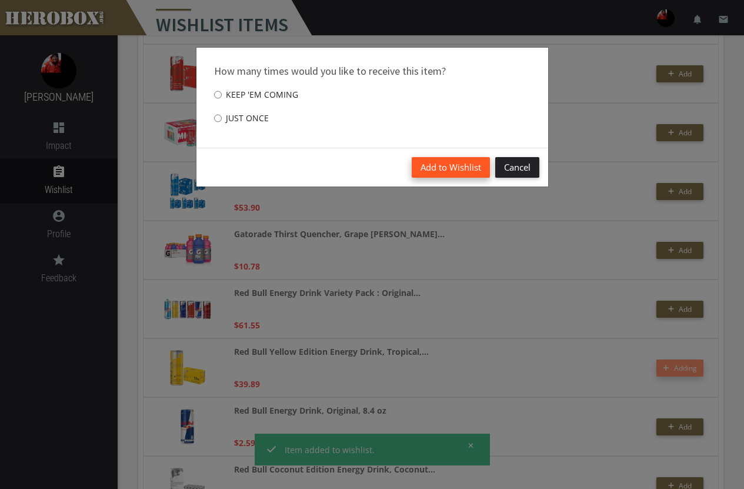
click at [449, 169] on button "Add to Wishlist" at bounding box center [451, 167] width 78 height 21
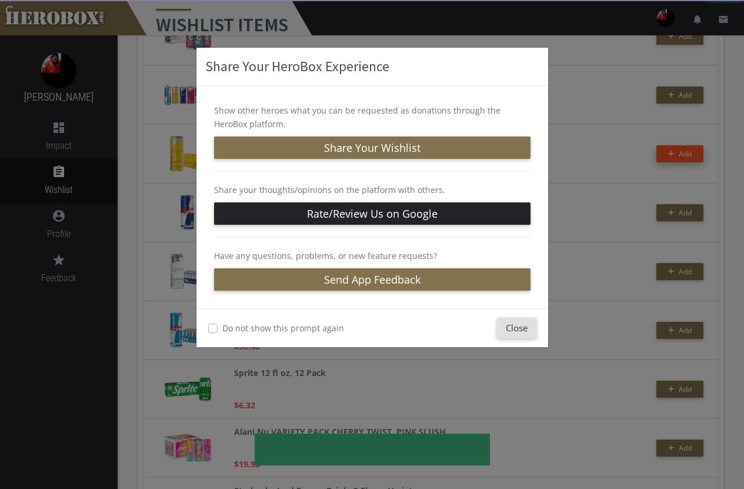
scroll to position [1589, 0]
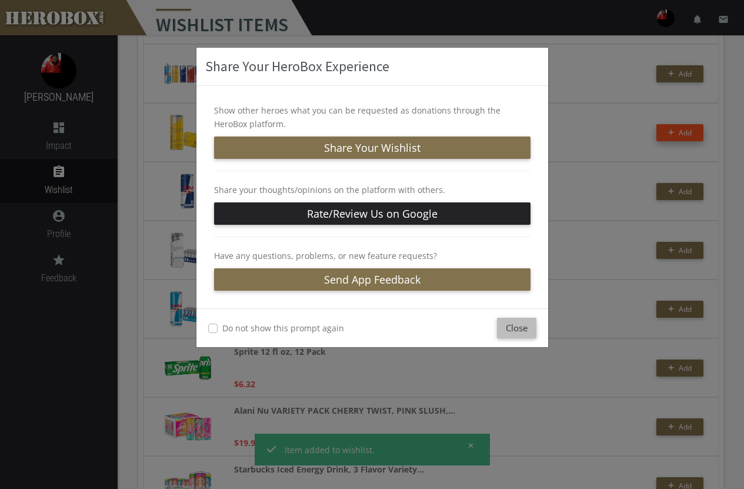
drag, startPoint x: 517, startPoint y: 328, endPoint x: 414, endPoint y: 280, distance: 113.7
click at [517, 327] on button "Close" at bounding box center [516, 328] width 39 height 21
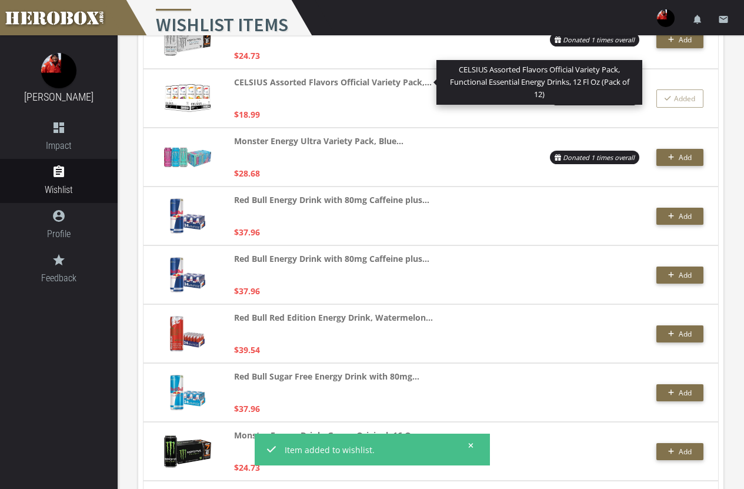
scroll to position [0, 0]
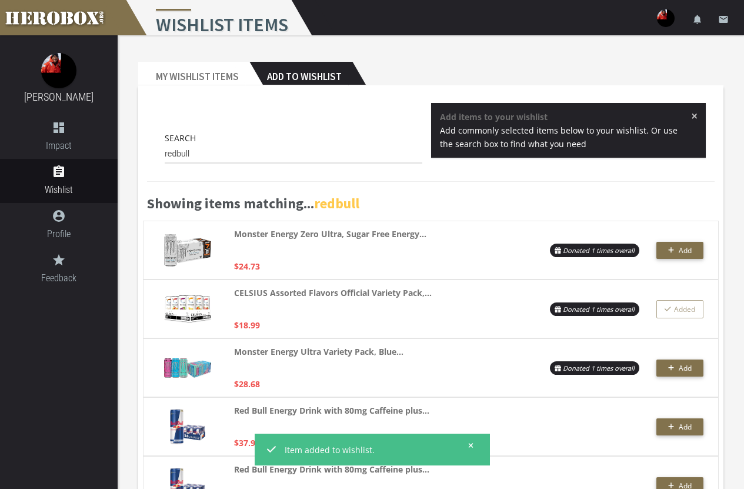
click at [288, 73] on h2 "Add to Wishlist" at bounding box center [300, 74] width 103 height 24
drag, startPoint x: 226, startPoint y: 142, endPoint x: 164, endPoint y: 149, distance: 62.3
click at [164, 149] on div "Search redbull" at bounding box center [293, 150] width 275 height 38
drag, startPoint x: 197, startPoint y: 152, endPoint x: 121, endPoint y: 136, distance: 77.6
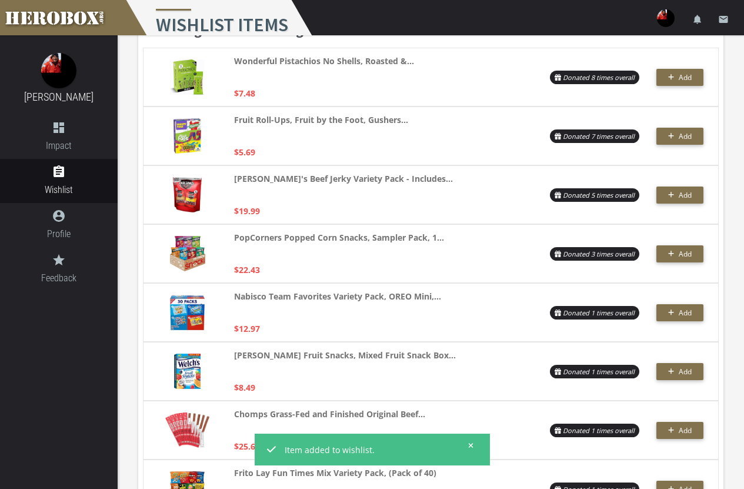
scroll to position [177, 0]
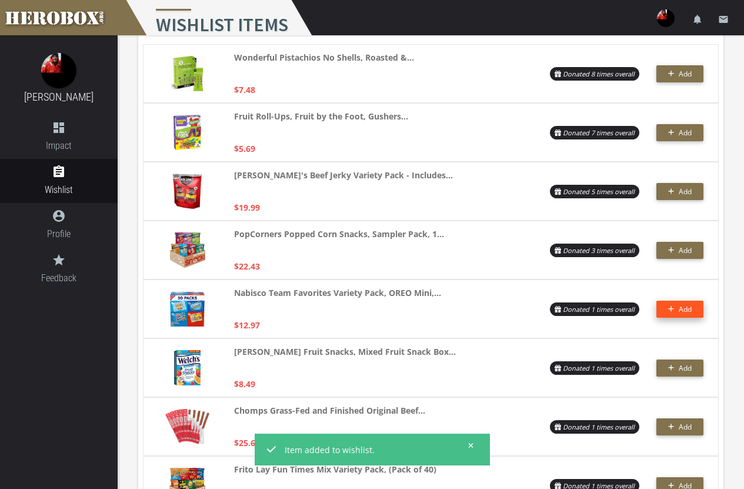
type input "snacks"
click at [696, 309] on button "Add" at bounding box center [680, 309] width 47 height 17
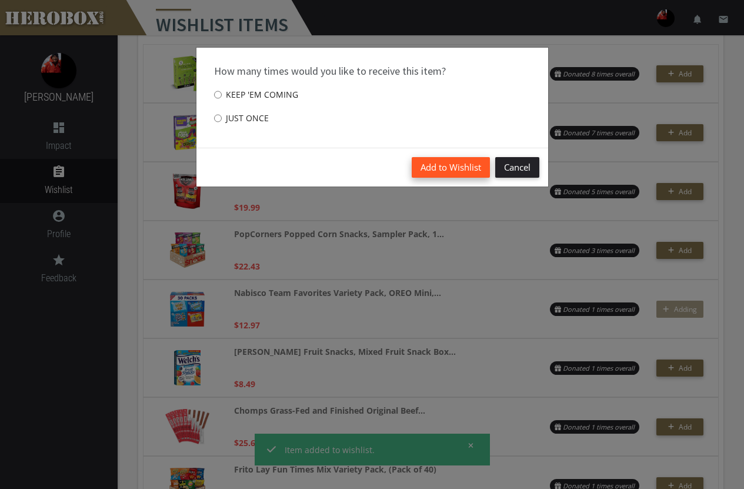
click at [458, 169] on button "Add to Wishlist" at bounding box center [451, 167] width 78 height 21
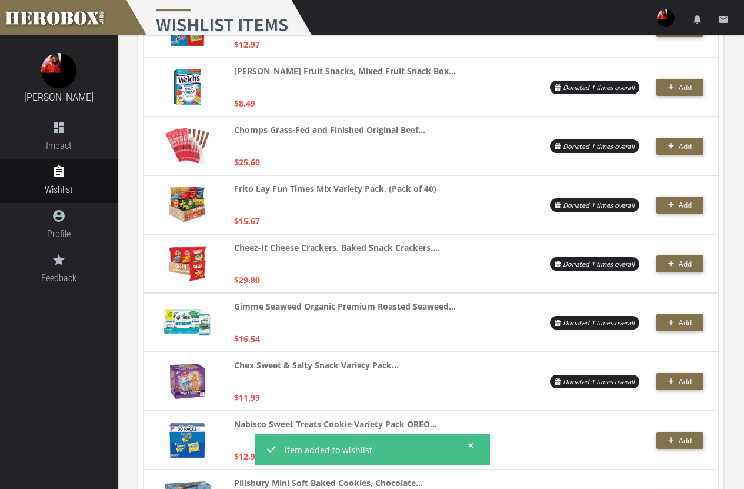
scroll to position [471, 0]
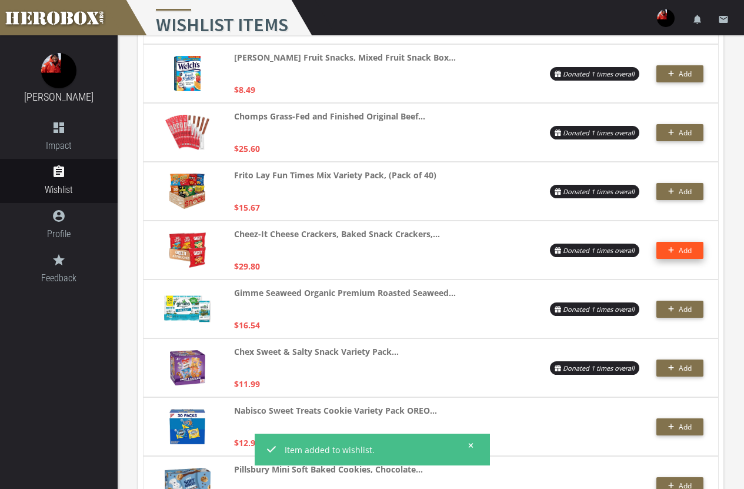
click at [669, 246] on button "Add" at bounding box center [680, 250] width 47 height 17
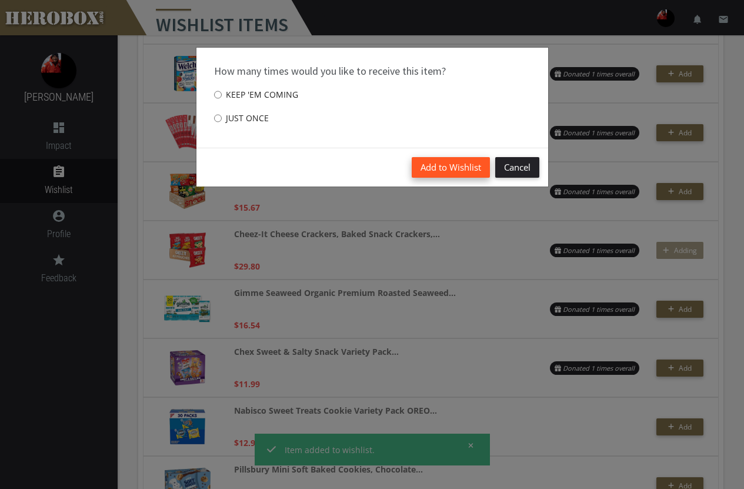
click at [443, 168] on button "Add to Wishlist" at bounding box center [451, 167] width 78 height 21
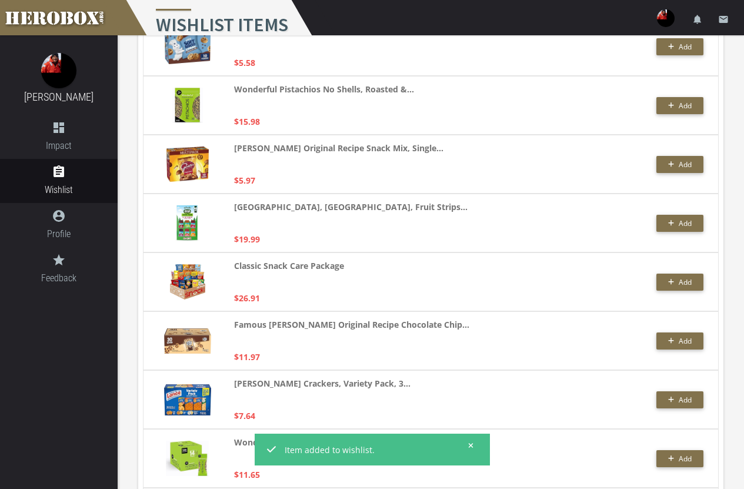
scroll to position [942, 0]
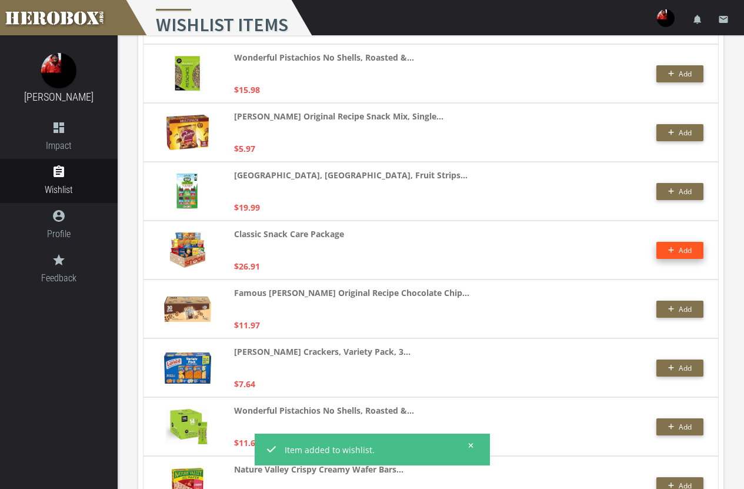
click at [682, 245] on span "Add" at bounding box center [685, 250] width 13 height 10
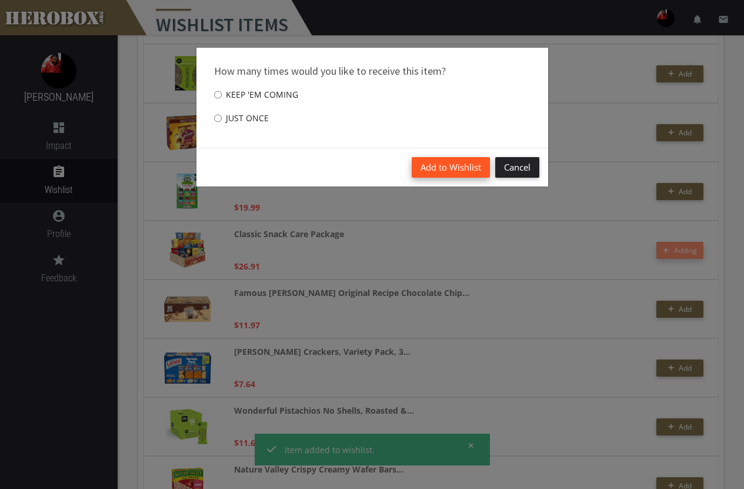
click at [447, 170] on button "Add to Wishlist" at bounding box center [451, 167] width 78 height 21
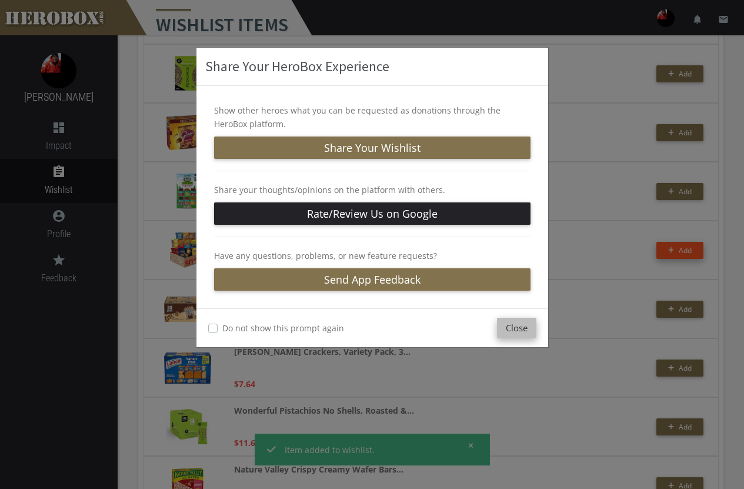
click at [515, 323] on button "Close" at bounding box center [516, 328] width 39 height 21
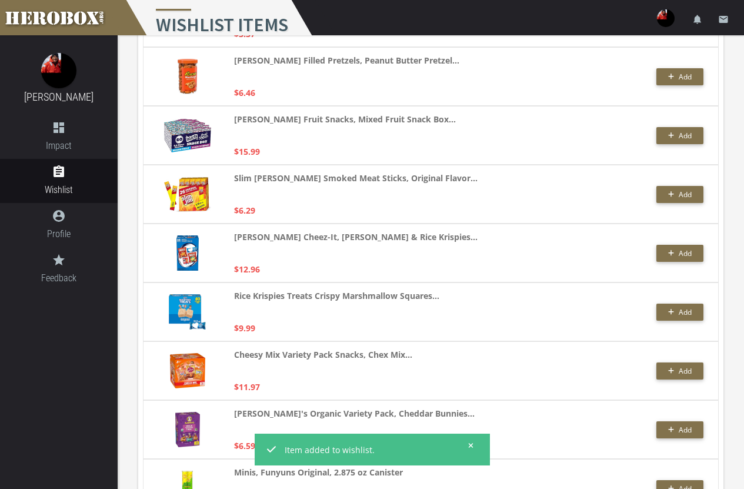
scroll to position [1706, 0]
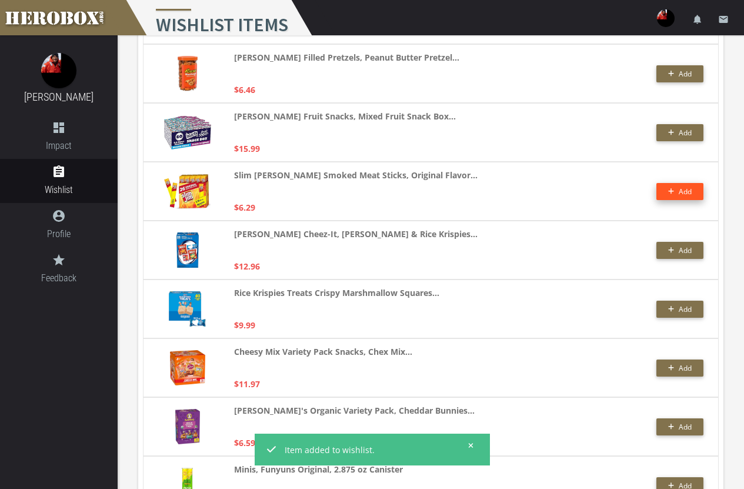
click at [683, 187] on span "Add" at bounding box center [685, 192] width 13 height 10
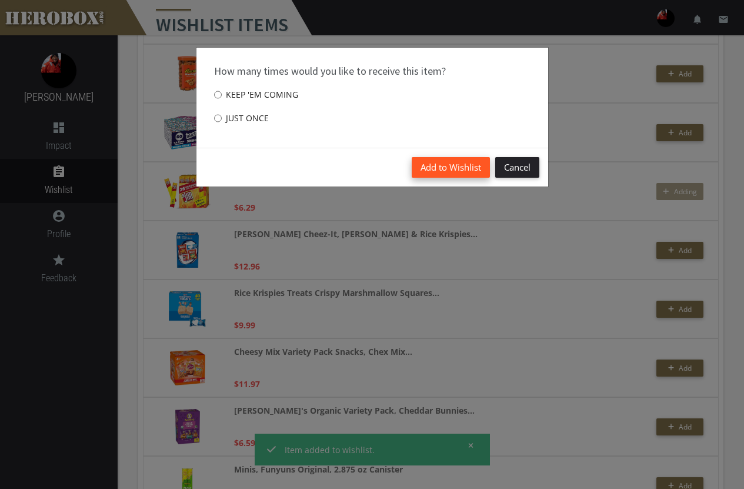
click at [438, 161] on button "Add to Wishlist" at bounding box center [451, 167] width 78 height 21
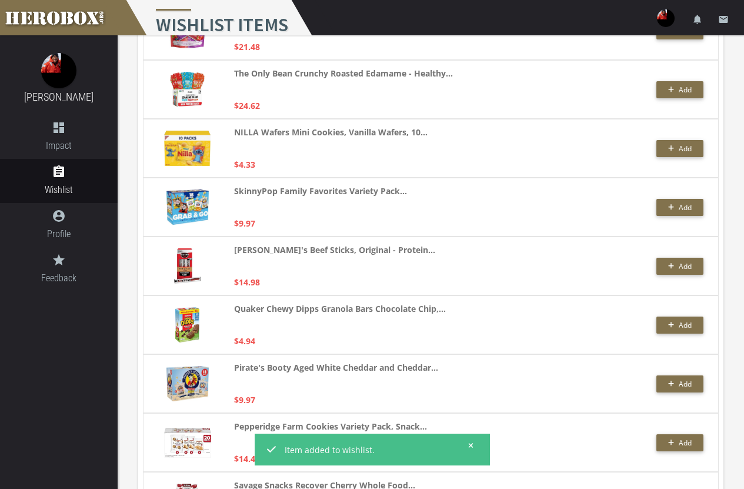
scroll to position [2351, 0]
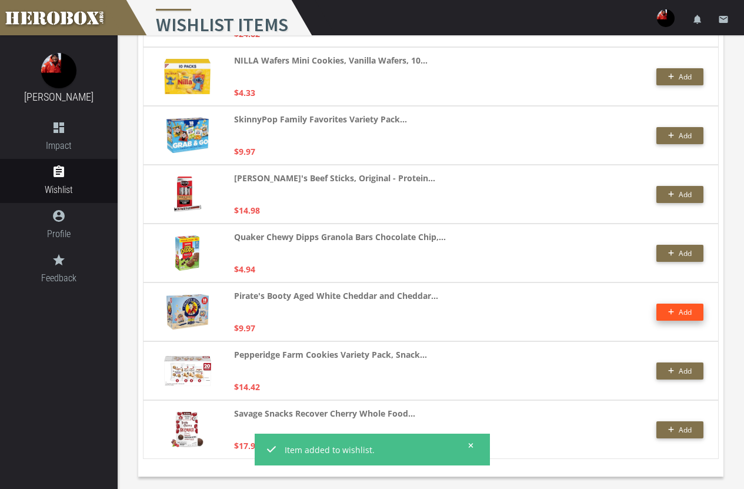
click at [682, 309] on button "Add" at bounding box center [680, 312] width 47 height 17
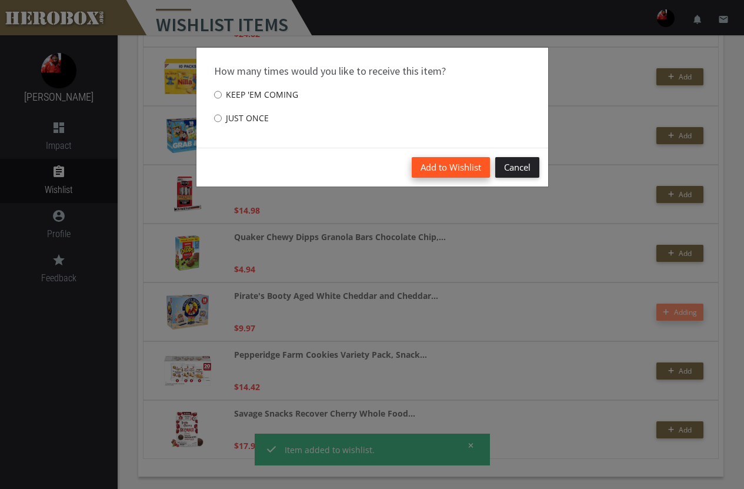
click at [443, 166] on button "Add to Wishlist" at bounding box center [451, 167] width 78 height 21
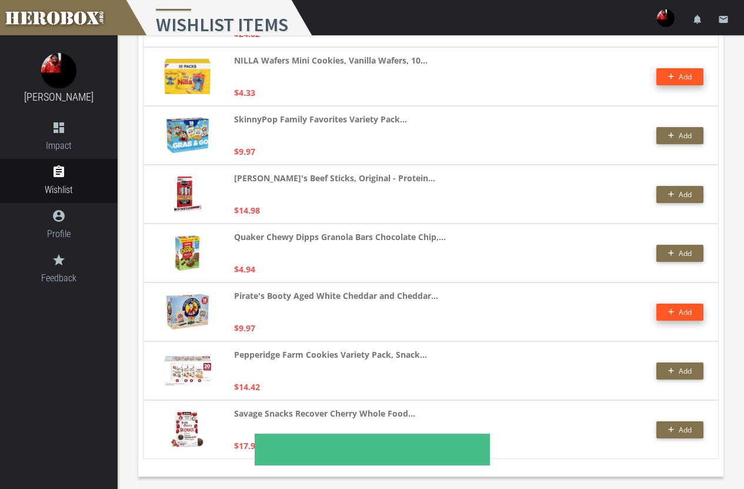
click at [694, 75] on button "Add" at bounding box center [680, 76] width 47 height 17
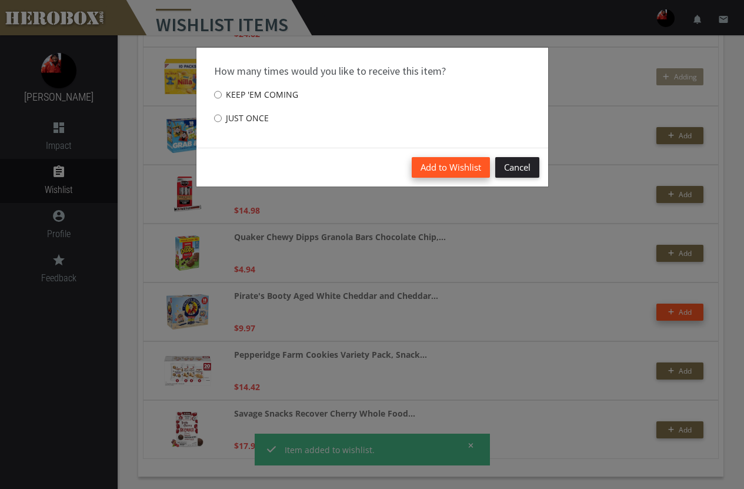
click at [453, 164] on button "Add to Wishlist" at bounding box center [451, 167] width 78 height 21
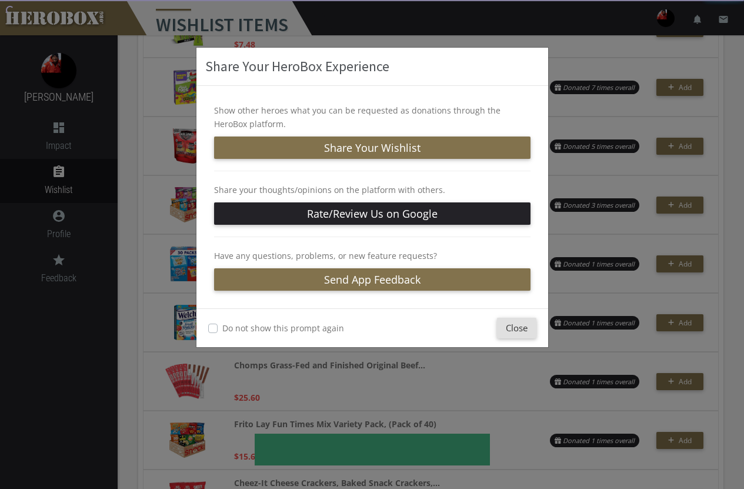
scroll to position [0, 0]
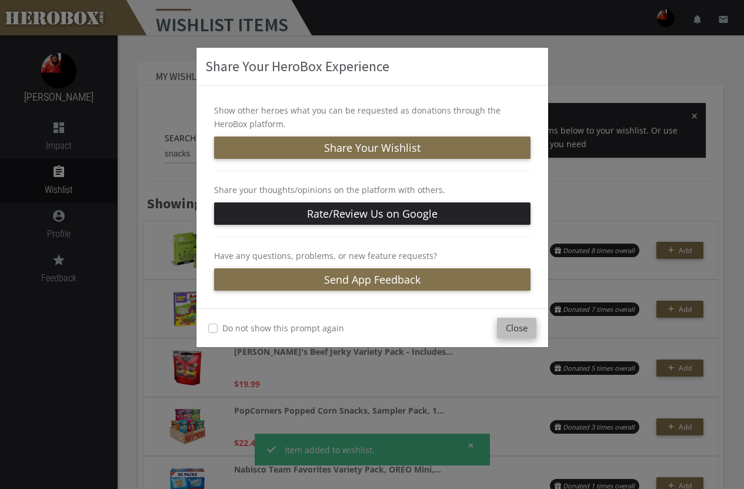
click at [526, 330] on button "Close" at bounding box center [516, 328] width 39 height 21
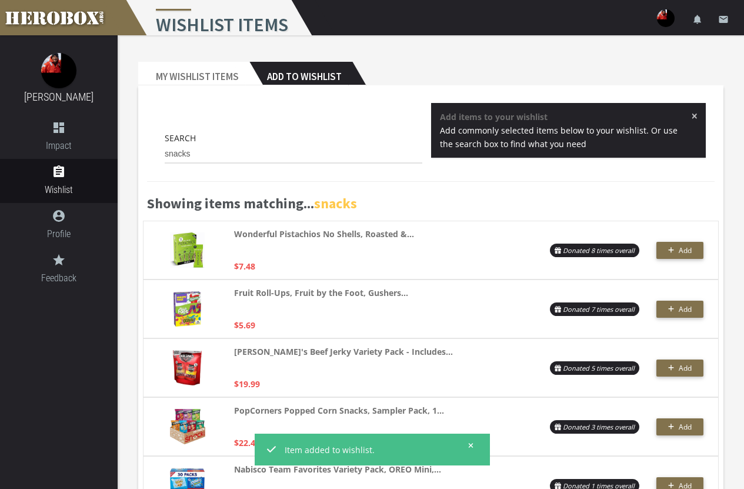
click at [321, 71] on h2 "Add to Wishlist" at bounding box center [300, 74] width 103 height 24
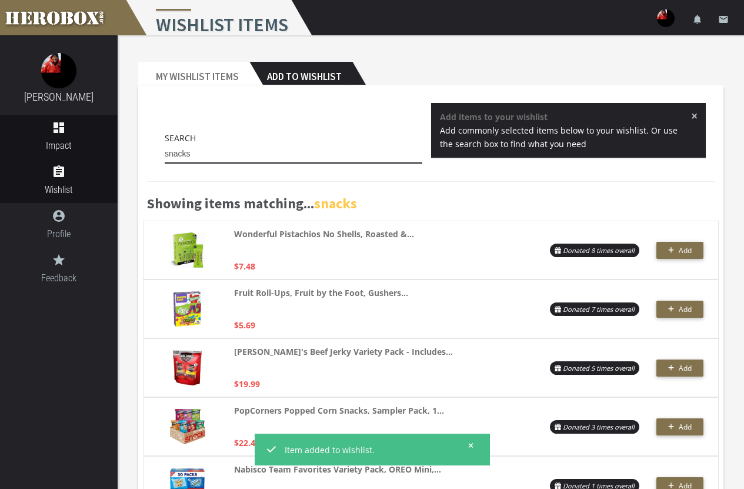
drag, startPoint x: 217, startPoint y: 147, endPoint x: 84, endPoint y: 152, distance: 133.1
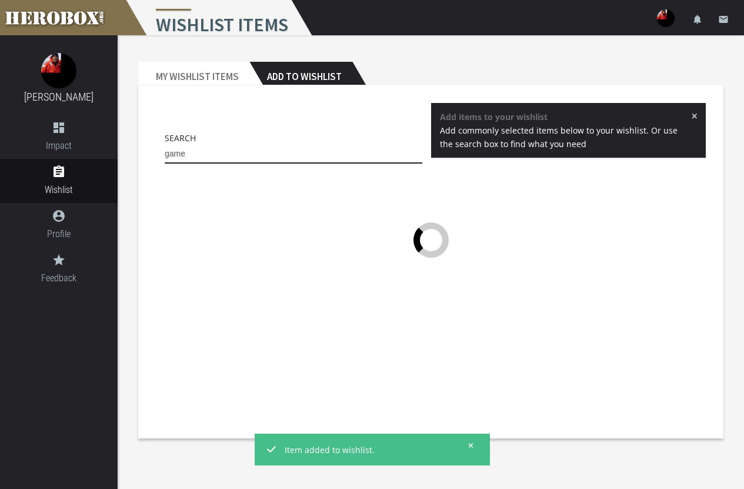
type input "games"
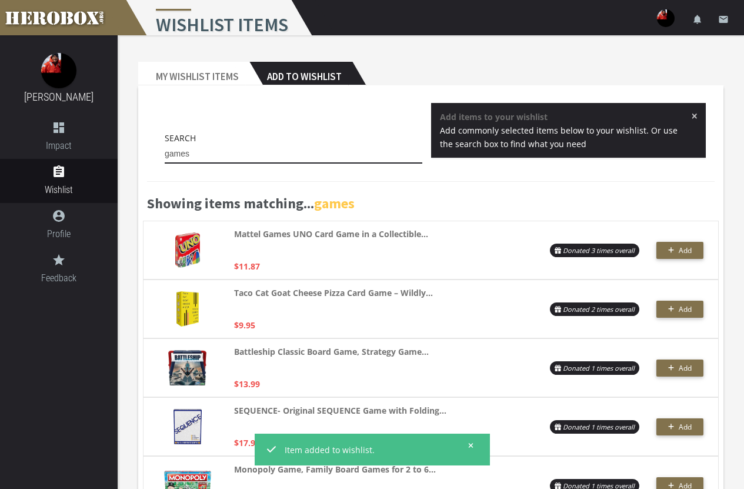
drag, startPoint x: 163, startPoint y: 151, endPoint x: 118, endPoint y: 137, distance: 46.9
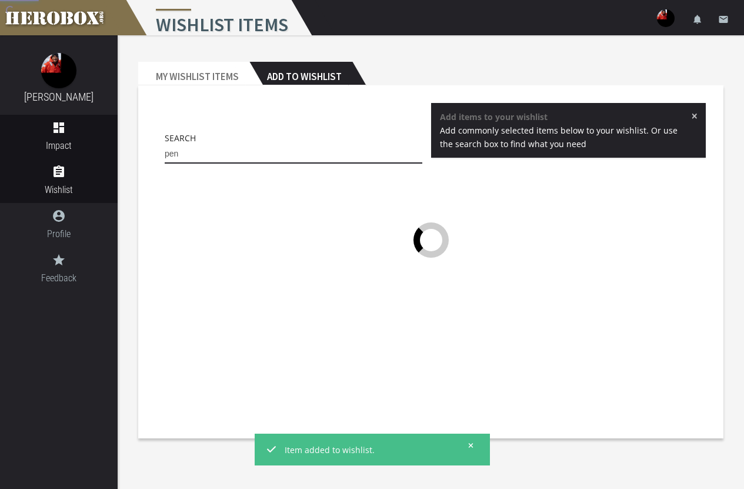
type input "pens"
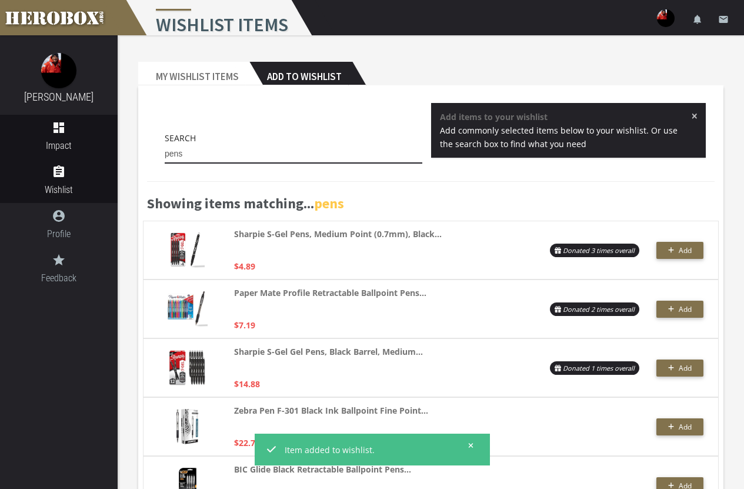
drag, startPoint x: 214, startPoint y: 145, endPoint x: 92, endPoint y: 149, distance: 121.9
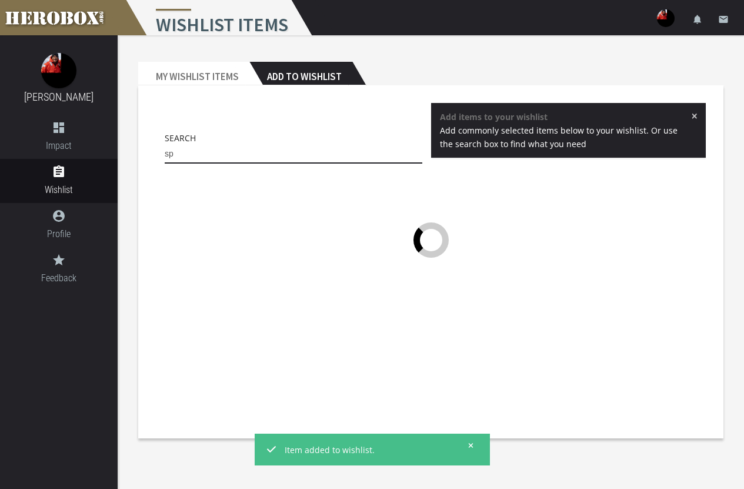
type input "s"
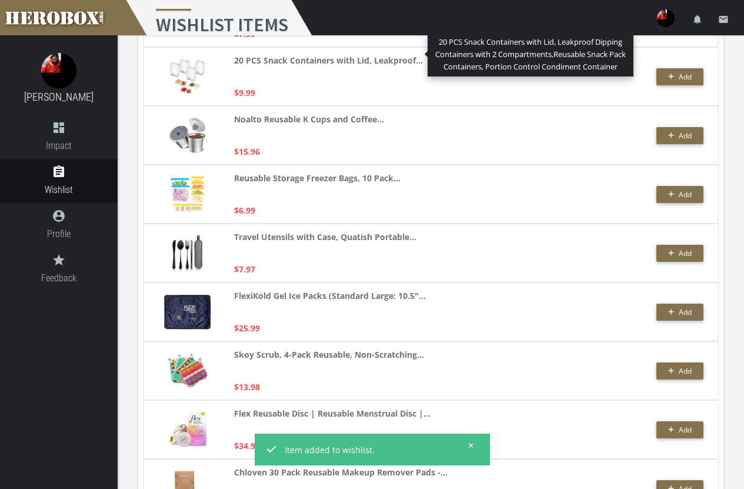
scroll to position [1883, 0]
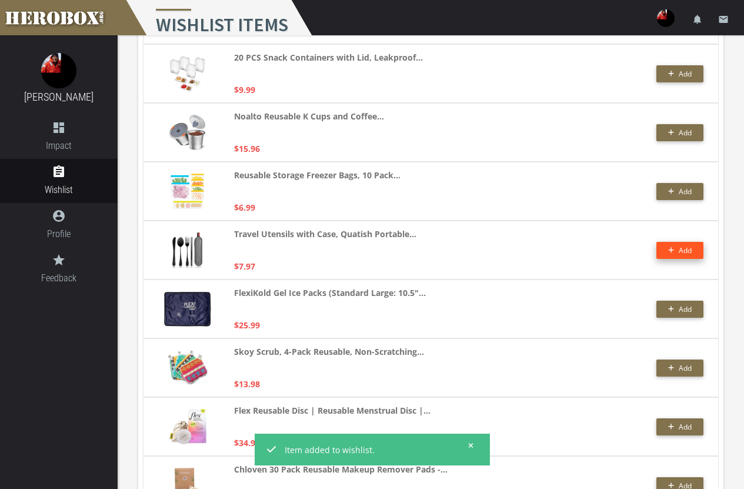
type input "resusable"
click at [687, 245] on span "Add" at bounding box center [685, 250] width 13 height 10
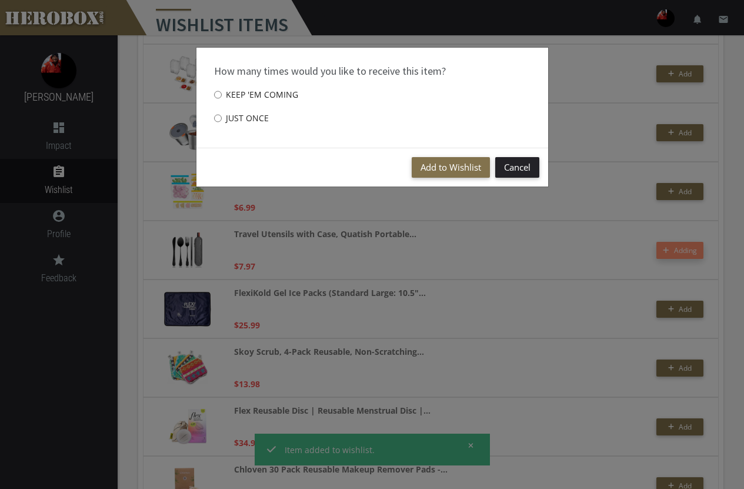
click at [213, 115] on div "How many times would you like to receive this item? Keep 'em coming Just once" at bounding box center [373, 98] width 352 height 100
click at [219, 120] on input "Just once" at bounding box center [218, 118] width 8 height 19
radio input "****"
click at [461, 171] on button "Add to Wishlist" at bounding box center [451, 167] width 78 height 21
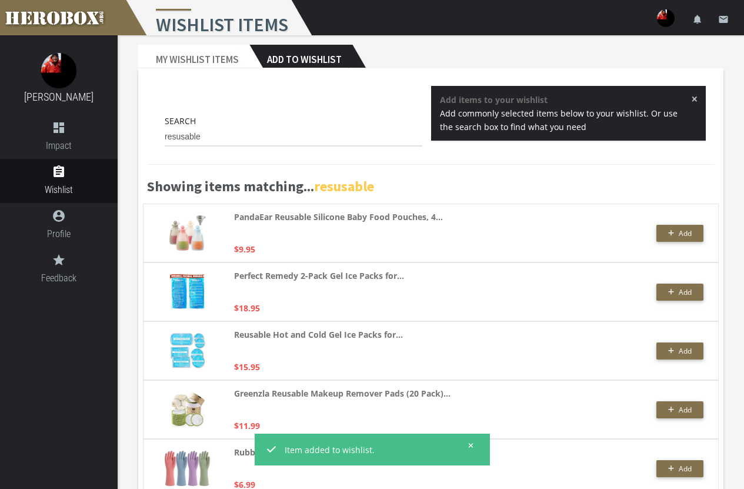
scroll to position [0, 0]
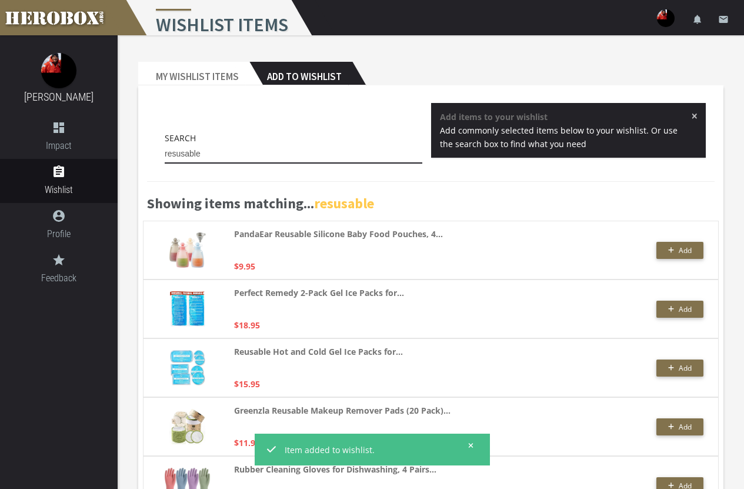
drag, startPoint x: 218, startPoint y: 150, endPoint x: 129, endPoint y: 148, distance: 89.5
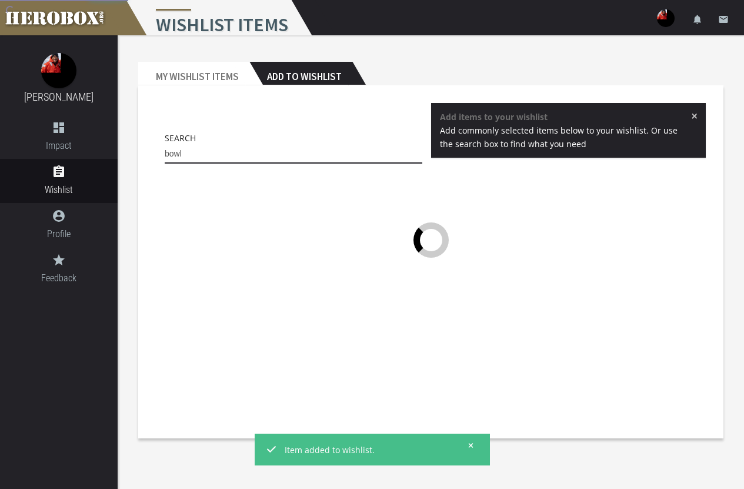
type input "bowls"
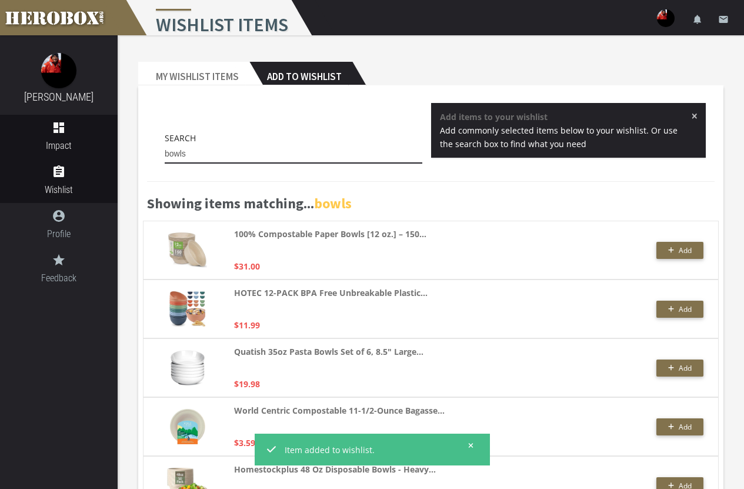
drag, startPoint x: 193, startPoint y: 150, endPoint x: 114, endPoint y: 149, distance: 78.9
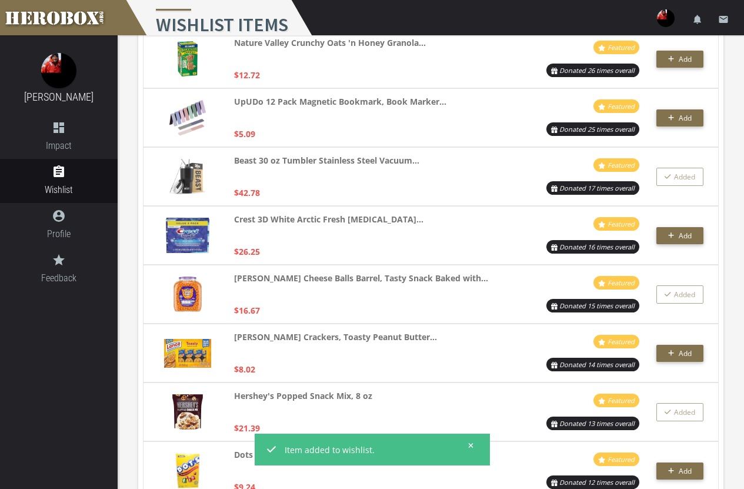
scroll to position [1177, 0]
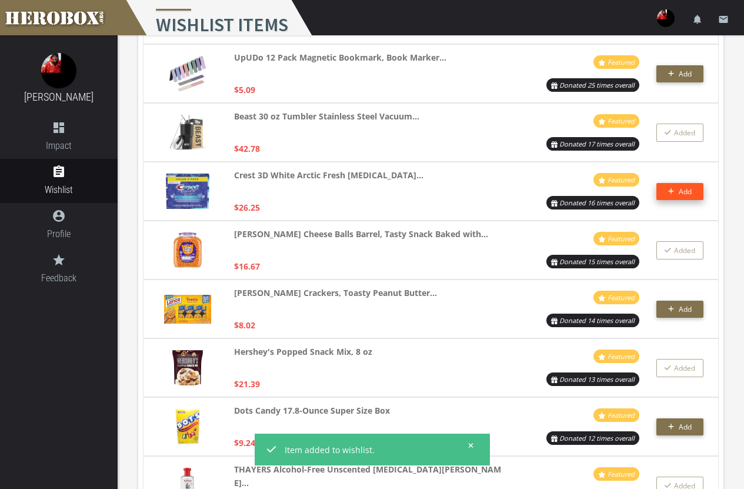
click at [686, 190] on span "Add" at bounding box center [685, 192] width 13 height 10
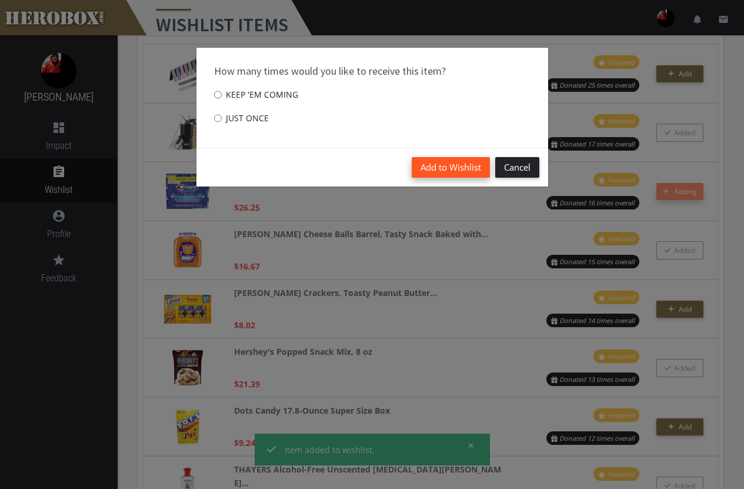
click at [455, 162] on button "Add to Wishlist" at bounding box center [451, 167] width 78 height 21
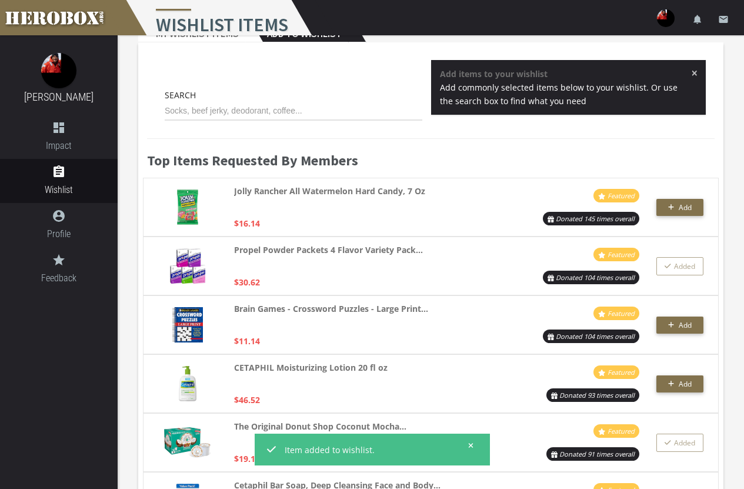
scroll to position [0, 0]
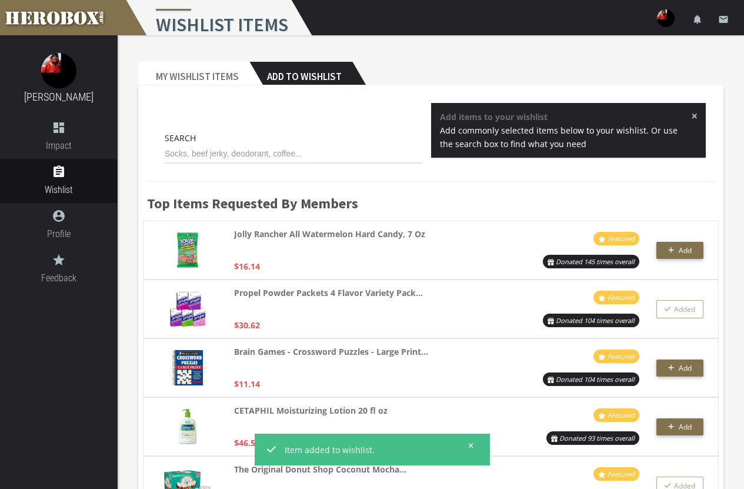
click at [297, 71] on h2 "Add to Wishlist" at bounding box center [300, 74] width 103 height 24
click at [251, 147] on input "text" at bounding box center [294, 154] width 258 height 19
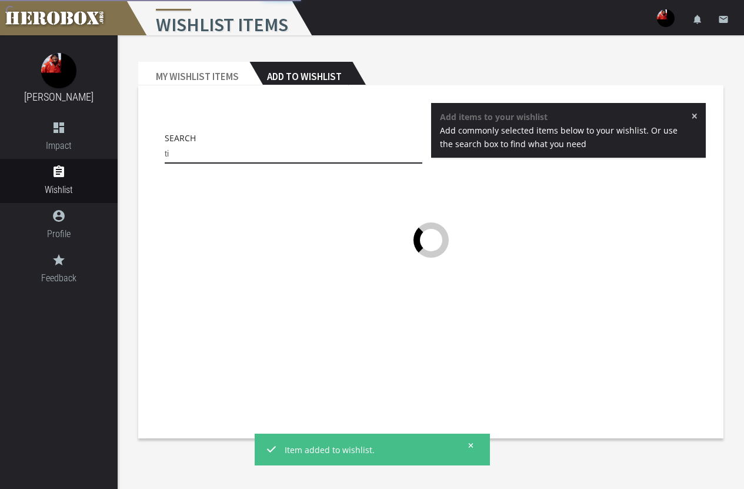
type input "t"
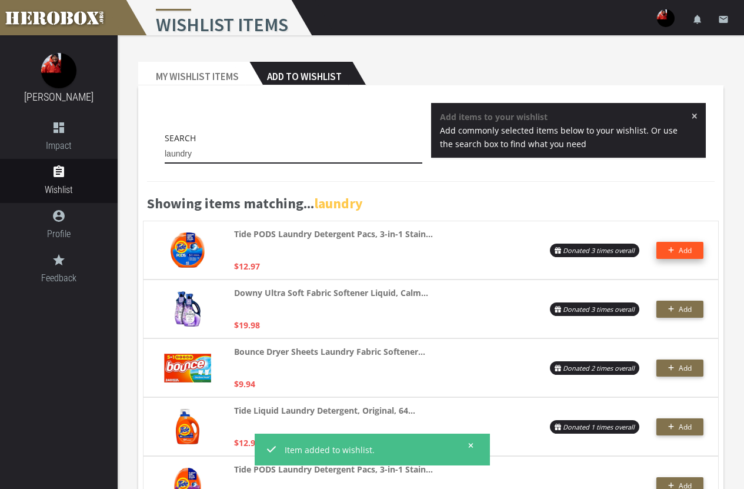
type input "laundry"
click at [677, 246] on span "Add" at bounding box center [680, 250] width 24 height 10
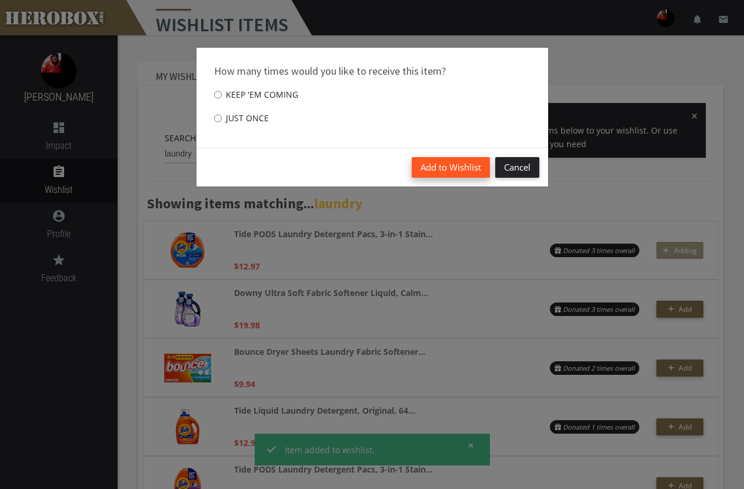
click at [434, 167] on button "Add to Wishlist" at bounding box center [451, 167] width 78 height 21
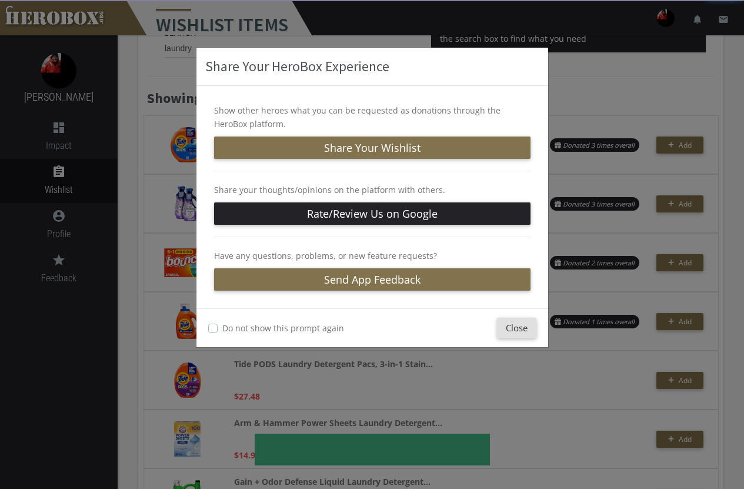
scroll to position [118, 0]
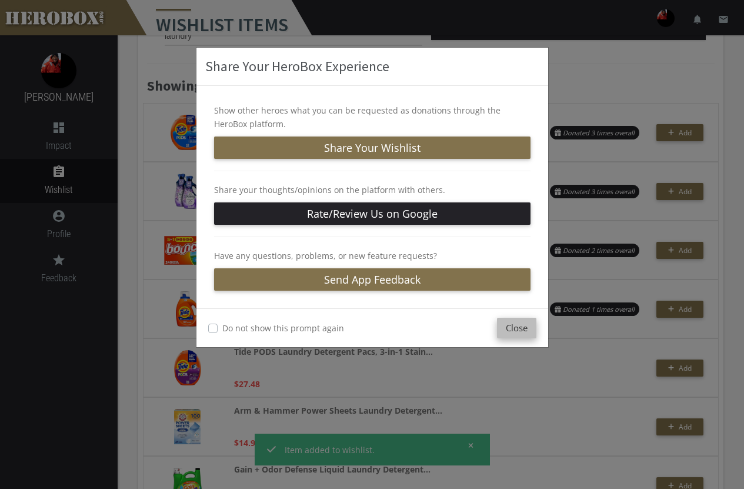
click at [520, 319] on button "Close" at bounding box center [516, 328] width 39 height 21
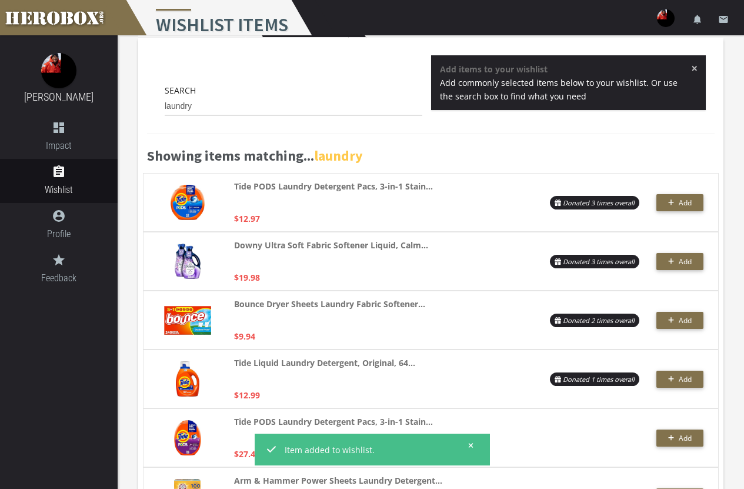
scroll to position [0, 0]
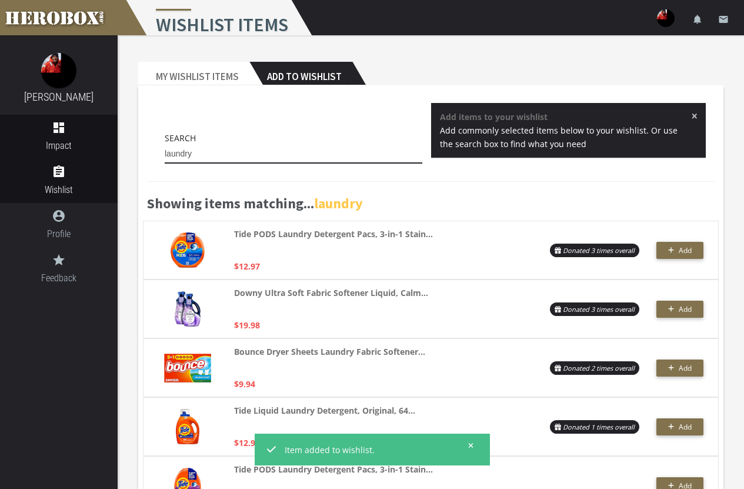
drag, startPoint x: 234, startPoint y: 148, endPoint x: 0, endPoint y: 135, distance: 234.5
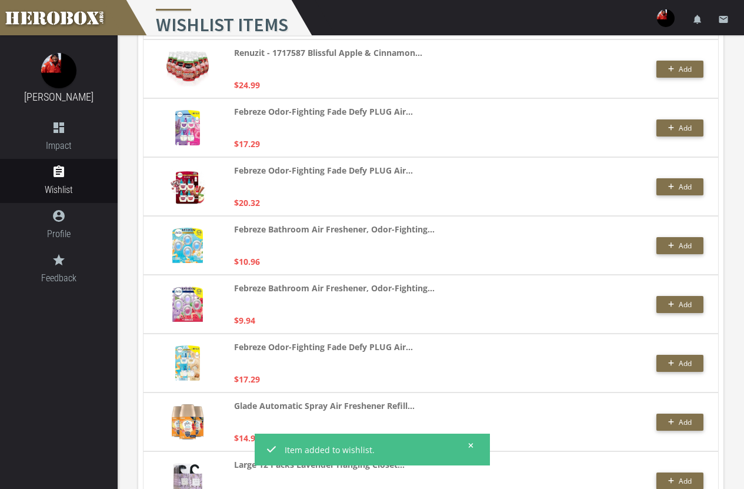
scroll to position [1998, 0]
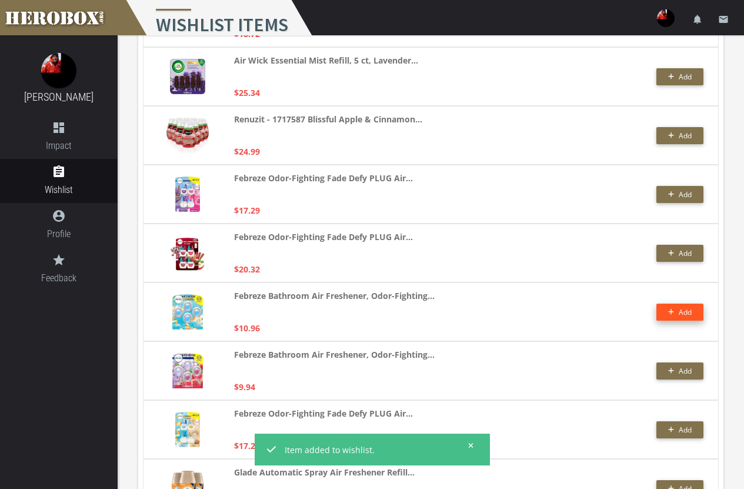
type input "air freshener"
click at [693, 315] on button "Add" at bounding box center [680, 312] width 47 height 17
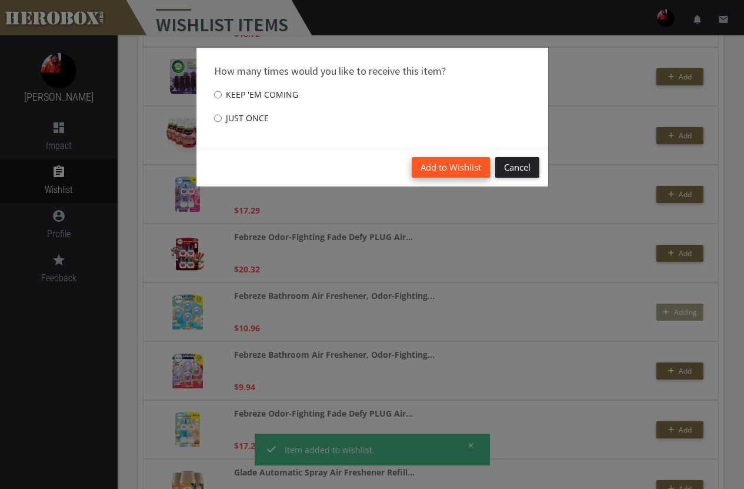
click at [431, 167] on button "Add to Wishlist" at bounding box center [451, 167] width 78 height 21
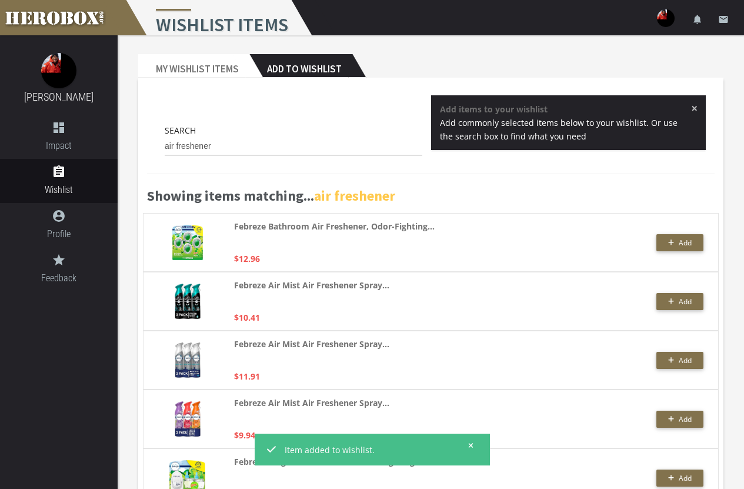
scroll to position [0, 0]
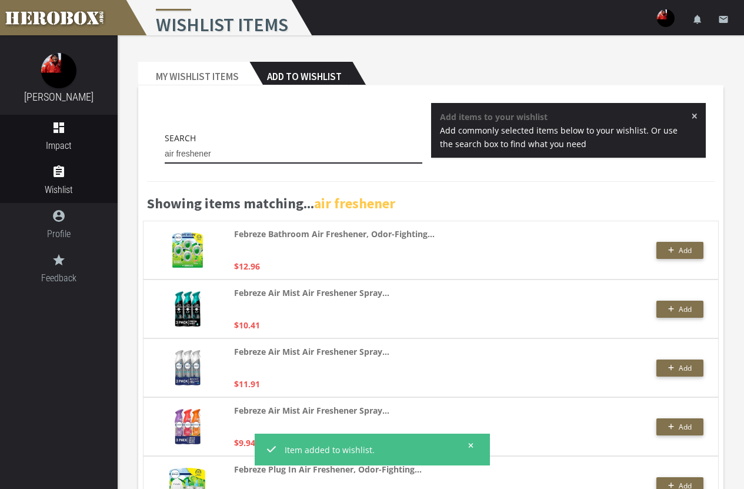
drag, startPoint x: 235, startPoint y: 152, endPoint x: 0, endPoint y: 125, distance: 236.9
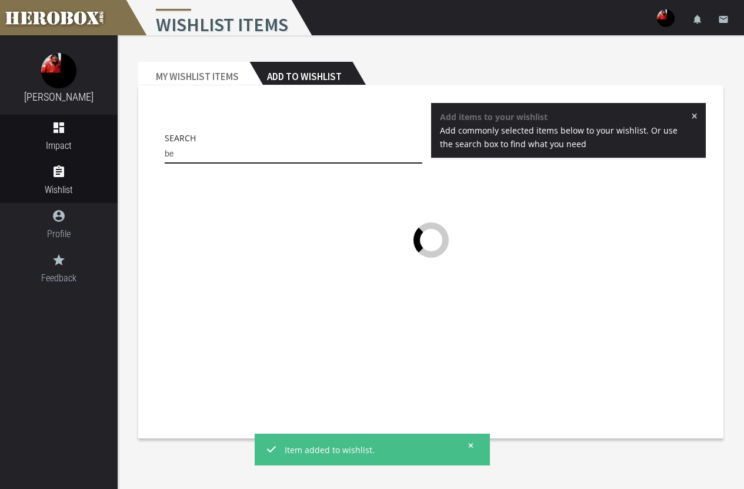
type input "bed"
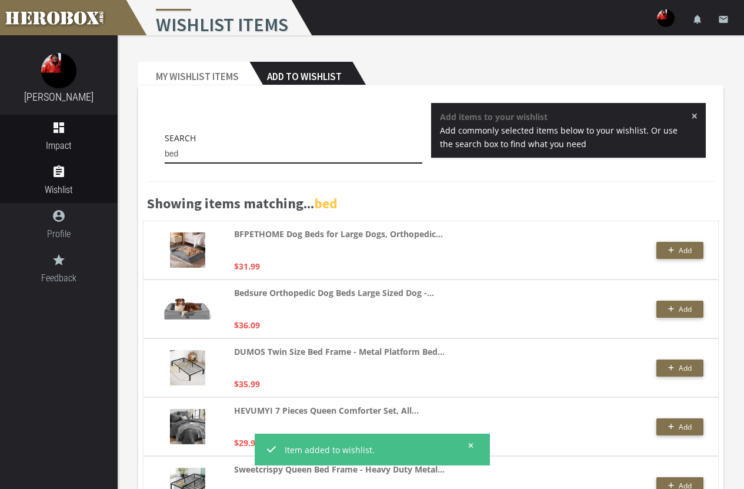
drag, startPoint x: 208, startPoint y: 158, endPoint x: 64, endPoint y: 149, distance: 145.0
click at [64, 149] on div "[PERSON_NAME] dashboard Impact assignment Wishlist account_circle Profile grade…" at bounding box center [372, 302] width 744 height 604
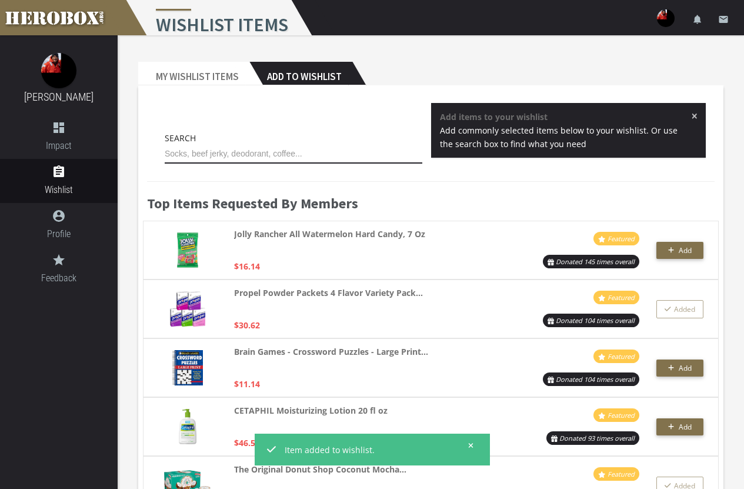
type input "c"
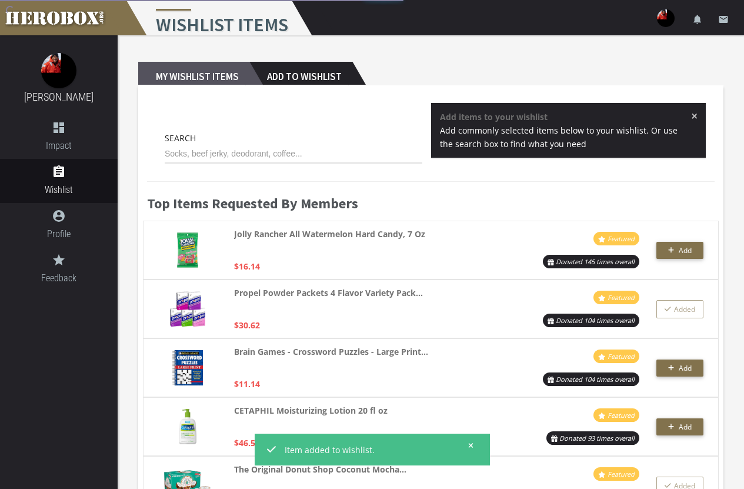
click at [231, 76] on h2 "My Wishlist Items" at bounding box center [193, 74] width 111 height 24
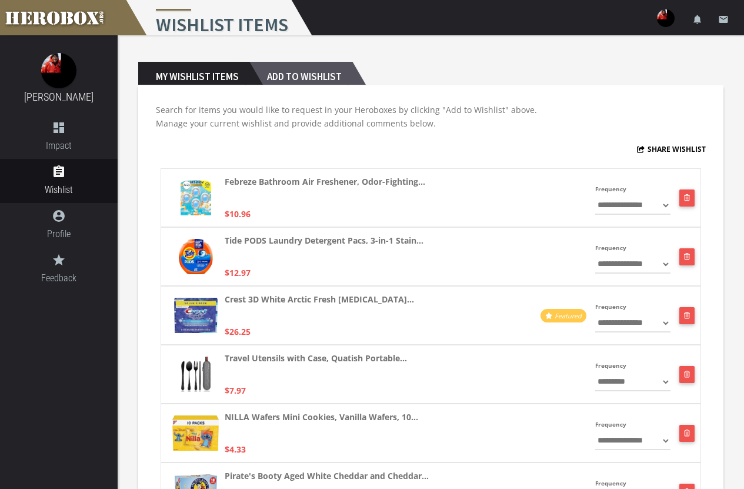
click at [308, 79] on h2 "Add to Wishlist" at bounding box center [300, 74] width 103 height 24
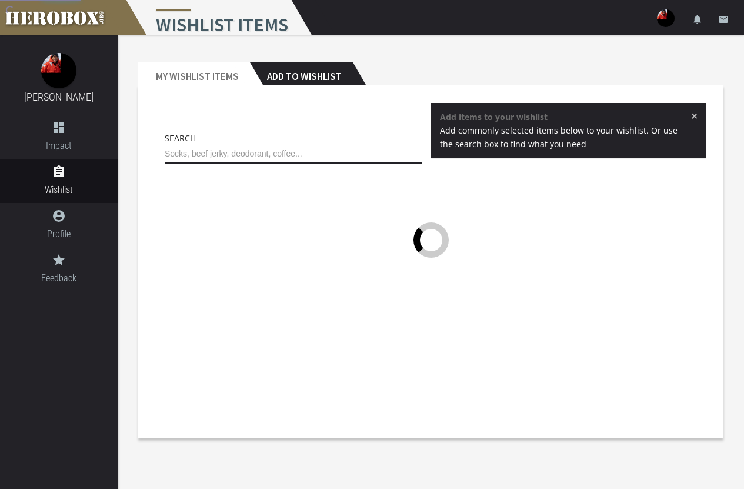
click at [252, 152] on input "text" at bounding box center [294, 154] width 258 height 19
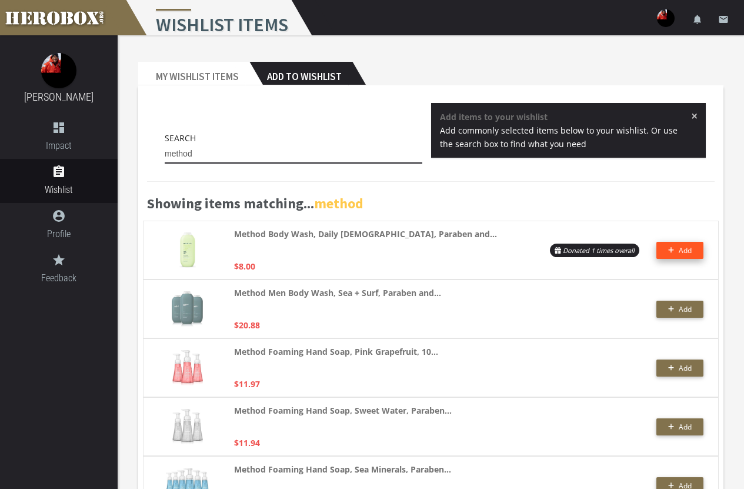
type input "method"
click at [676, 244] on button "Add" at bounding box center [680, 250] width 47 height 17
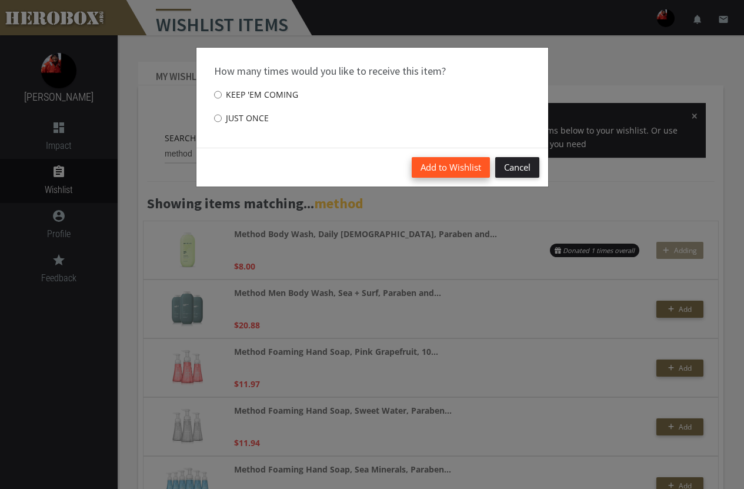
click at [451, 164] on button "Add to Wishlist" at bounding box center [451, 167] width 78 height 21
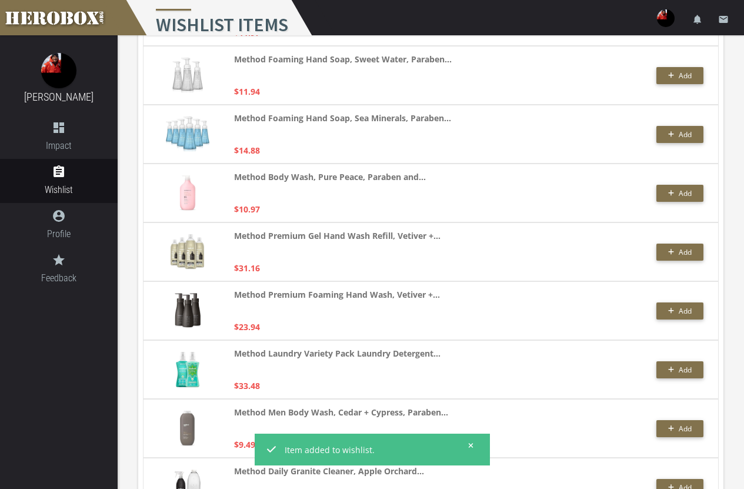
scroll to position [471, 0]
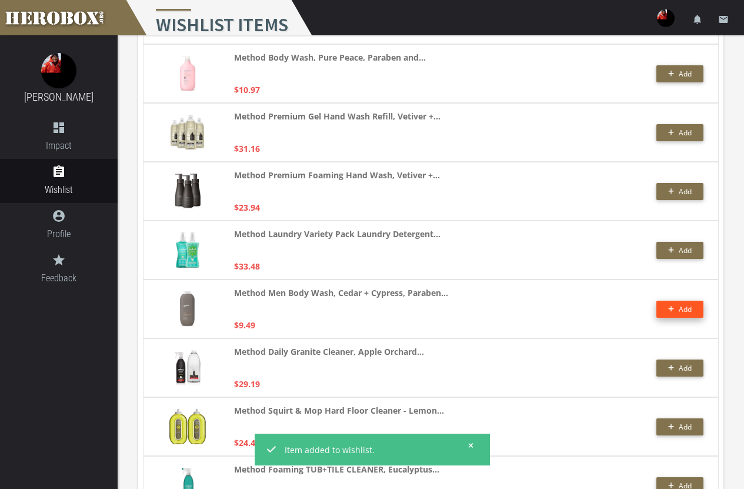
click at [683, 304] on button "Add" at bounding box center [680, 309] width 47 height 17
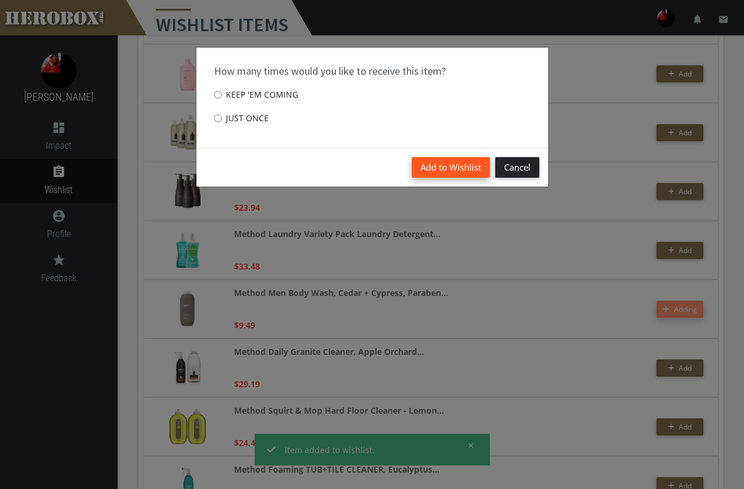
click at [456, 161] on button "Add to Wishlist" at bounding box center [451, 167] width 78 height 21
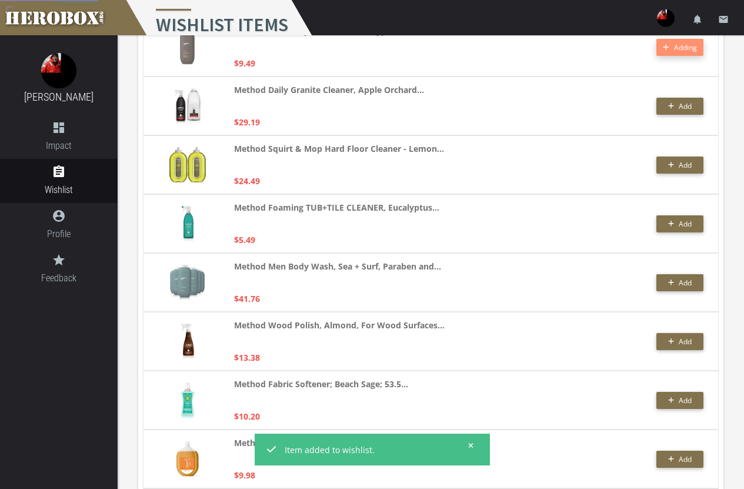
scroll to position [765, 0]
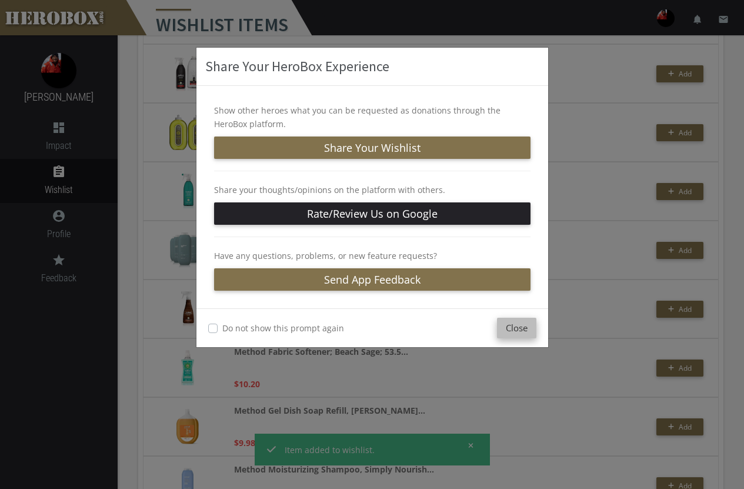
click at [516, 325] on button "Close" at bounding box center [516, 328] width 39 height 21
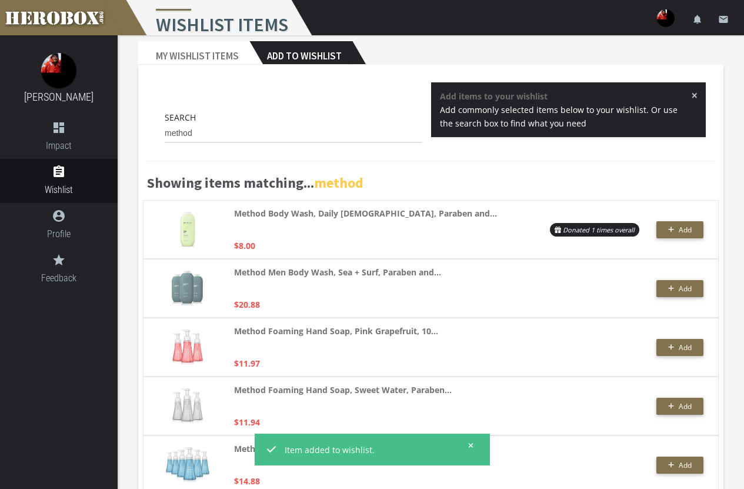
scroll to position [0, 0]
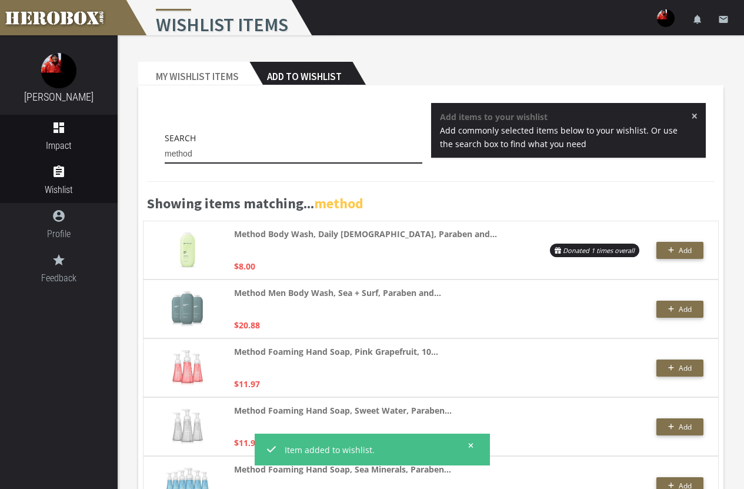
drag, startPoint x: 210, startPoint y: 147, endPoint x: 79, endPoint y: 134, distance: 131.3
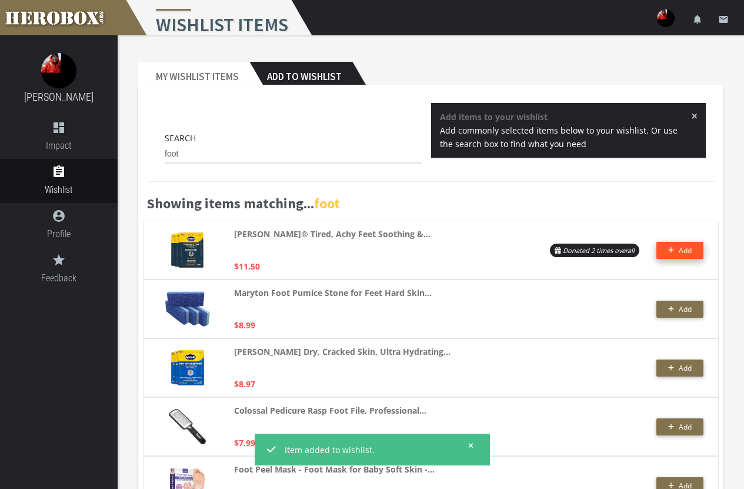
click at [680, 249] on span "Add" at bounding box center [685, 250] width 13 height 10
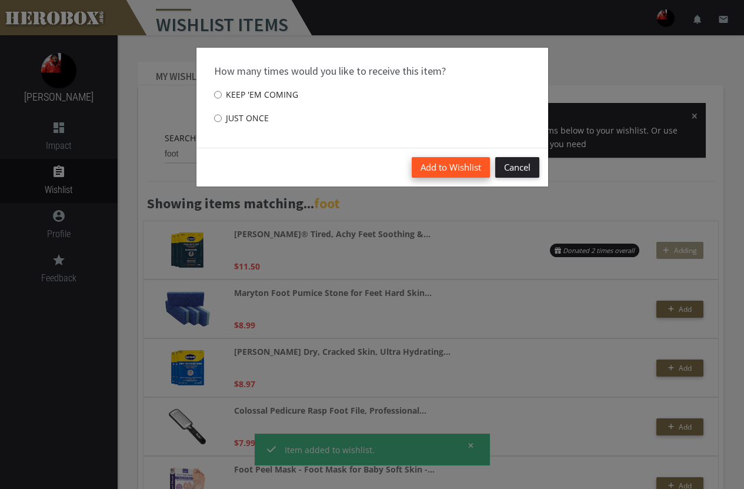
click at [434, 167] on button "Add to Wishlist" at bounding box center [451, 167] width 78 height 21
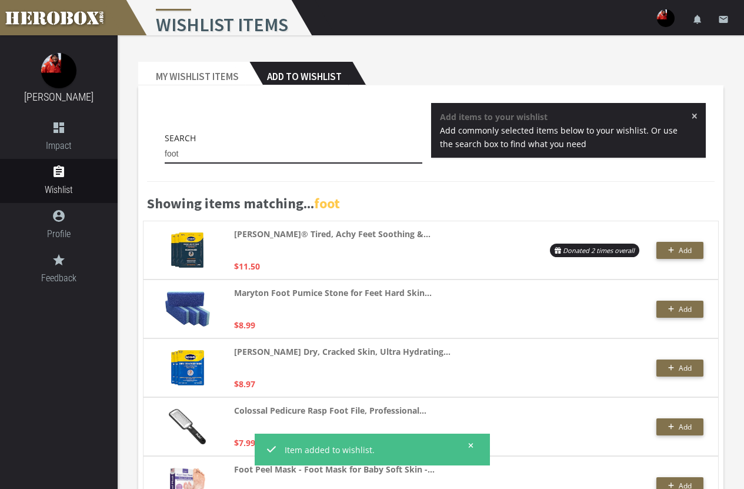
click at [207, 150] on input "foot" at bounding box center [294, 154] width 258 height 19
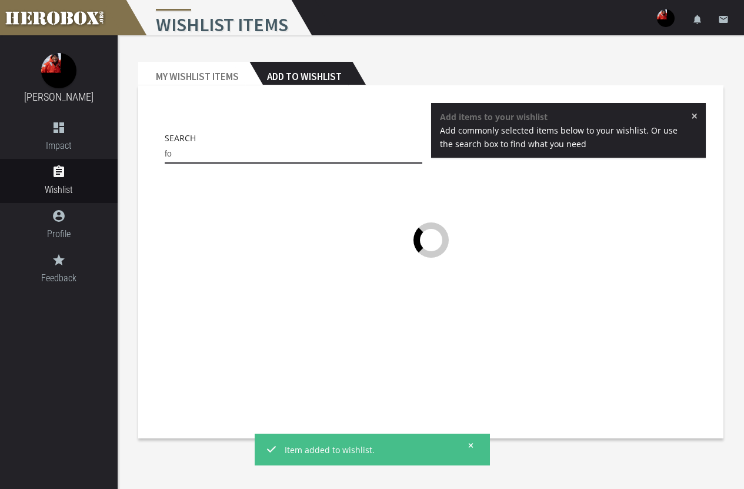
type input "f"
type input "athl"
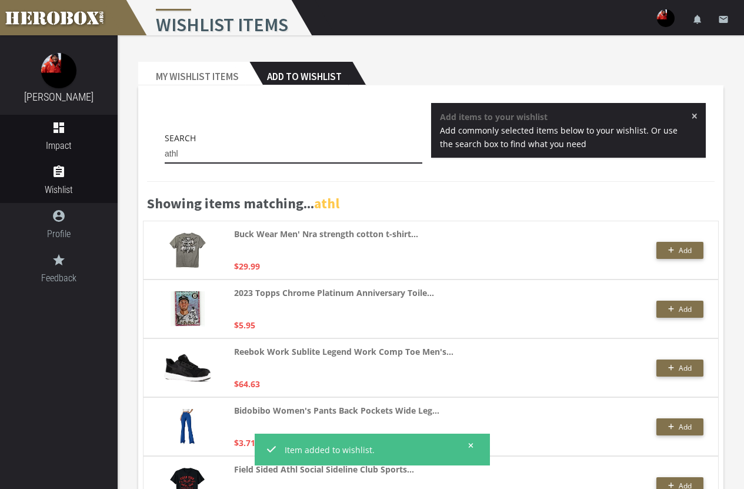
drag, startPoint x: 195, startPoint y: 156, endPoint x: 53, endPoint y: 152, distance: 142.5
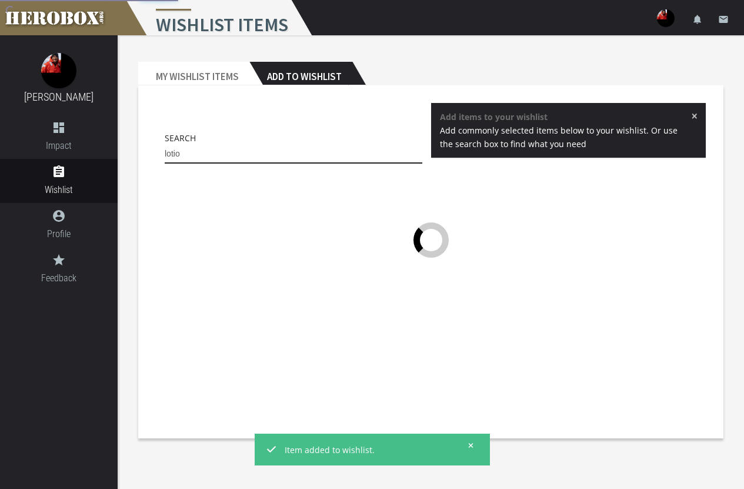
type input "lotion"
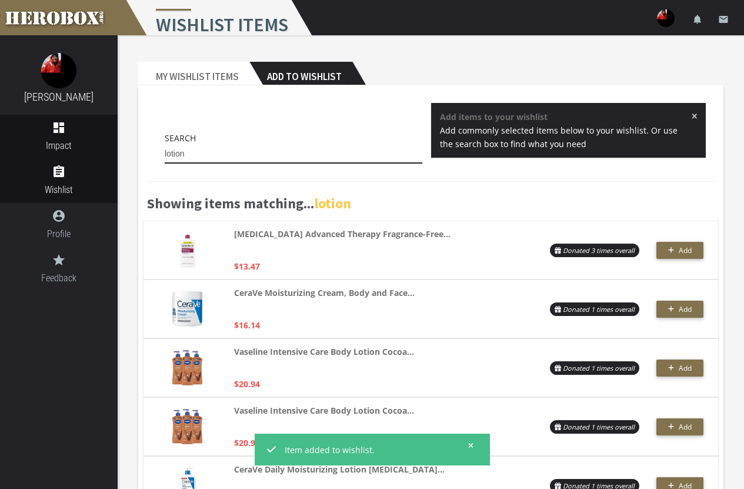
drag, startPoint x: 217, startPoint y: 152, endPoint x: 64, endPoint y: 135, distance: 153.9
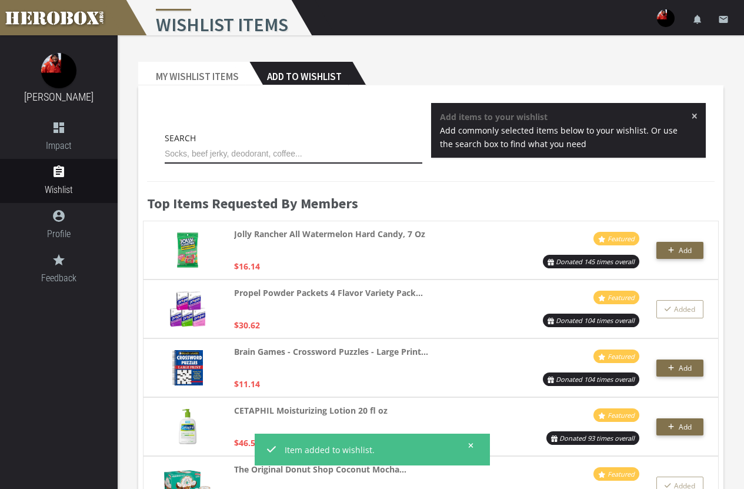
click at [266, 159] on input "text" at bounding box center [294, 154] width 258 height 19
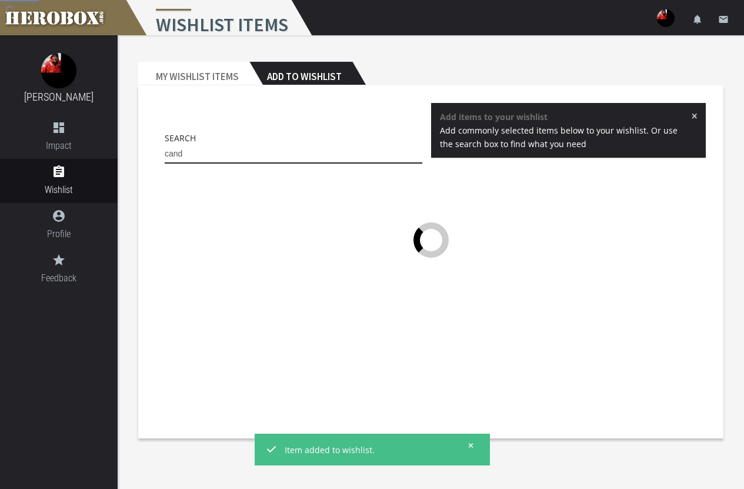
type input "candy"
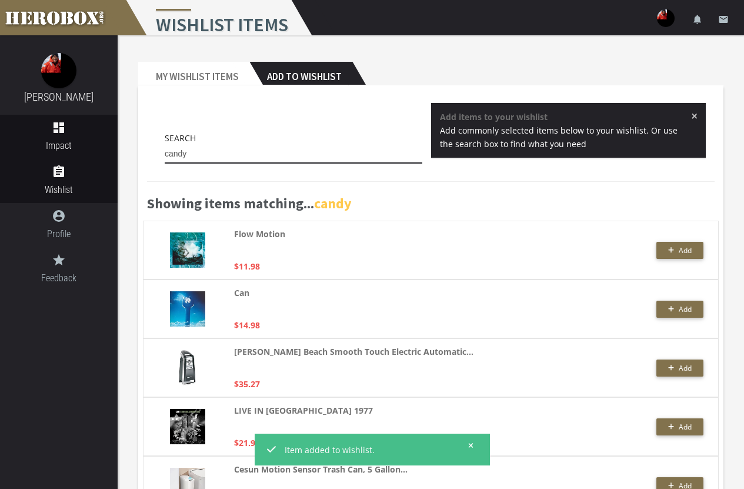
drag, startPoint x: 200, startPoint y: 154, endPoint x: 107, endPoint y: 148, distance: 93.7
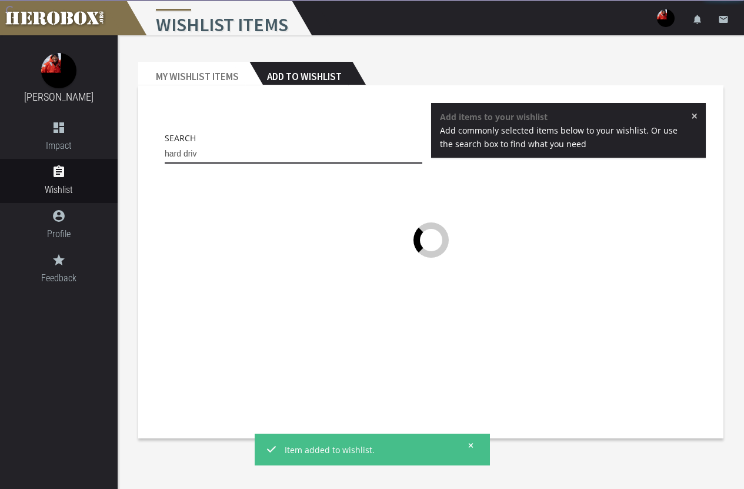
type input "hard drive"
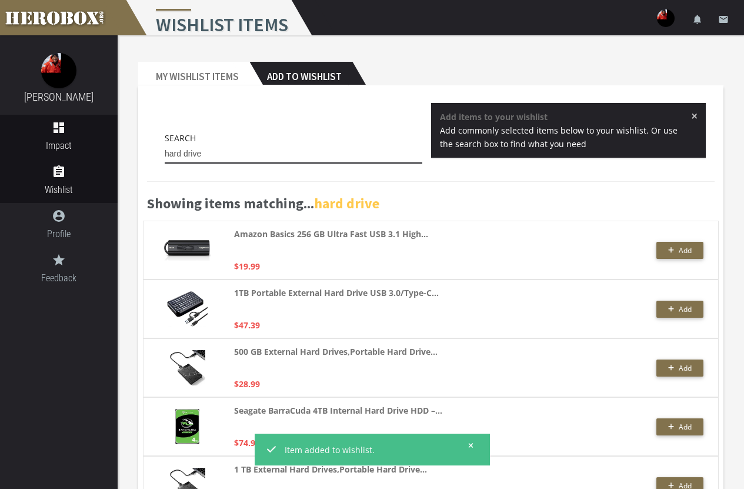
drag, startPoint x: 218, startPoint y: 151, endPoint x: 101, endPoint y: 133, distance: 118.4
click at [101, 133] on div "[PERSON_NAME] dashboard Impact assignment Wishlist account_circle Profile grade…" at bounding box center [372, 272] width 744 height 545
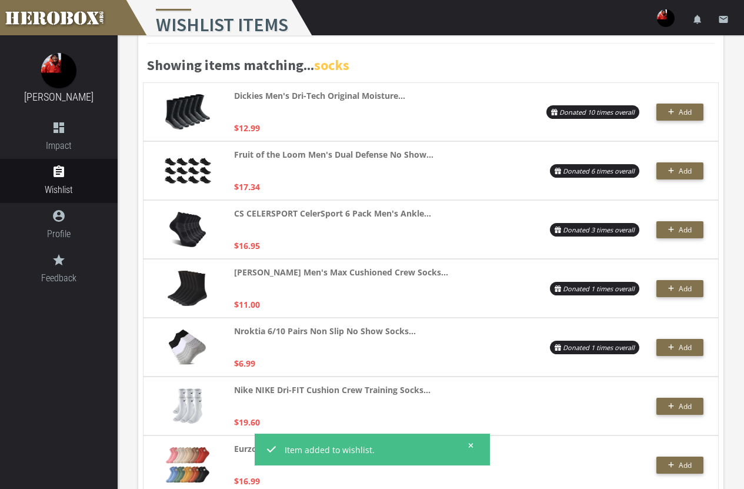
scroll to position [118, 0]
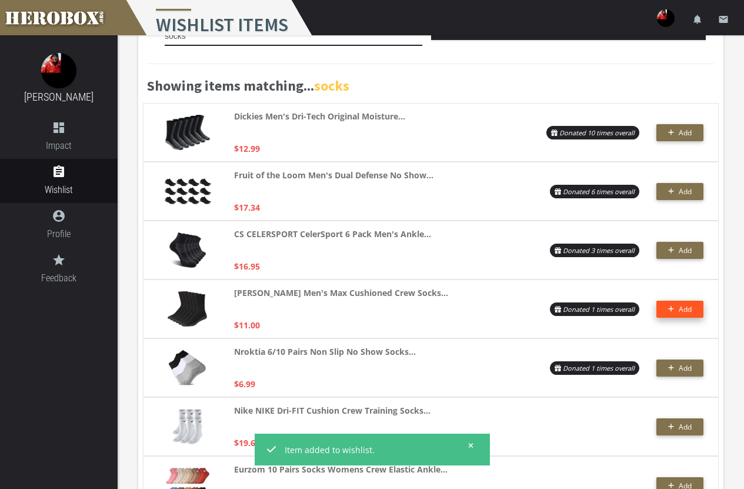
type input "socks"
click at [690, 305] on span "Add" at bounding box center [685, 309] width 13 height 10
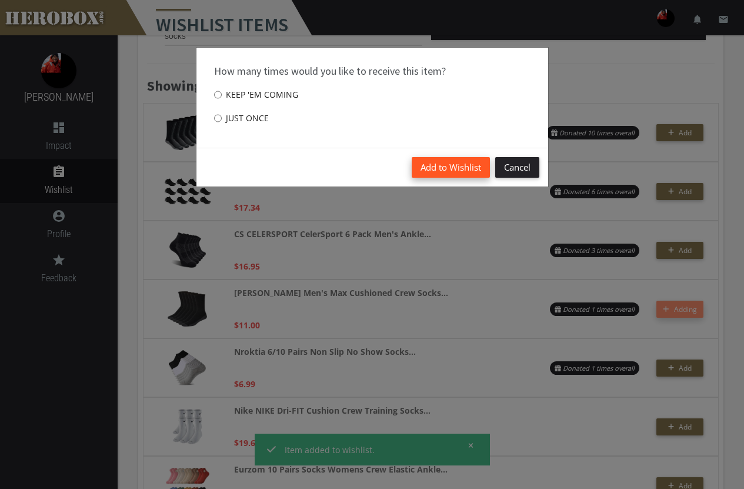
click at [438, 160] on button "Add to Wishlist" at bounding box center [451, 167] width 78 height 21
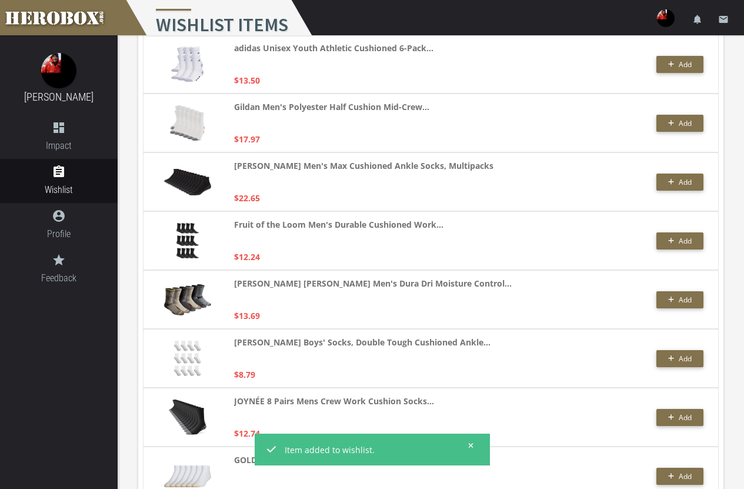
scroll to position [1295, 0]
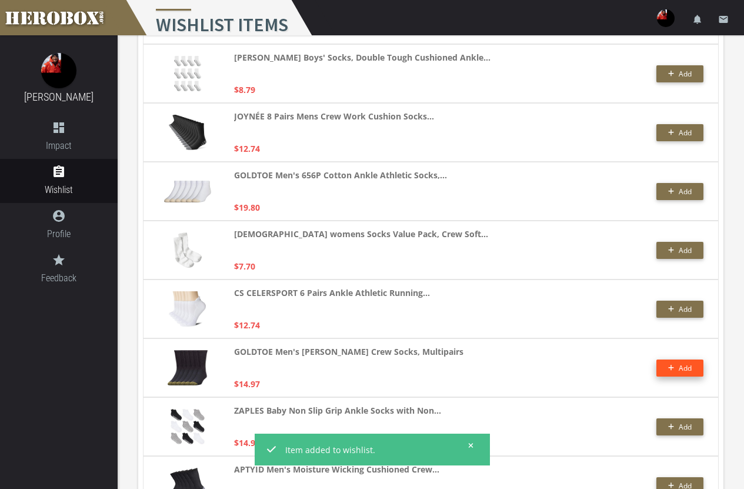
click at [684, 371] on button "Add" at bounding box center [680, 368] width 47 height 17
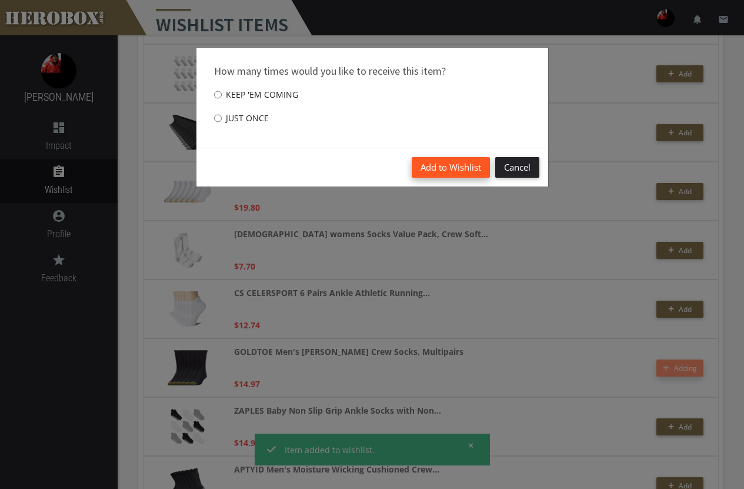
click at [463, 162] on button "Add to Wishlist" at bounding box center [451, 167] width 78 height 21
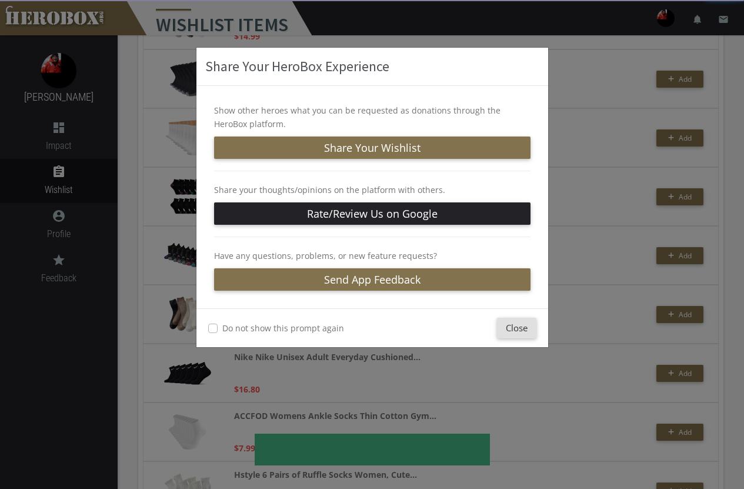
scroll to position [2001, 0]
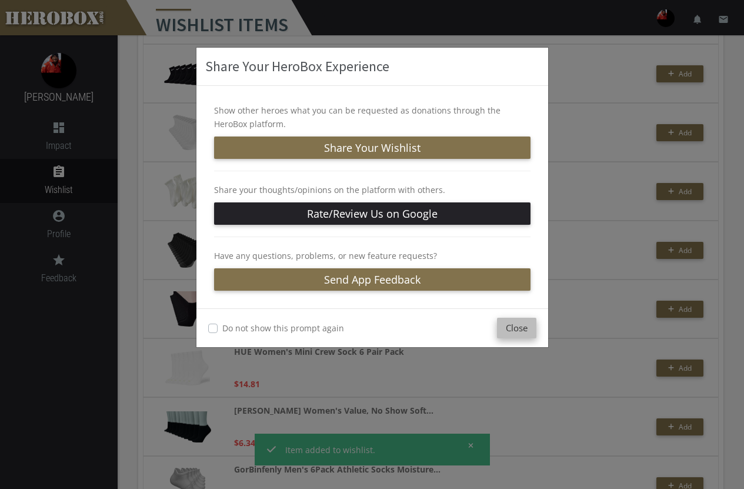
drag, startPoint x: 538, startPoint y: 345, endPoint x: 531, endPoint y: 336, distance: 11.4
click at [537, 342] on div "Do not show this prompt again Close" at bounding box center [373, 327] width 352 height 39
drag, startPoint x: 531, startPoint y: 336, endPoint x: 525, endPoint y: 332, distance: 7.4
click at [530, 334] on button "Close" at bounding box center [516, 328] width 39 height 21
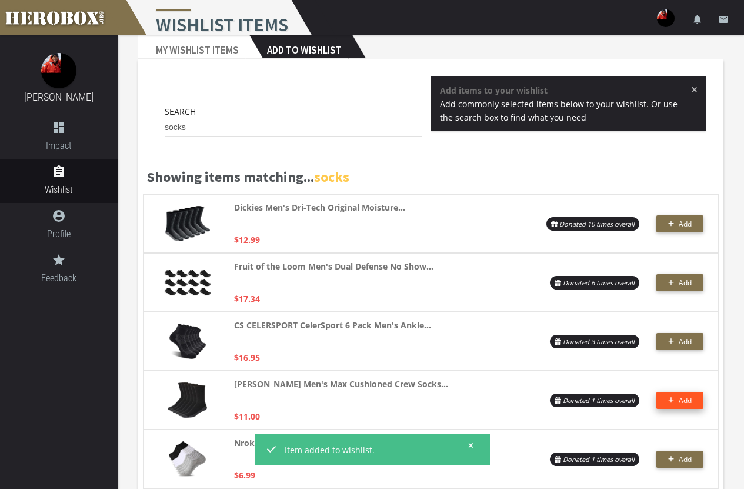
scroll to position [0, 0]
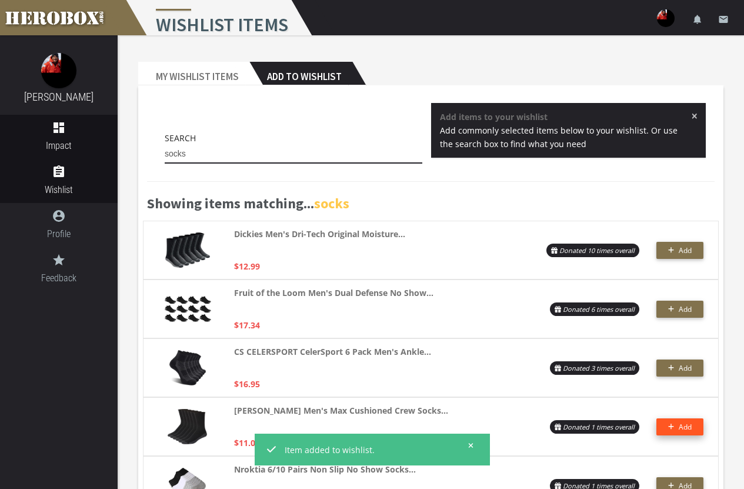
drag, startPoint x: 212, startPoint y: 152, endPoint x: 86, endPoint y: 131, distance: 127.7
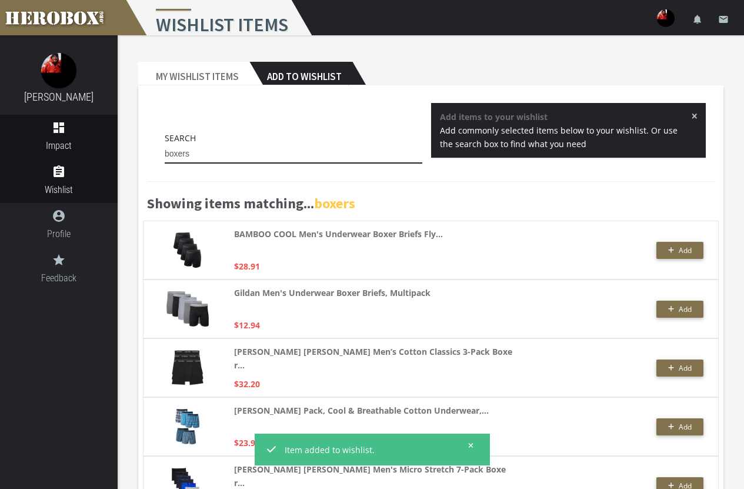
type input "boxers"
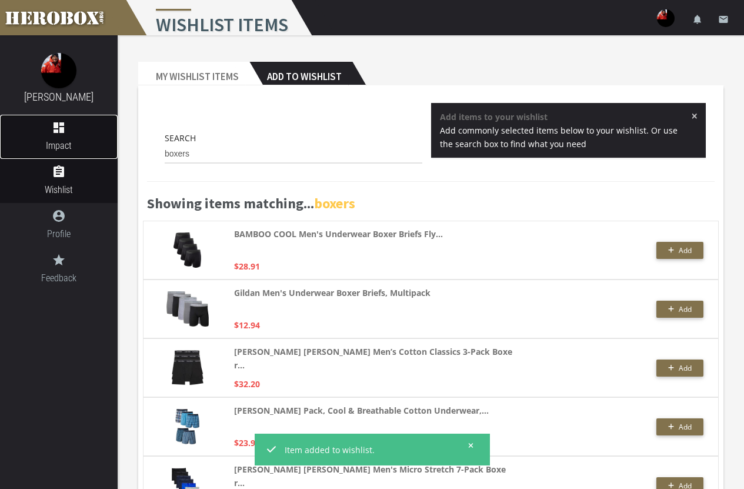
click at [64, 137] on link "dashboard Impact" at bounding box center [59, 137] width 118 height 44
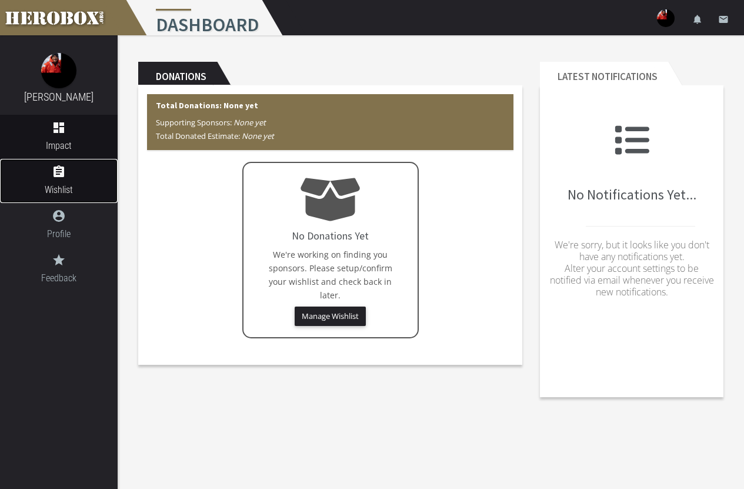
click at [54, 174] on icon "assignment" at bounding box center [59, 172] width 118 height 14
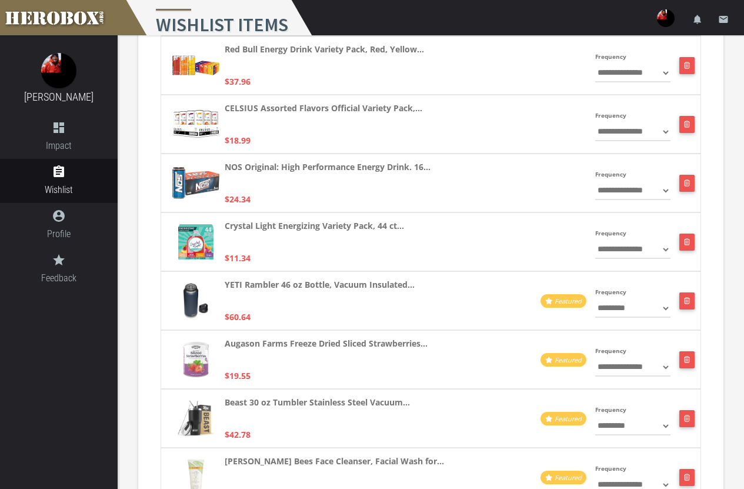
scroll to position [1353, 0]
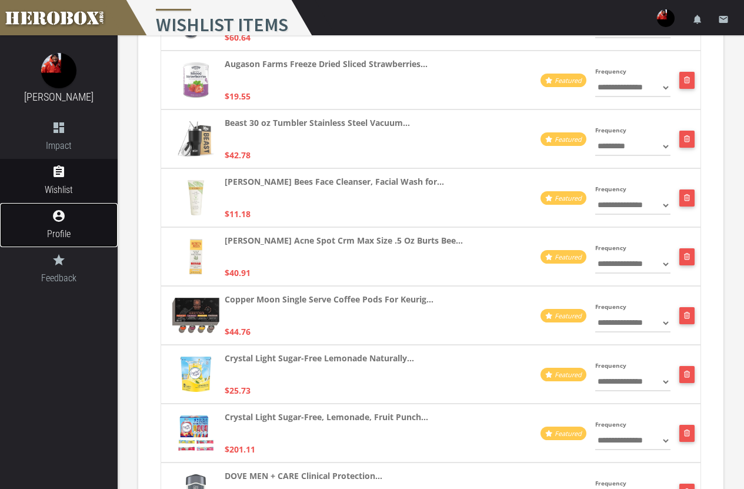
click at [53, 225] on link "account_circle Profile" at bounding box center [59, 225] width 118 height 44
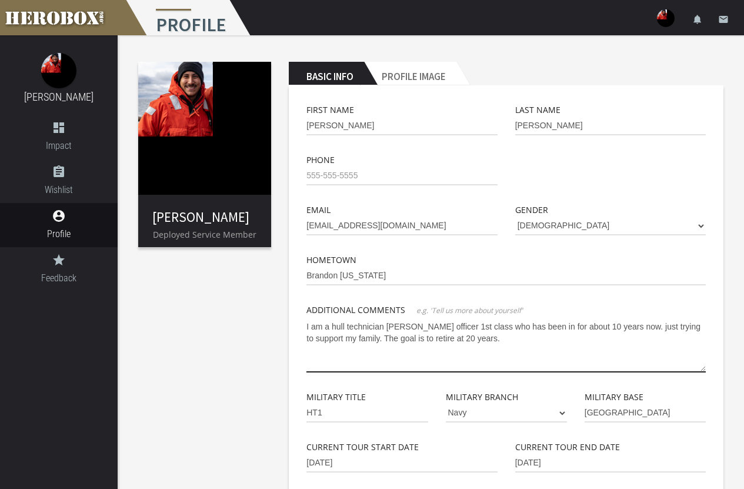
click at [334, 348] on textarea "I am a hull technician [PERSON_NAME] officer 1st class who has been in for abou…" at bounding box center [507, 344] width 400 height 55
click at [327, 341] on textarea "I am a hull technician [PERSON_NAME] officer 1st class who has been in for abou…" at bounding box center [507, 344] width 400 height 55
click at [587, 338] on textarea "I am a hull technician [PERSON_NAME] officer 1st class who has been in for abou…" at bounding box center [507, 344] width 400 height 55
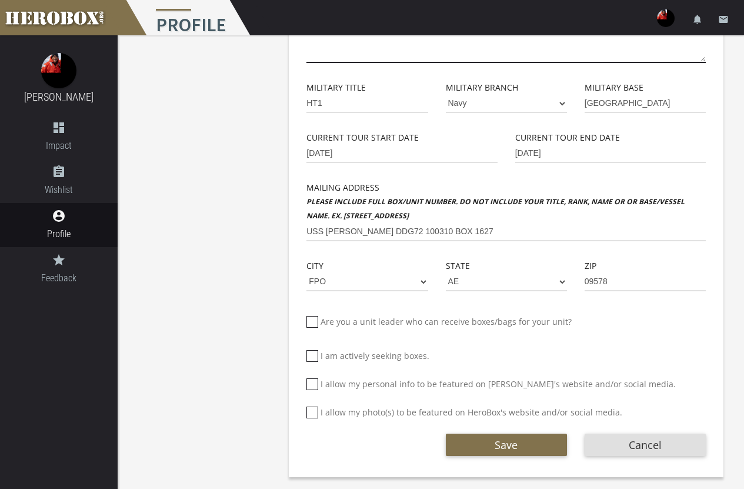
scroll to position [310, 0]
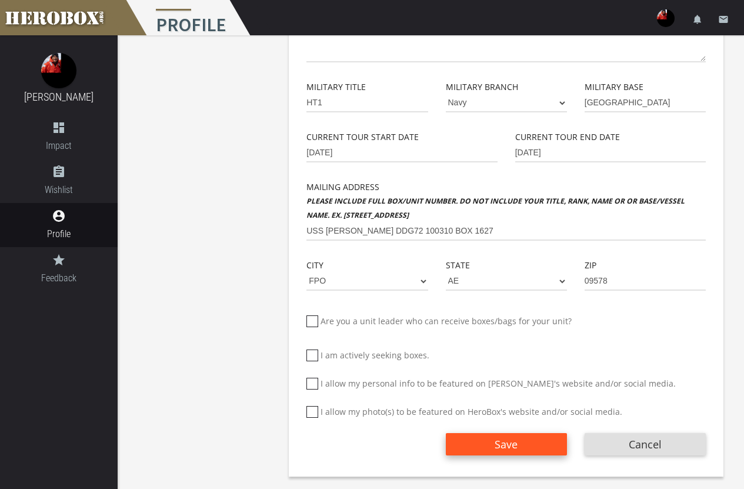
click at [510, 437] on span "Save" at bounding box center [506, 444] width 23 height 14
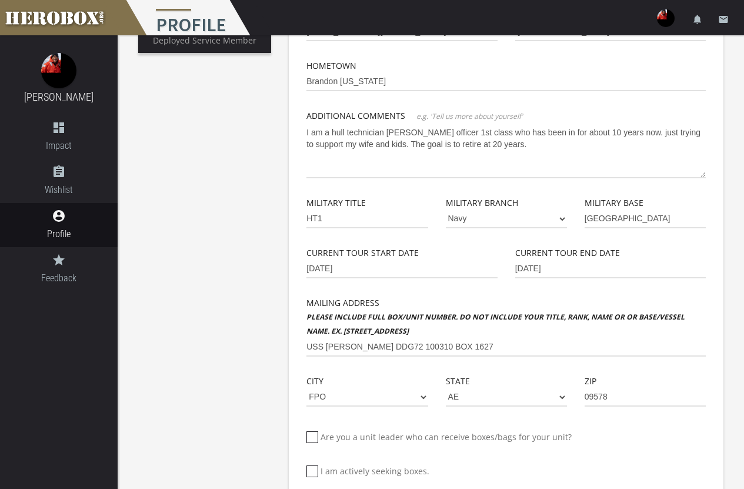
scroll to position [16, 0]
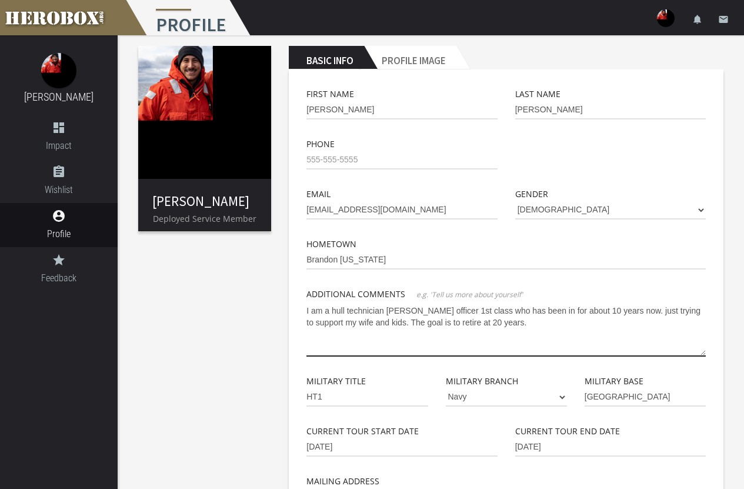
click at [494, 325] on textarea "I am a hull technician [PERSON_NAME] officer 1st class who has been in for abou…" at bounding box center [507, 328] width 400 height 55
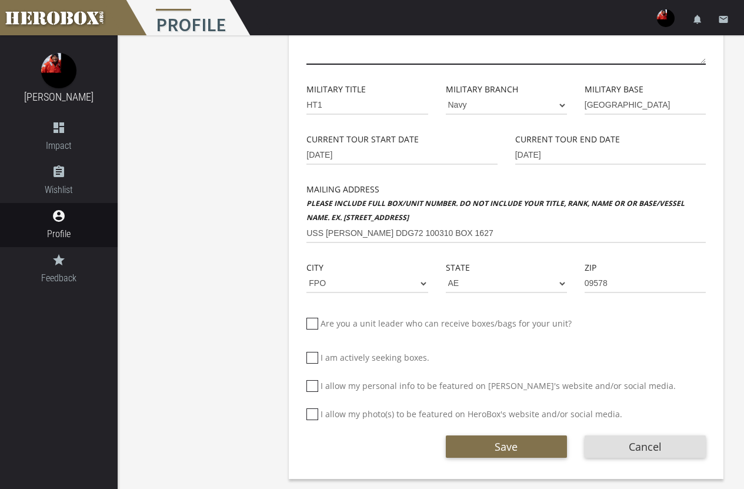
scroll to position [310, 0]
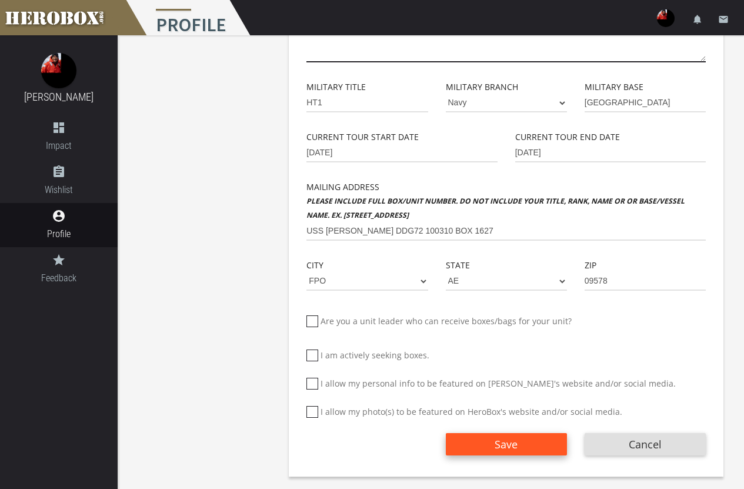
type textarea "I am a hull technician [PERSON_NAME] officer 1st class who has been in for abou…"
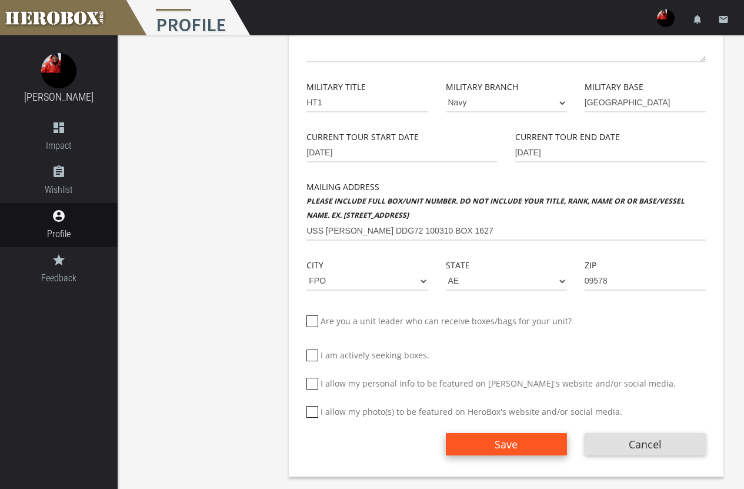
click at [503, 449] on span "Save" at bounding box center [506, 444] width 23 height 14
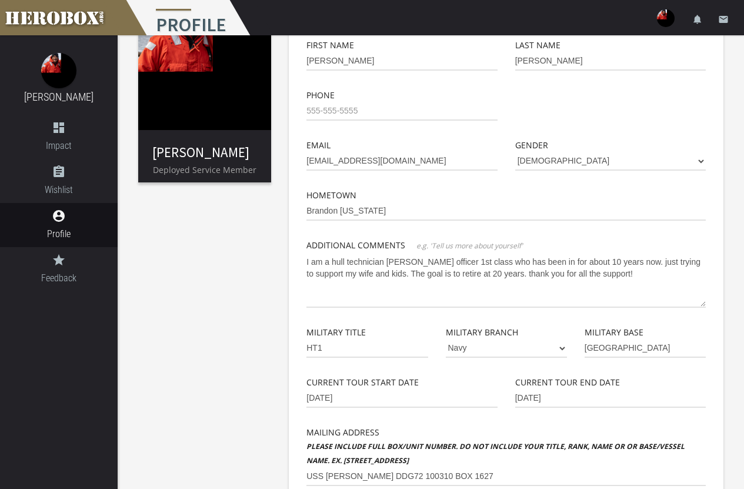
scroll to position [0, 0]
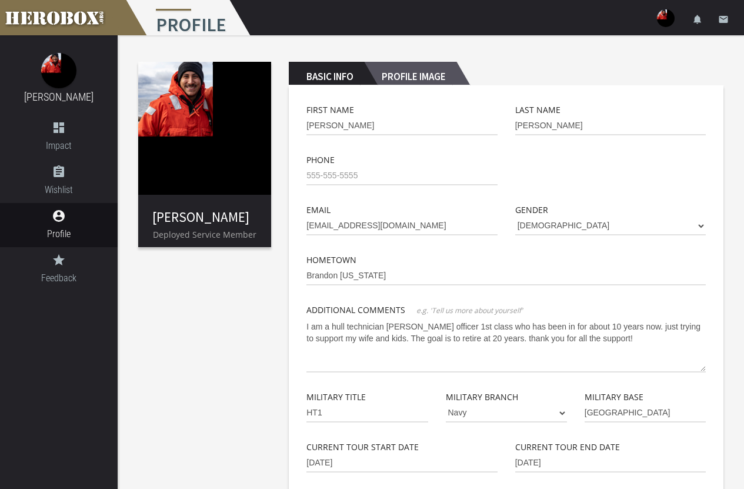
click at [405, 78] on h2 "Profile Image" at bounding box center [410, 74] width 92 height 24
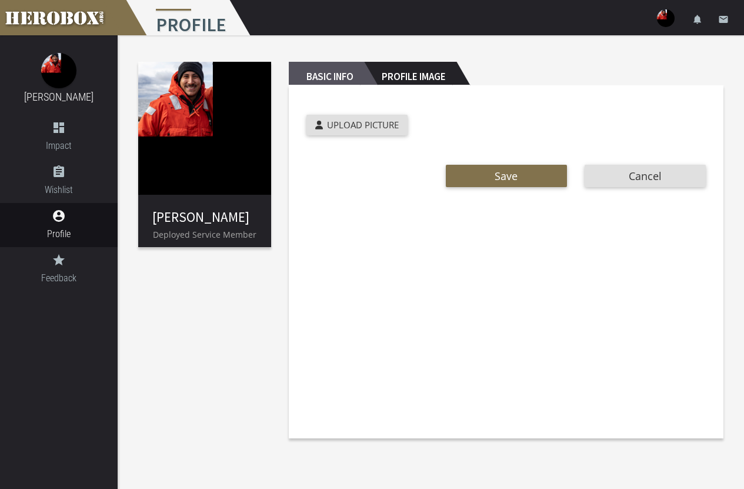
click at [352, 69] on h2 "Basic Info" at bounding box center [326, 74] width 75 height 24
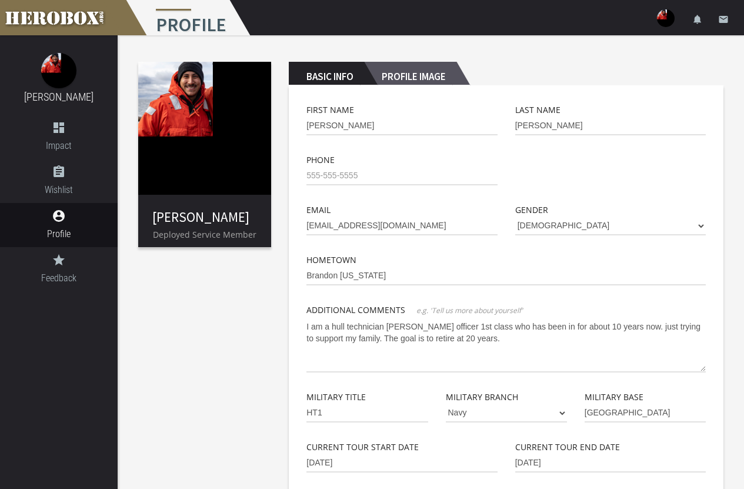
click at [414, 73] on h2 "Profile Image" at bounding box center [410, 74] width 92 height 24
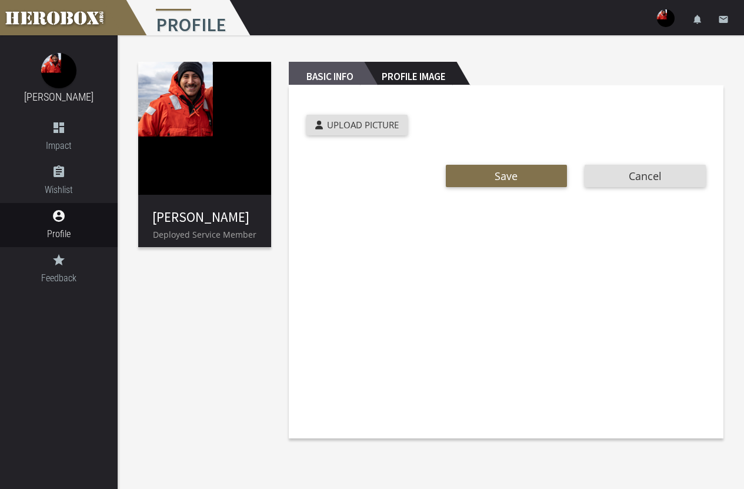
click at [362, 76] on h2 "Basic Info" at bounding box center [326, 74] width 75 height 24
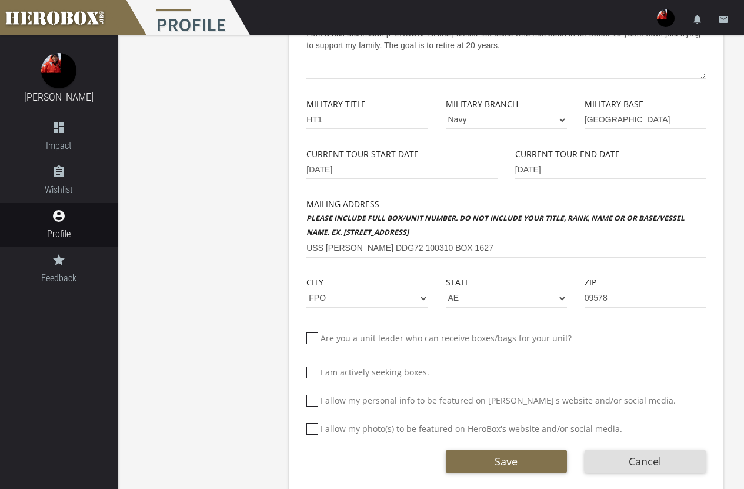
scroll to position [294, 0]
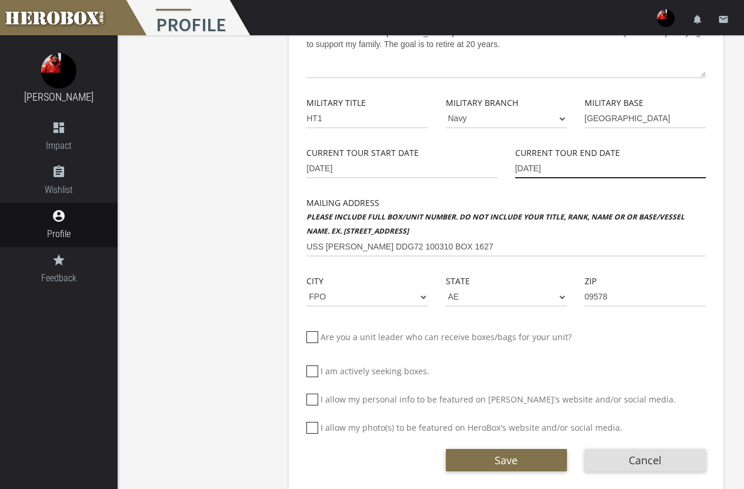
click at [567, 169] on input "[DATE]" at bounding box center [610, 168] width 191 height 19
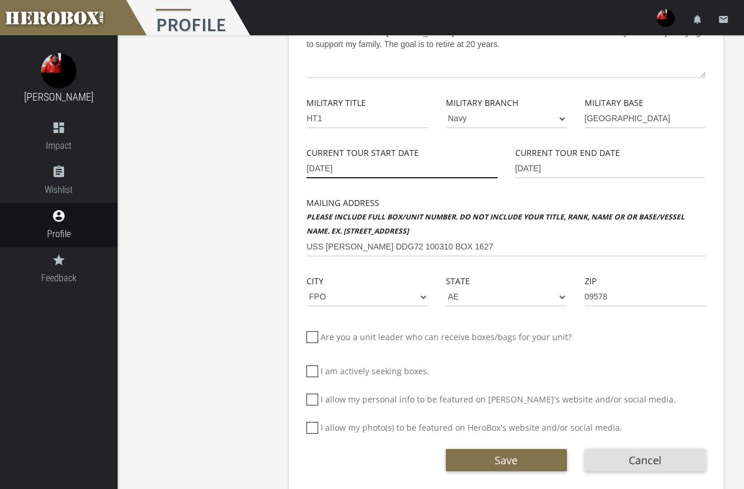
click at [334, 171] on input "[DATE]" at bounding box center [402, 168] width 191 height 19
click at [353, 172] on input "[DATE]" at bounding box center [402, 168] width 191 height 19
drag, startPoint x: 353, startPoint y: 172, endPoint x: 321, endPoint y: 165, distance: 33.1
click at [321, 165] on input "[DATE]" at bounding box center [402, 168] width 191 height 19
type input "[DATE]"
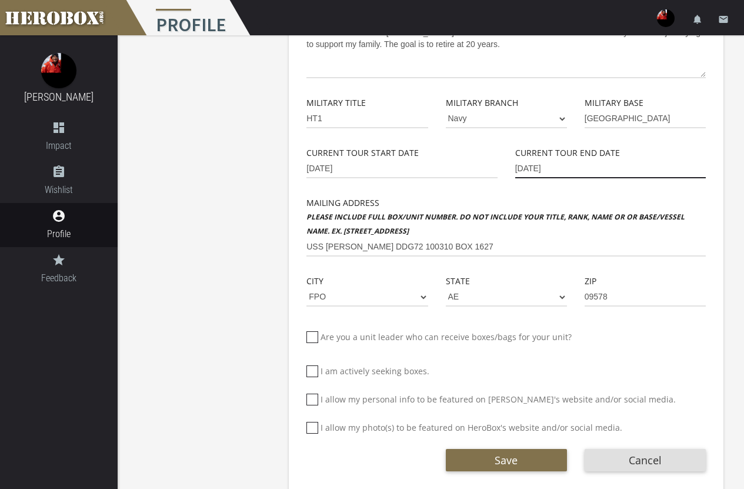
click at [567, 161] on input "[DATE]" at bounding box center [610, 168] width 191 height 19
drag, startPoint x: 574, startPoint y: 168, endPoint x: 512, endPoint y: 168, distance: 61.8
click at [512, 168] on div "Current Tour End Date [DATE]" at bounding box center [611, 171] width 208 height 50
type input "03-DD-YYYY"
type input "MM-DD-YYYY"
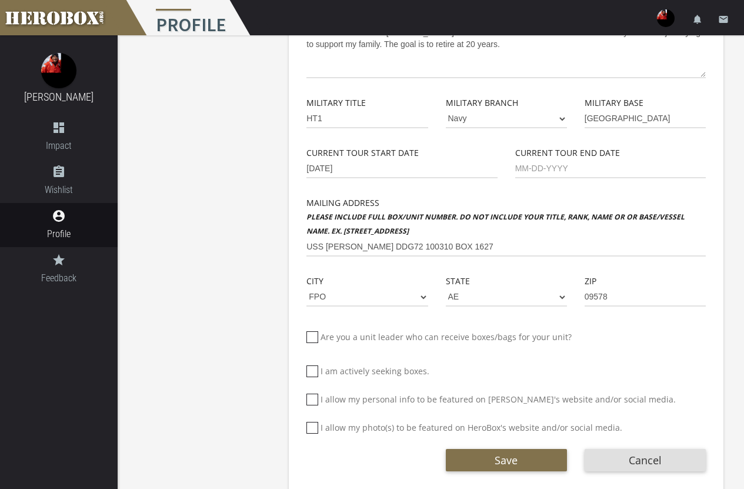
click at [733, 123] on div "[PERSON_NAME] Deployed Service Member Basic Info Profile Image First Name [PERS…" at bounding box center [431, 121] width 627 height 760
click at [702, 311] on div "Zip 09578" at bounding box center [645, 299] width 139 height 50
click at [527, 170] on input "MM-DD-YYYY" at bounding box center [610, 168] width 191 height 19
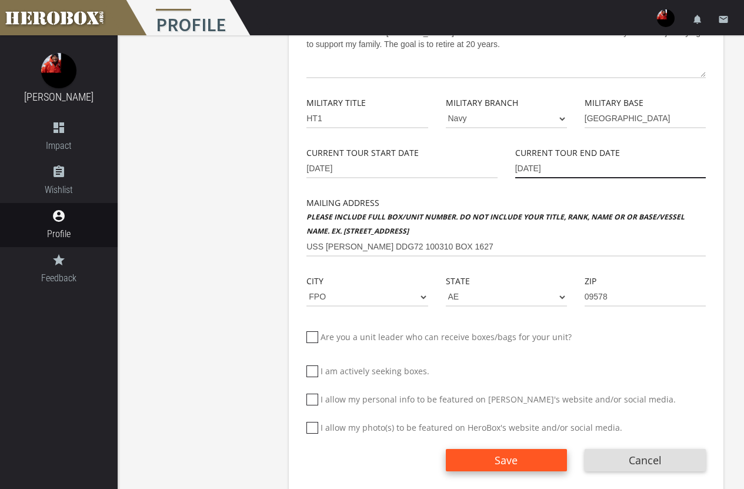
type input "[DATE]"
click at [512, 455] on button "Save" at bounding box center [506, 460] width 121 height 22
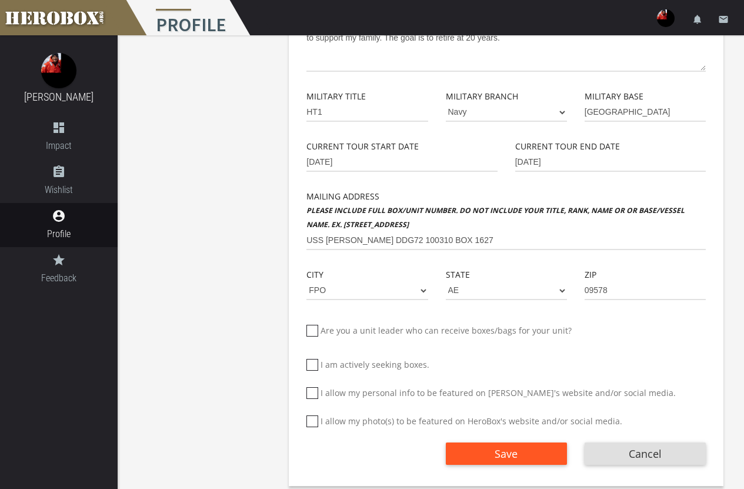
scroll to position [310, 0]
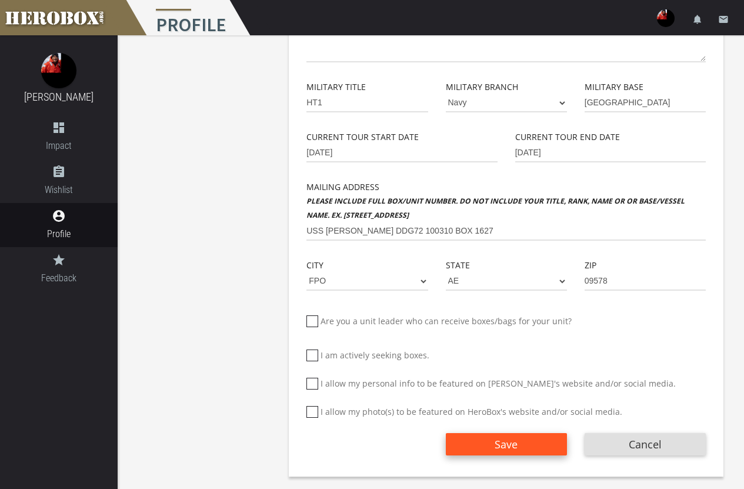
click at [511, 444] on span "Save" at bounding box center [506, 444] width 23 height 14
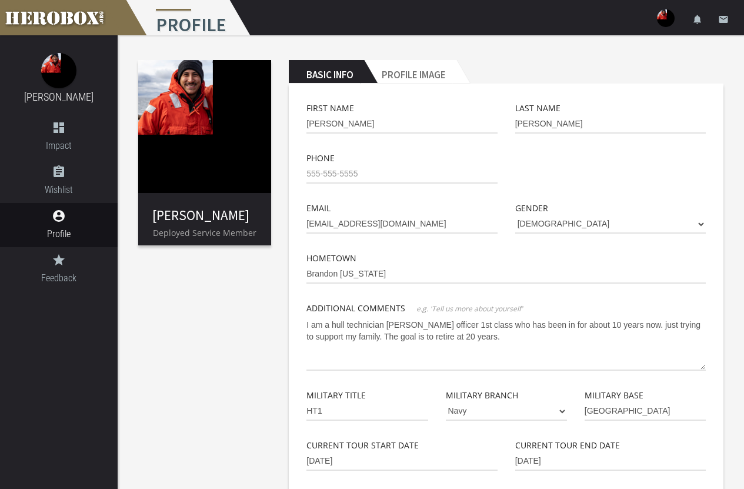
scroll to position [0, 0]
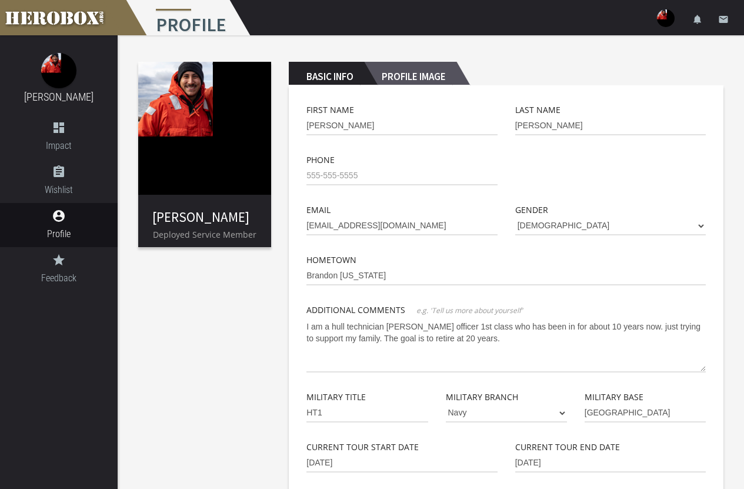
click at [415, 81] on h2 "Profile Image" at bounding box center [410, 74] width 92 height 24
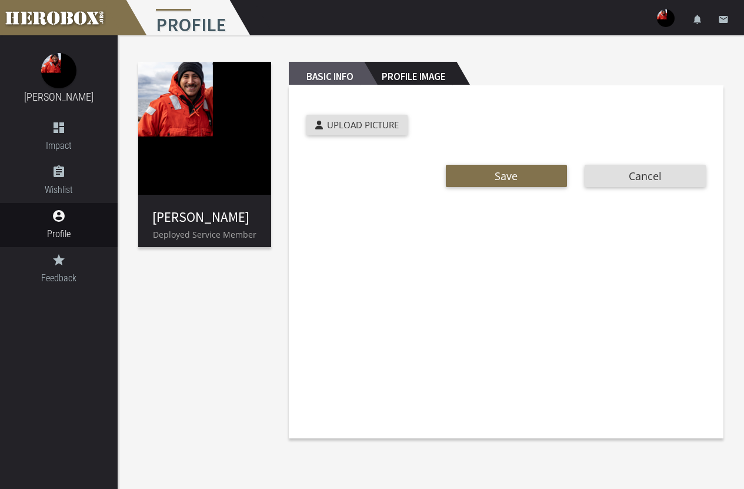
click at [348, 73] on h2 "Basic Info" at bounding box center [326, 74] width 75 height 24
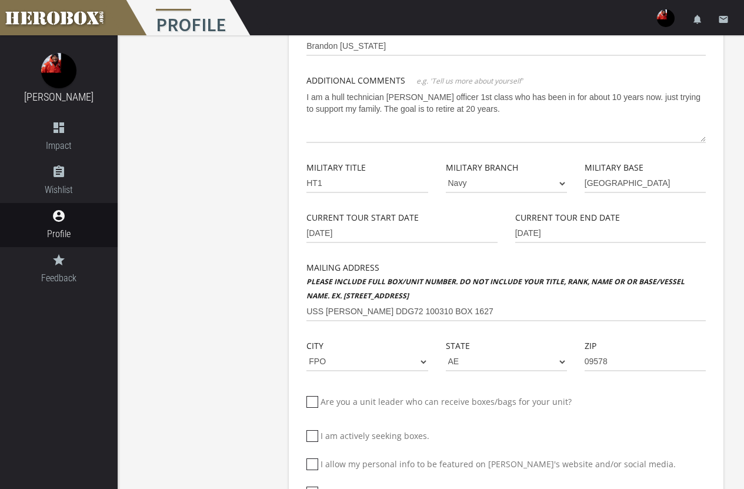
scroll to position [235, 0]
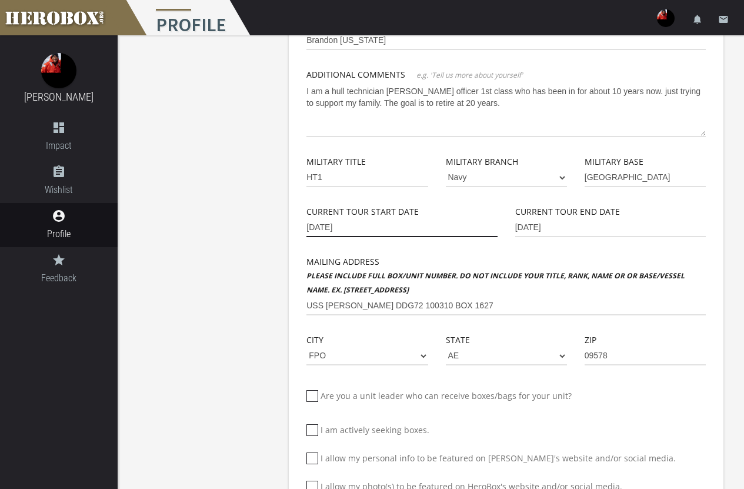
click at [370, 234] on input "[DATE]" at bounding box center [402, 227] width 191 height 19
click at [351, 229] on input "[DATE]" at bounding box center [402, 227] width 191 height 19
click at [352, 227] on input "[DATE]" at bounding box center [402, 227] width 191 height 19
click at [317, 232] on input "[DATE]" at bounding box center [402, 227] width 191 height 19
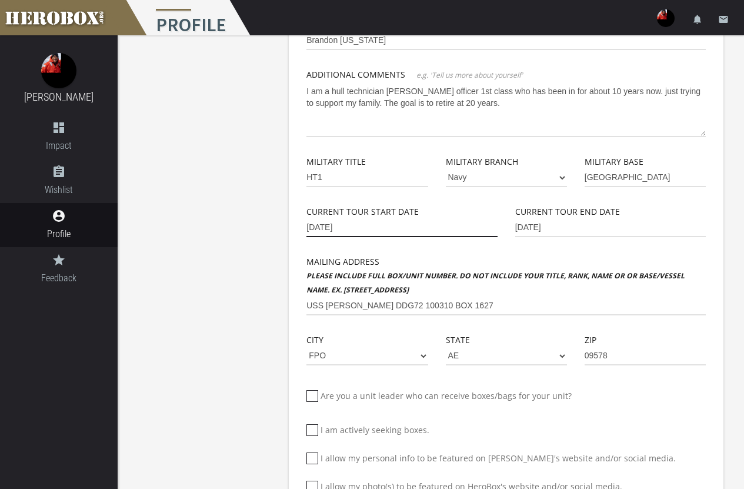
click at [341, 227] on input "[DATE]" at bounding box center [402, 227] width 191 height 19
click at [347, 227] on input "[DATE]" at bounding box center [402, 227] width 191 height 19
click at [352, 226] on input "[DATE]" at bounding box center [402, 227] width 191 height 19
type input "[DATE]"
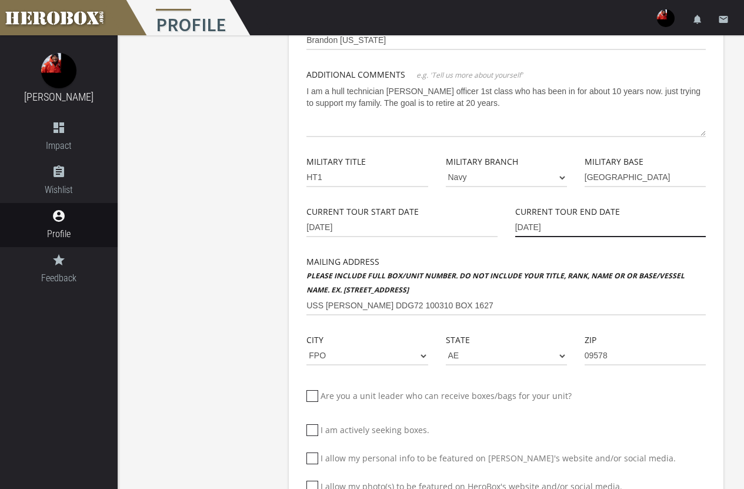
drag, startPoint x: 564, startPoint y: 226, endPoint x: 470, endPoint y: 225, distance: 94.7
click at [470, 225] on div "Current Tour Start Date [DATE] Current Tour End Date [DATE]" at bounding box center [506, 230] width 417 height 50
type input "[DATE]"
click at [642, 272] on b "Please include full box/unit number. Do not include your title, rank, name or o…" at bounding box center [496, 283] width 378 height 24
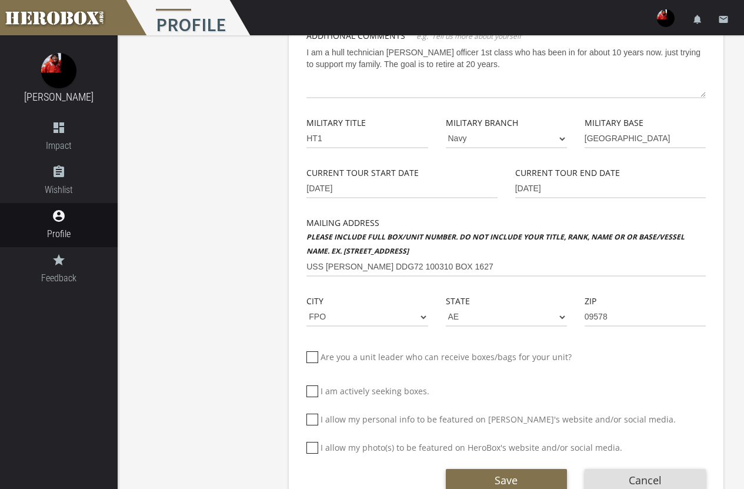
scroll to position [310, 0]
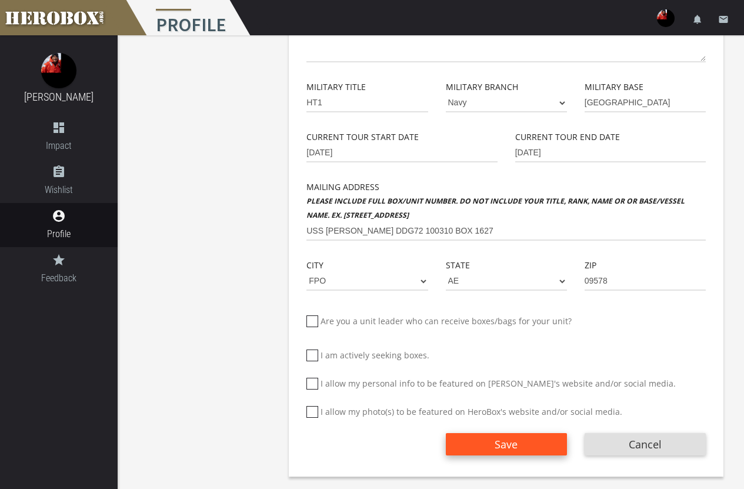
click at [533, 443] on button "Save" at bounding box center [506, 444] width 121 height 22
click at [511, 444] on span "Save" at bounding box center [506, 444] width 23 height 14
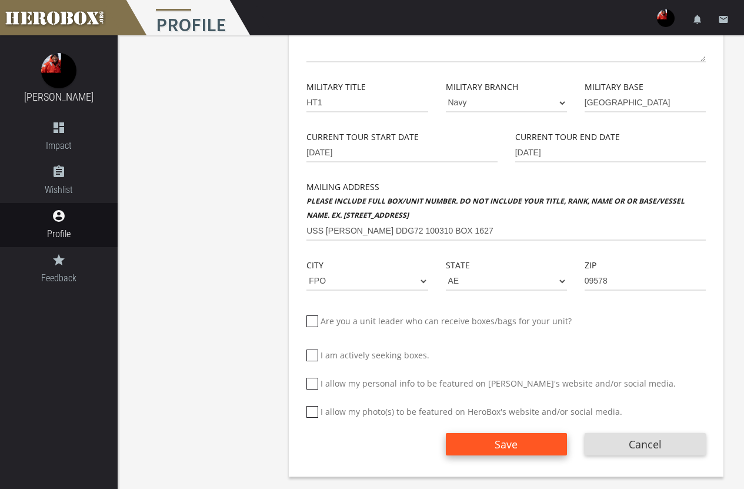
click at [511, 444] on span "Save" at bounding box center [506, 444] width 23 height 14
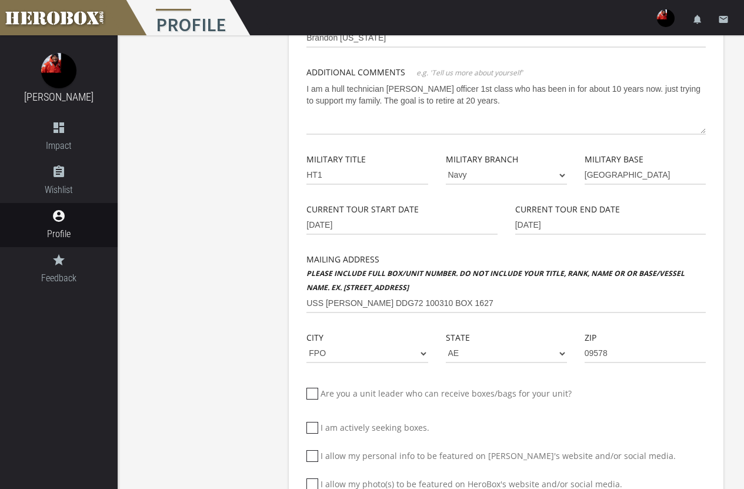
scroll to position [132, 0]
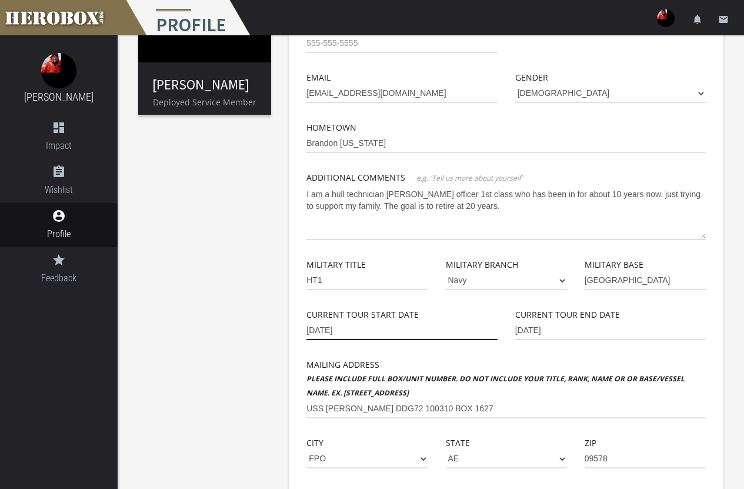
drag, startPoint x: 372, startPoint y: 328, endPoint x: 278, endPoint y: 332, distance: 94.2
click at [278, 332] on div "[PERSON_NAME] Deployed Service Member Basic Info Profile Image First Name [PERS…" at bounding box center [431, 283] width 627 height 760
type input "[DATE]"
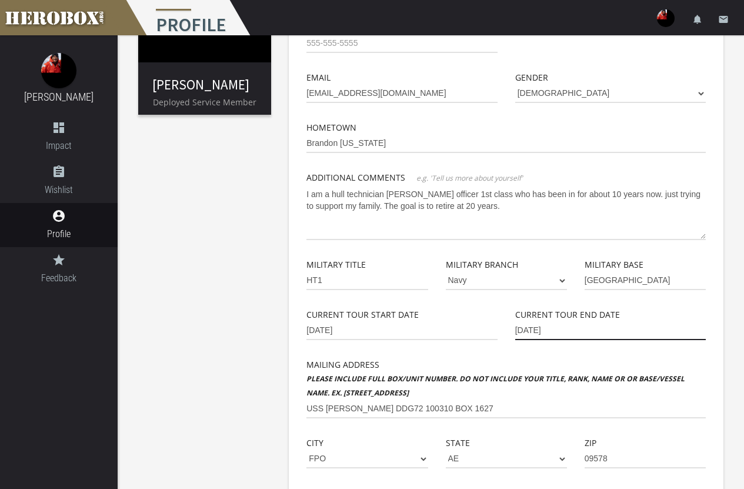
drag, startPoint x: 552, startPoint y: 331, endPoint x: 488, endPoint y: 331, distance: 64.1
click at [488, 331] on div "Current Tour Start Date [DATE] Current Tour End Date [DATE]" at bounding box center [506, 333] width 417 height 50
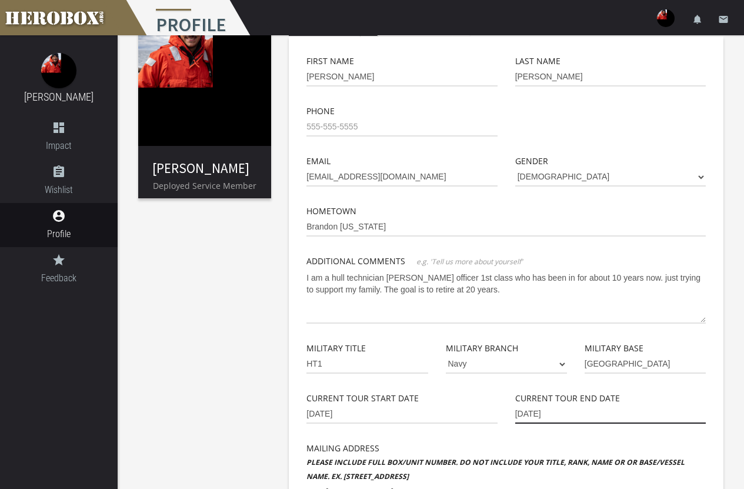
scroll to position [15, 0]
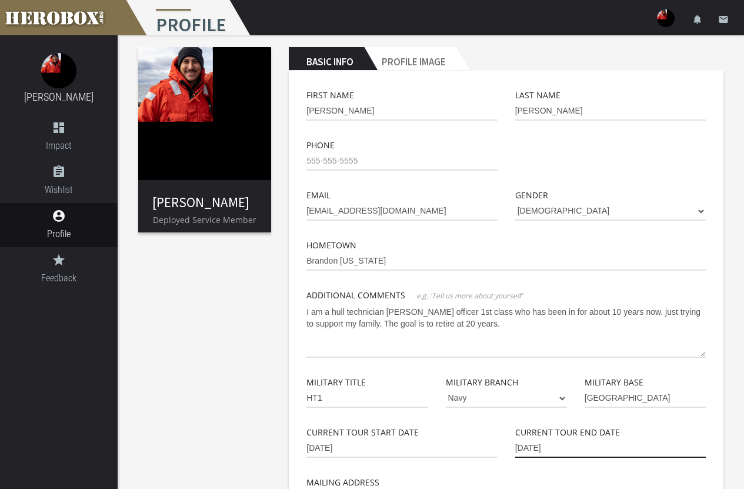
type input "[DATE]"
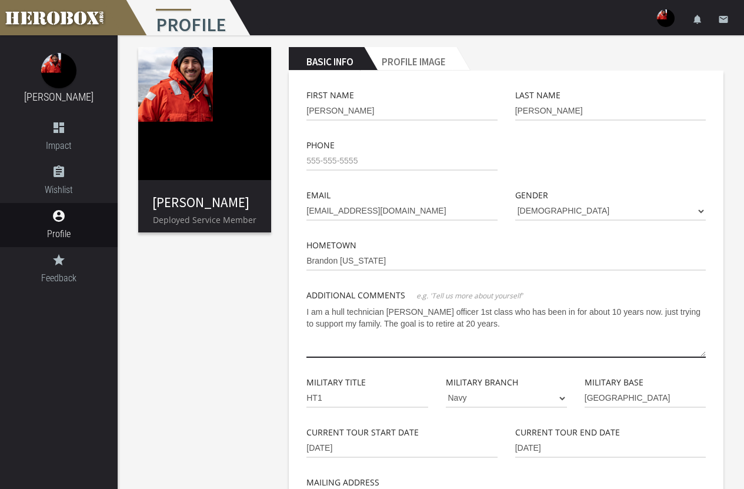
click at [327, 324] on textarea "I am a hull technician [PERSON_NAME] officer 1st class who has been in for abou…" at bounding box center [507, 329] width 400 height 55
click at [482, 325] on textarea "I am a hull technician [PERSON_NAME] officer 1st class who has been in for abou…" at bounding box center [507, 329] width 400 height 55
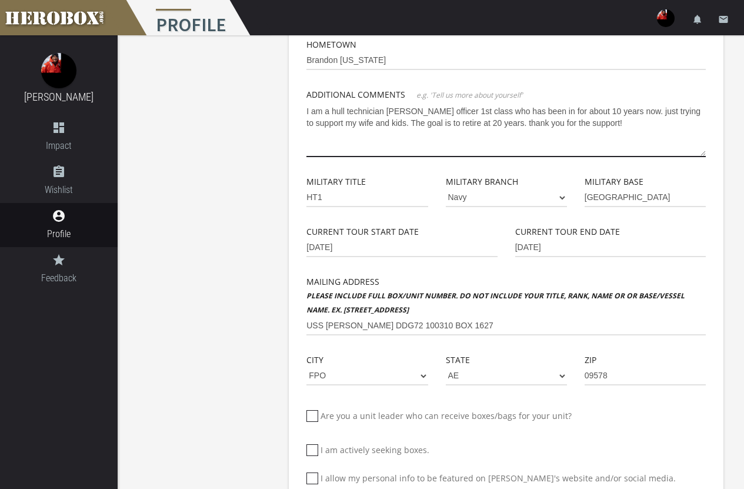
scroll to position [310, 0]
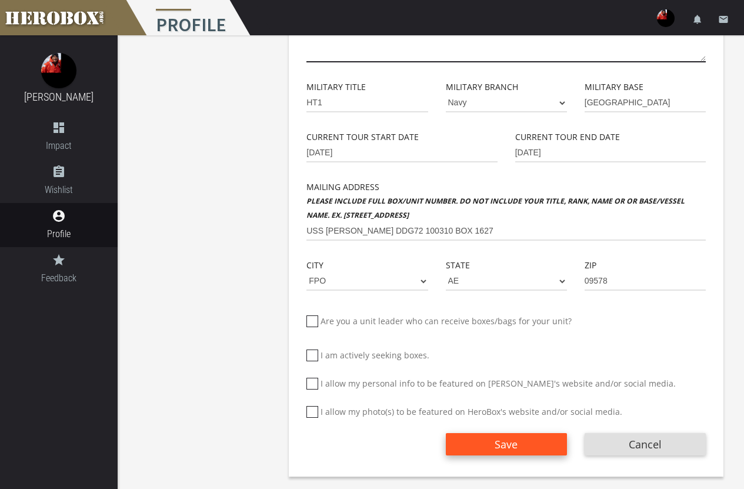
type textarea "I am a hull technician petty officer 1st class who has been in for about 10 yea…"
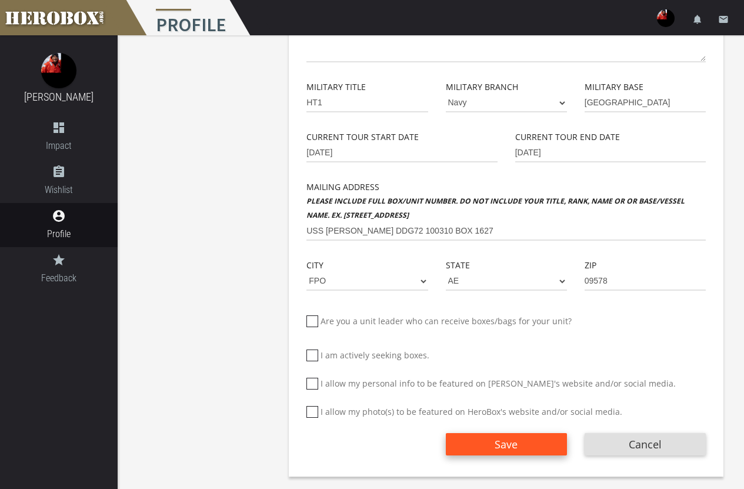
click at [513, 436] on button "Save" at bounding box center [506, 444] width 121 height 22
click at [527, 445] on button "Save" at bounding box center [506, 444] width 121 height 22
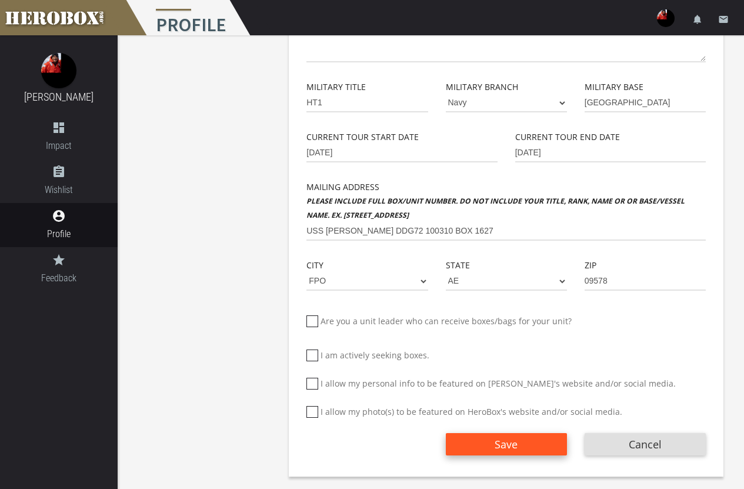
click at [527, 445] on button "Save" at bounding box center [506, 444] width 121 height 22
click at [533, 442] on button "Save" at bounding box center [506, 444] width 121 height 22
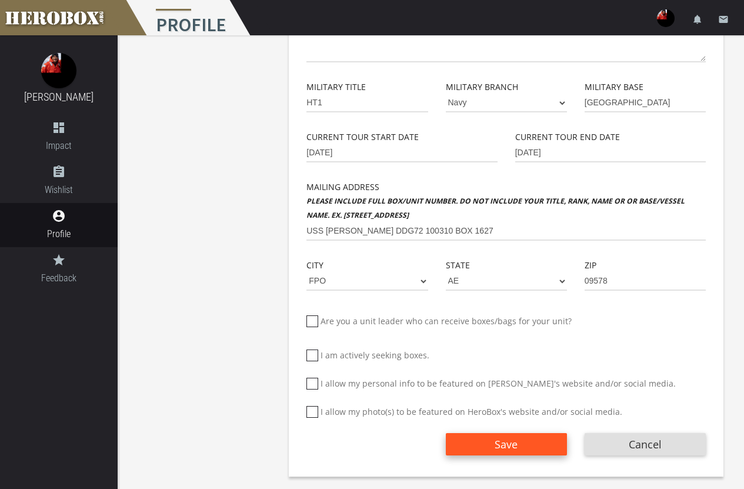
click at [533, 442] on button "Save" at bounding box center [506, 444] width 121 height 22
click at [506, 445] on span "Save" at bounding box center [506, 444] width 23 height 14
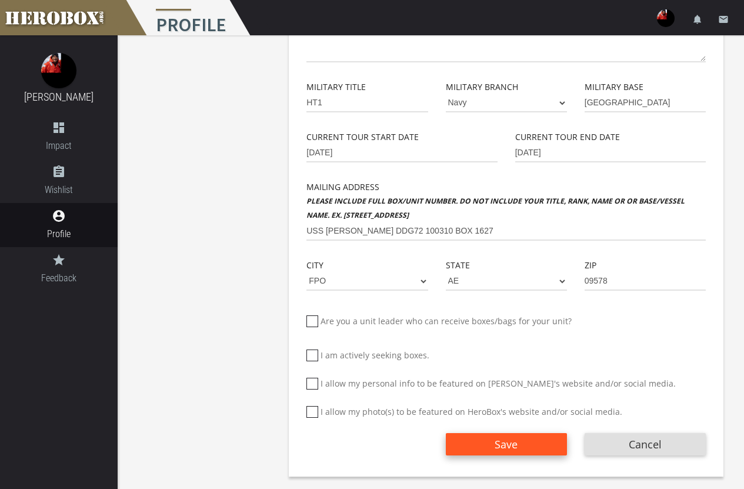
click at [506, 445] on span "Save" at bounding box center [506, 444] width 23 height 14
click at [506, 439] on span "Save" at bounding box center [506, 444] width 23 height 14
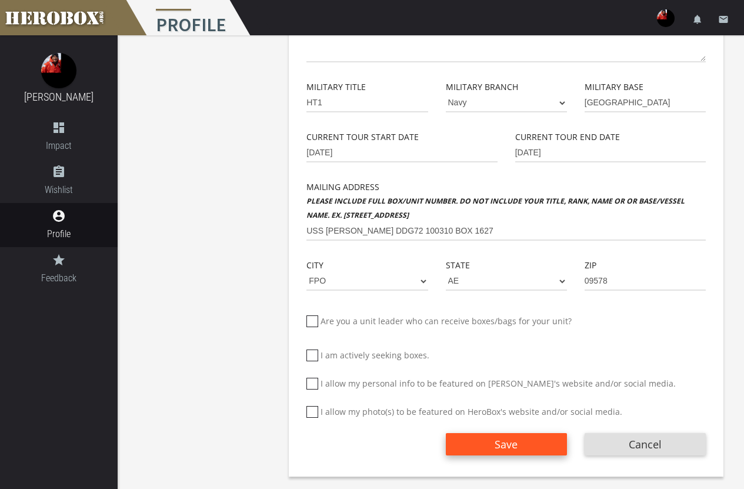
click at [506, 439] on span "Save" at bounding box center [506, 444] width 23 height 14
click at [506, 438] on span "Save" at bounding box center [506, 444] width 23 height 14
click at [523, 446] on button "Save" at bounding box center [506, 444] width 121 height 22
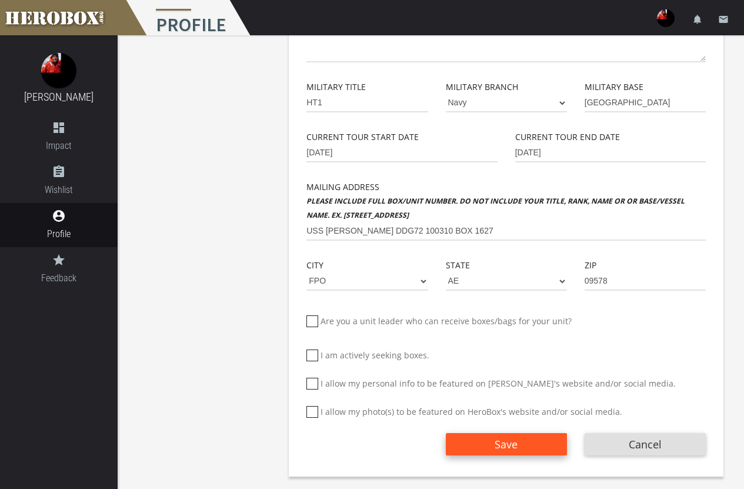
click at [523, 446] on button "Save" at bounding box center [506, 444] width 121 height 22
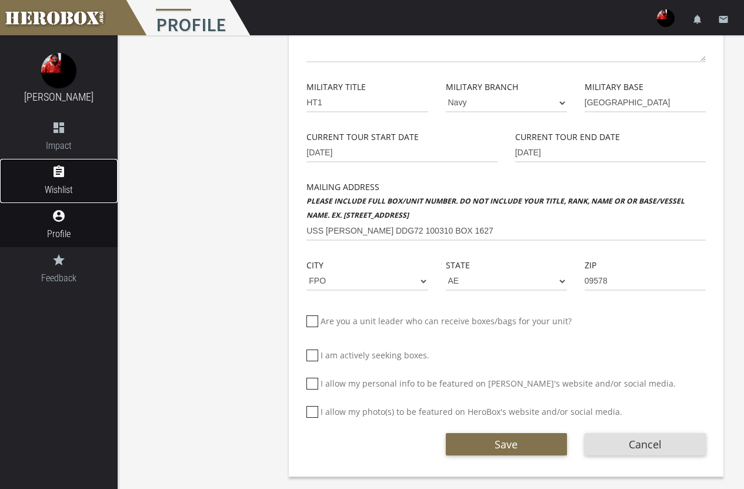
click at [75, 182] on span "Wishlist" at bounding box center [59, 189] width 118 height 15
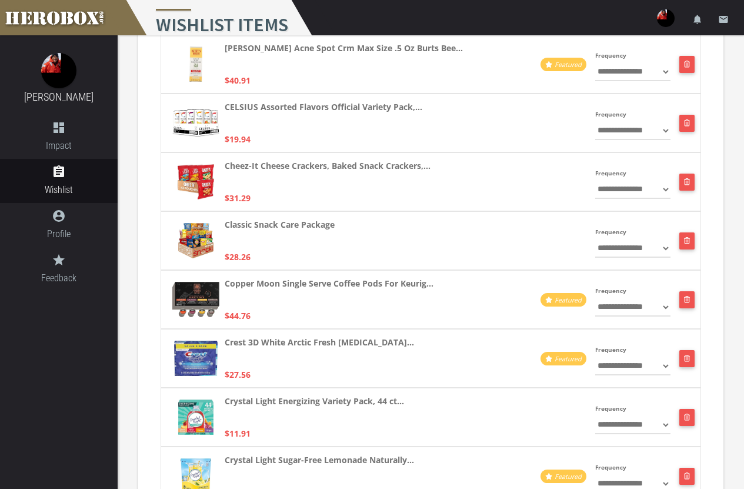
scroll to position [147, 0]
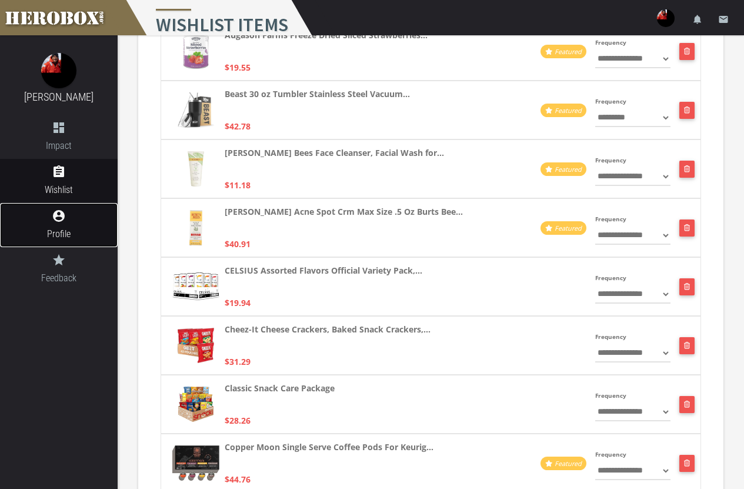
click at [65, 224] on link "account_circle Profile" at bounding box center [59, 225] width 118 height 44
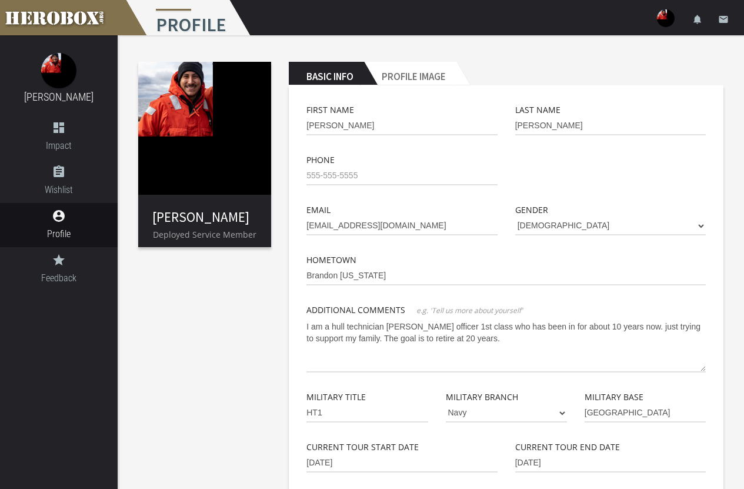
click at [330, 66] on h2 "Basic Info" at bounding box center [326, 74] width 75 height 24
click at [386, 71] on h2 "Profile Image" at bounding box center [410, 74] width 92 height 24
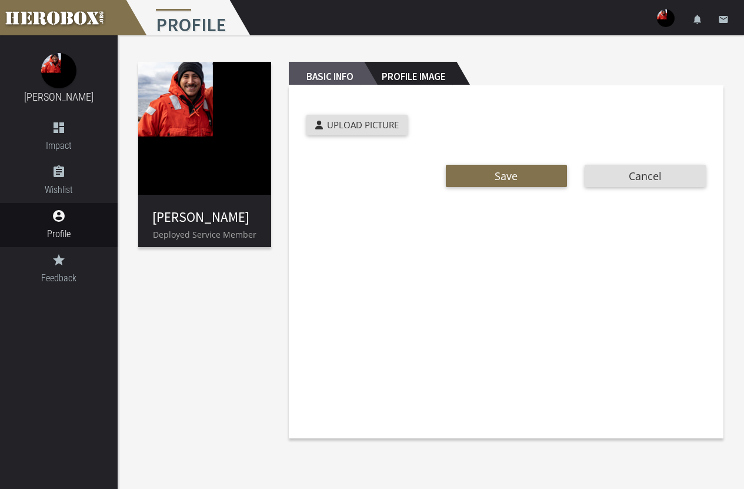
click at [342, 74] on h2 "Basic Info" at bounding box center [326, 74] width 75 height 24
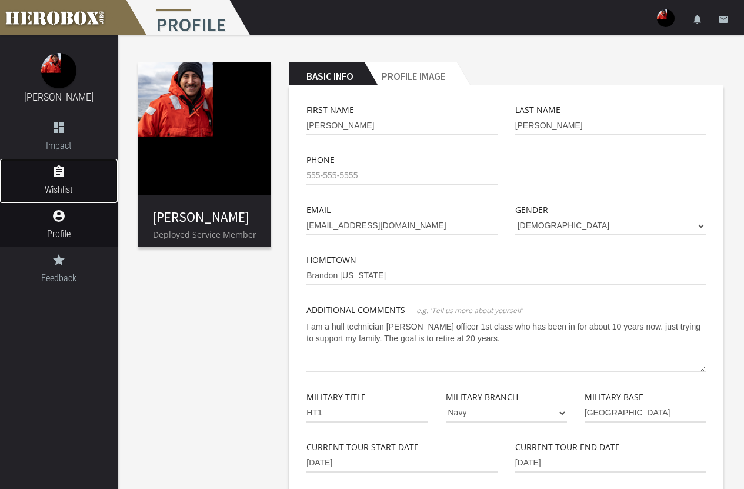
click at [57, 178] on icon "assignment" at bounding box center [59, 172] width 118 height 14
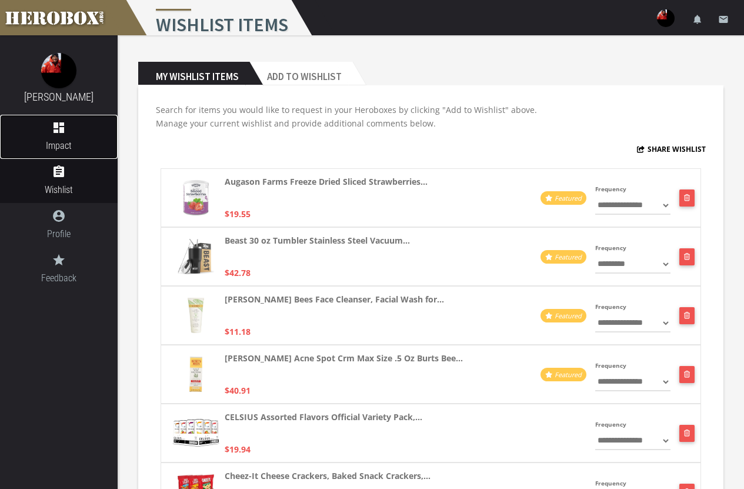
click at [69, 141] on span "Impact" at bounding box center [59, 145] width 118 height 15
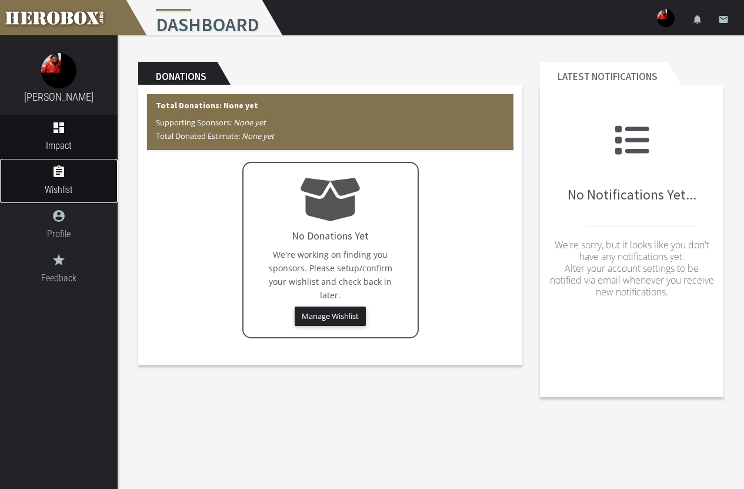
click at [88, 170] on icon "assignment" at bounding box center [59, 172] width 118 height 14
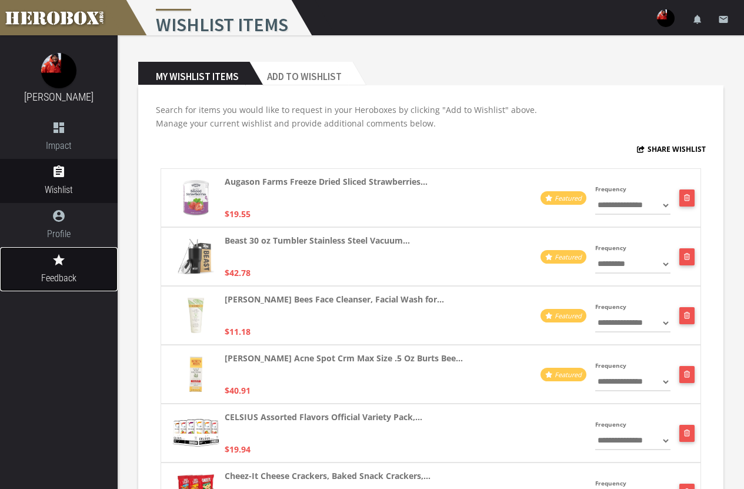
click at [65, 270] on link "grade Feedback" at bounding box center [59, 269] width 118 height 44
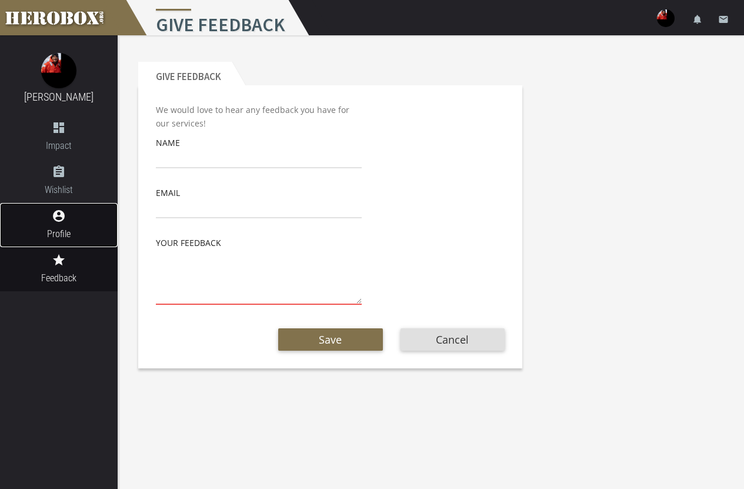
click at [63, 215] on icon "account_circle" at bounding box center [59, 216] width 118 height 14
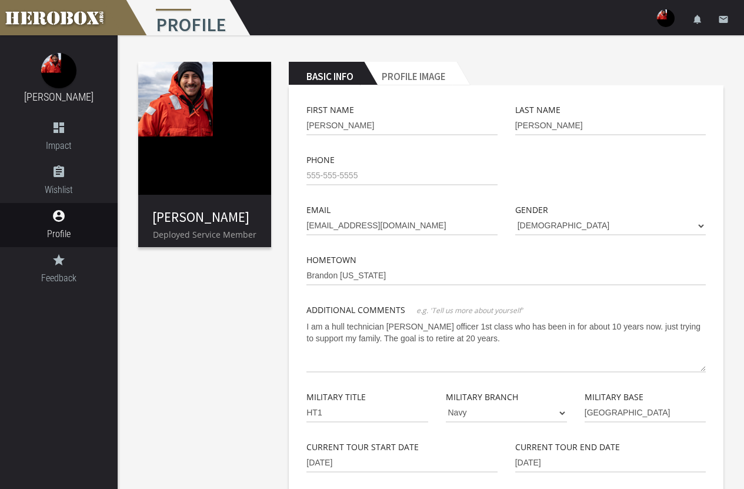
click at [655, 15] on div "menu Profile settings Settings lock Logout notifications email" at bounding box center [372, 17] width 744 height 35
click at [664, 19] on img at bounding box center [666, 18] width 18 height 18
click at [667, 17] on img at bounding box center [666, 18] width 18 height 18
click at [653, 18] on div "menu Profile settings Settings lock Logout notifications email" at bounding box center [372, 17] width 744 height 35
click at [663, 18] on img at bounding box center [666, 18] width 18 height 18
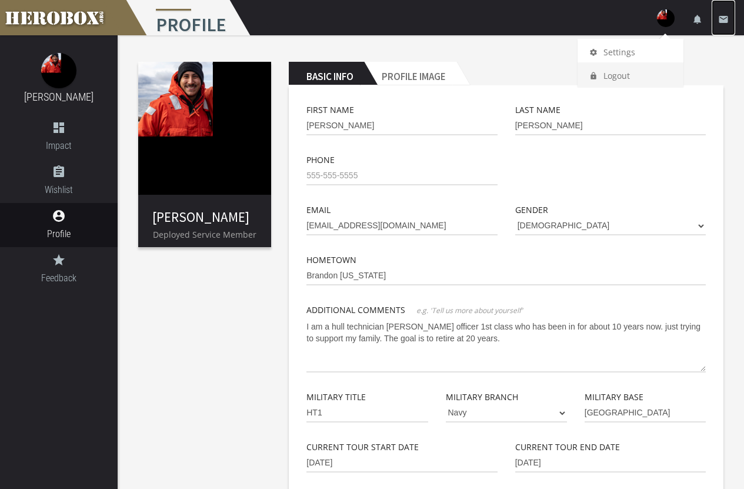
click at [729, 20] on link "email" at bounding box center [724, 17] width 24 height 35
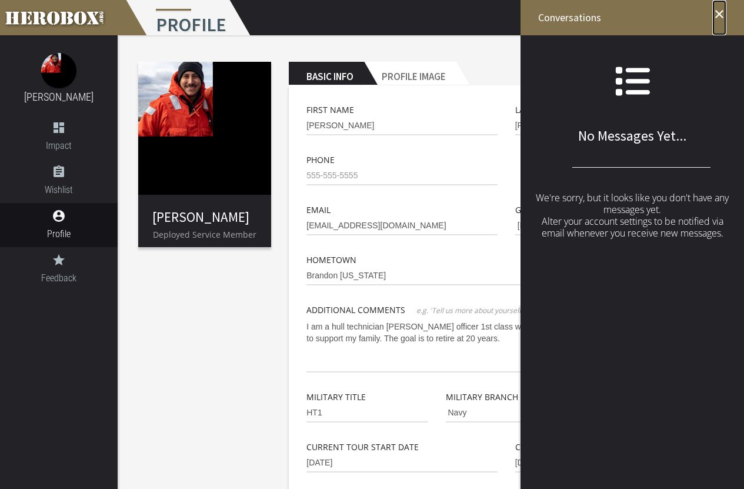
click at [726, 11] on icon "close" at bounding box center [720, 14] width 14 height 14
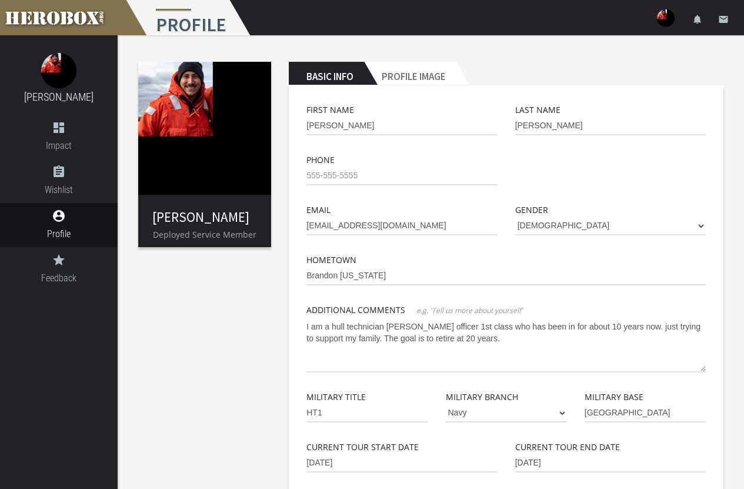
click at [660, 12] on img at bounding box center [666, 18] width 18 height 18
click at [619, 46] on link "settings Settings" at bounding box center [631, 51] width 106 height 25
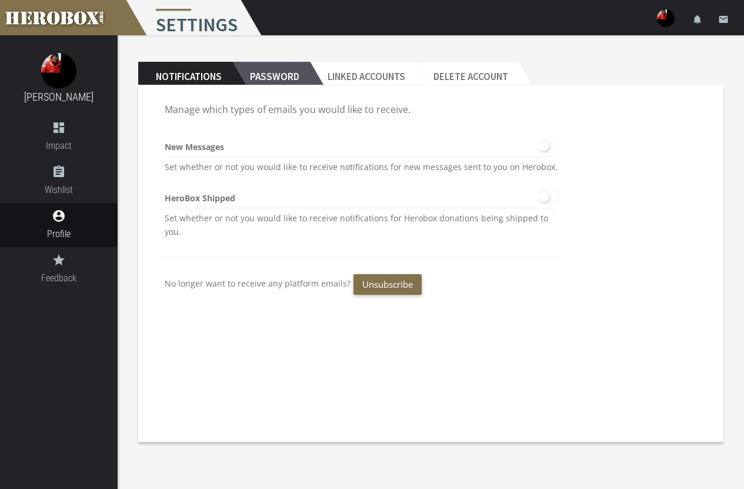
click at [285, 82] on h2 "Password" at bounding box center [271, 74] width 78 height 24
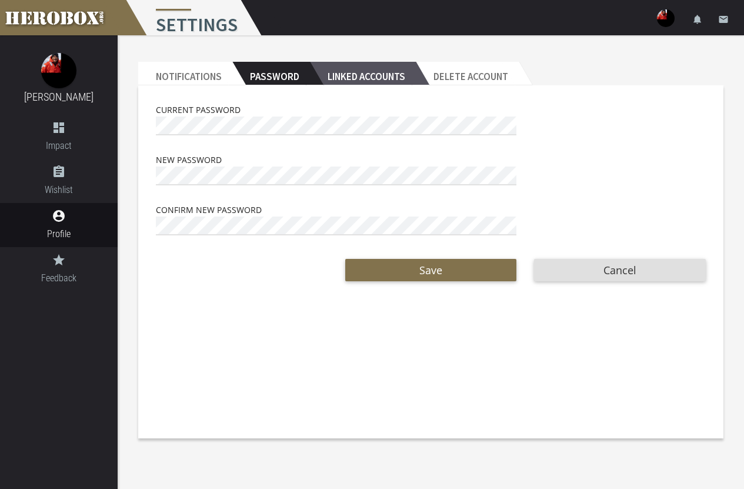
click at [361, 78] on h2 "Linked Accounts" at bounding box center [363, 74] width 106 height 24
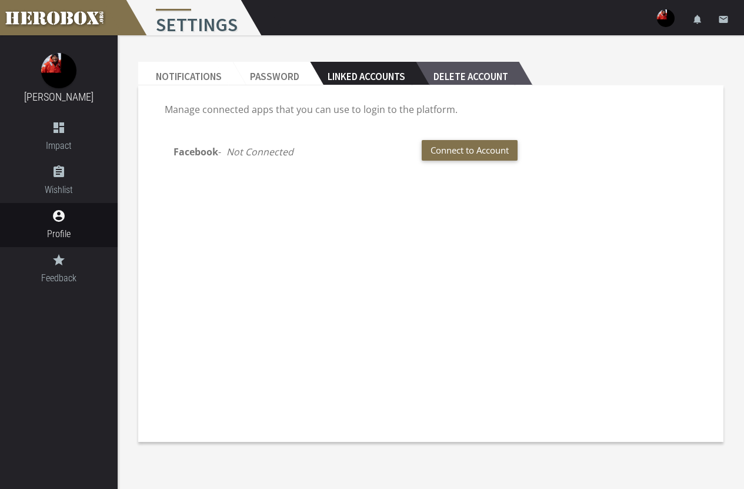
click at [465, 64] on h2 "Delete Account" at bounding box center [467, 74] width 103 height 24
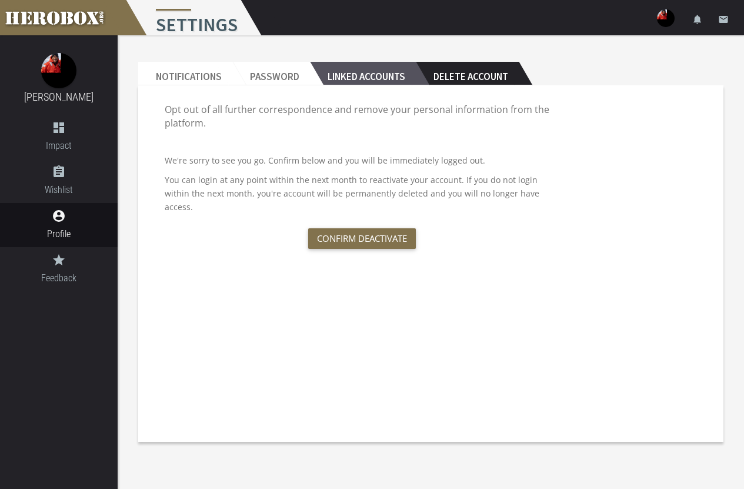
click at [319, 73] on h2 "Linked Accounts" at bounding box center [363, 74] width 106 height 24
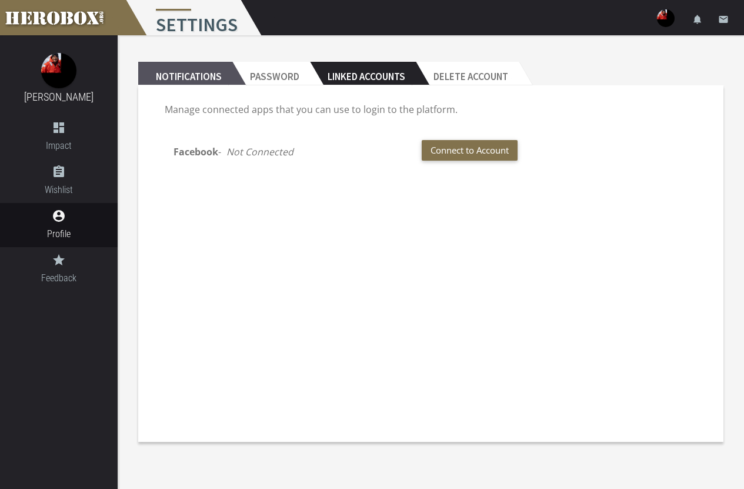
click at [232, 74] on h2 "Notifications" at bounding box center [185, 74] width 94 height 24
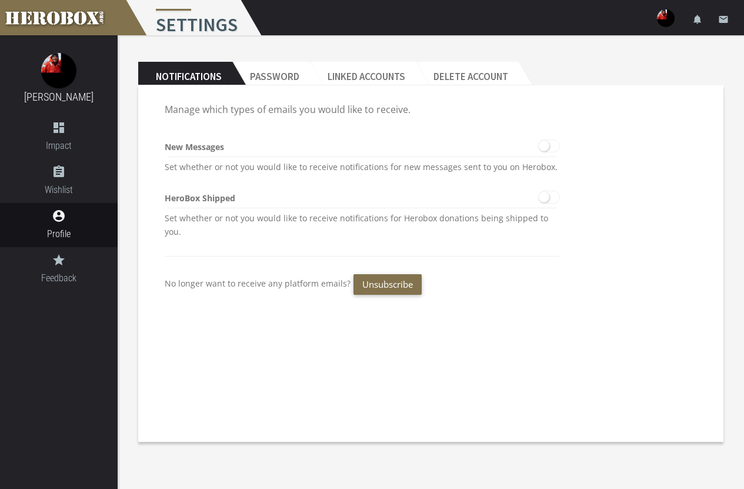
click at [197, 80] on h2 "Notifications" at bounding box center [185, 74] width 94 height 24
click at [50, 138] on span "Impact" at bounding box center [59, 145] width 118 height 15
